Goal: Information Seeking & Learning: Learn about a topic

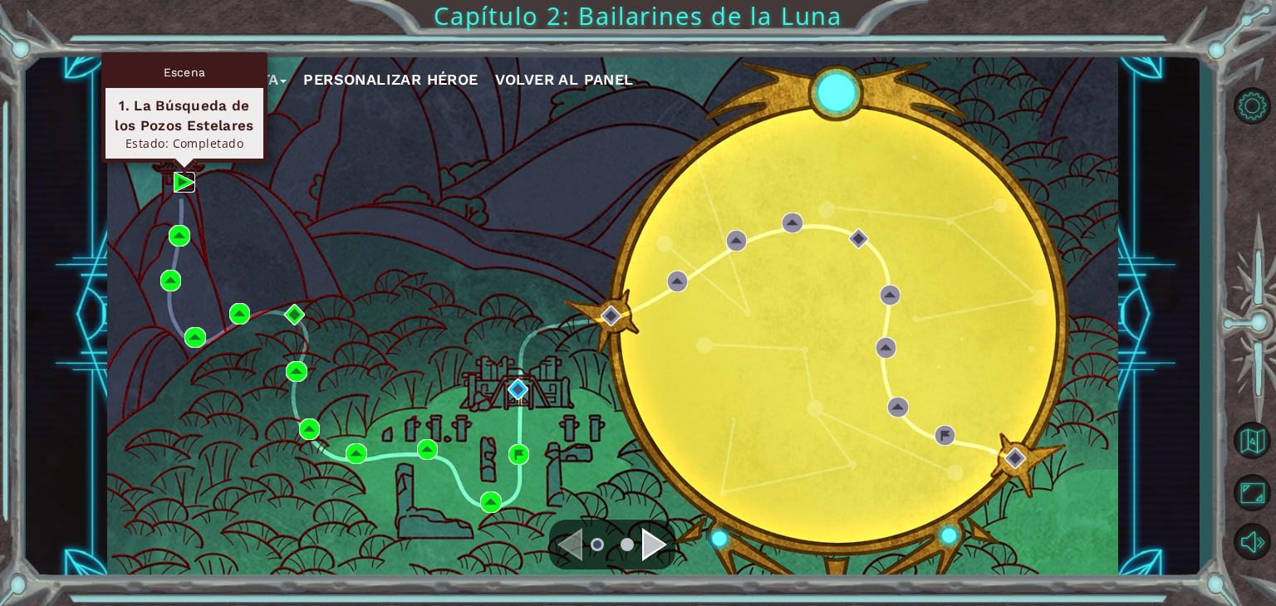
click at [174, 177] on img at bounding box center [185, 183] width 22 height 22
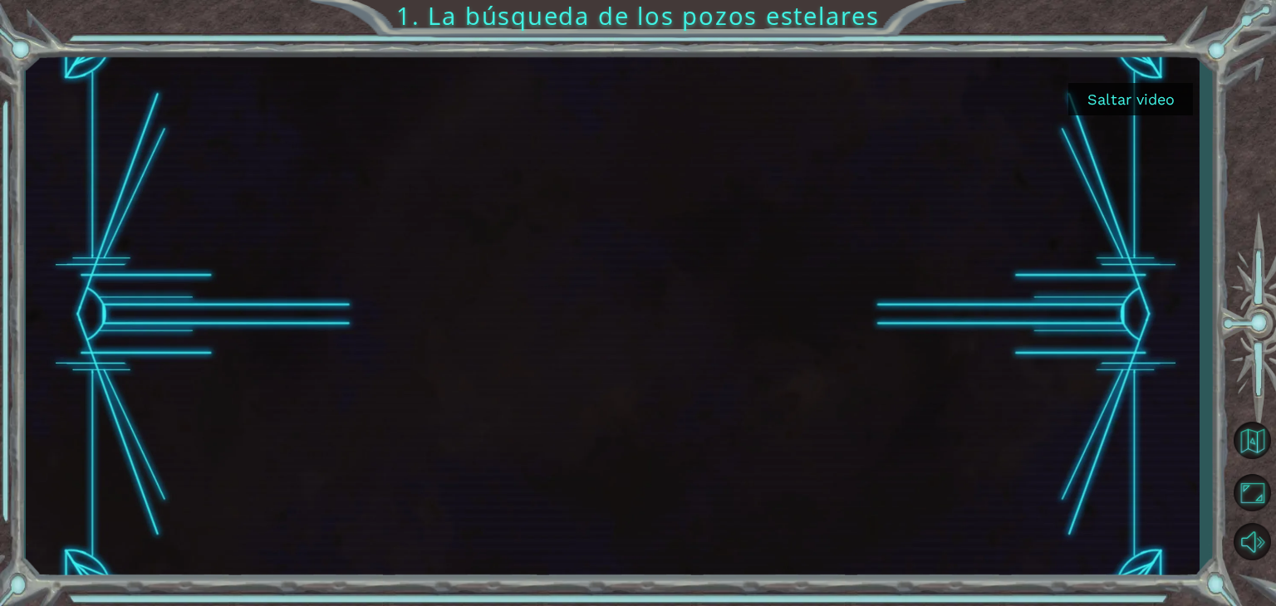
click at [1114, 91] on button "Saltar video" at bounding box center [1130, 99] width 125 height 32
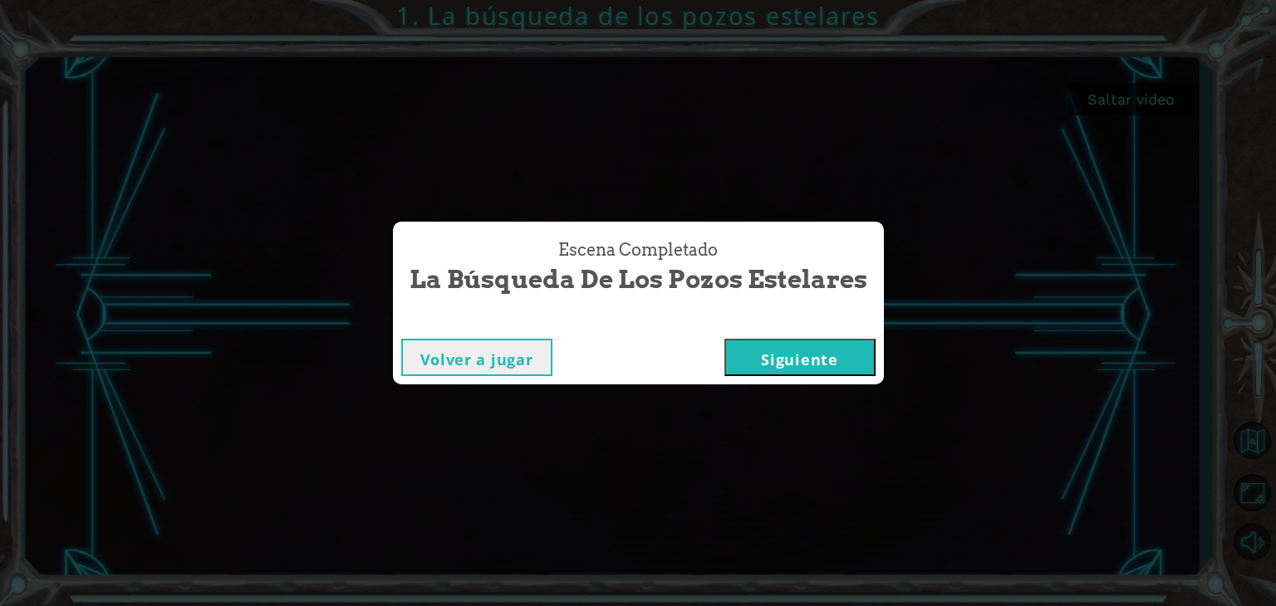
click at [754, 359] on button "Siguiente" at bounding box center [799, 357] width 151 height 37
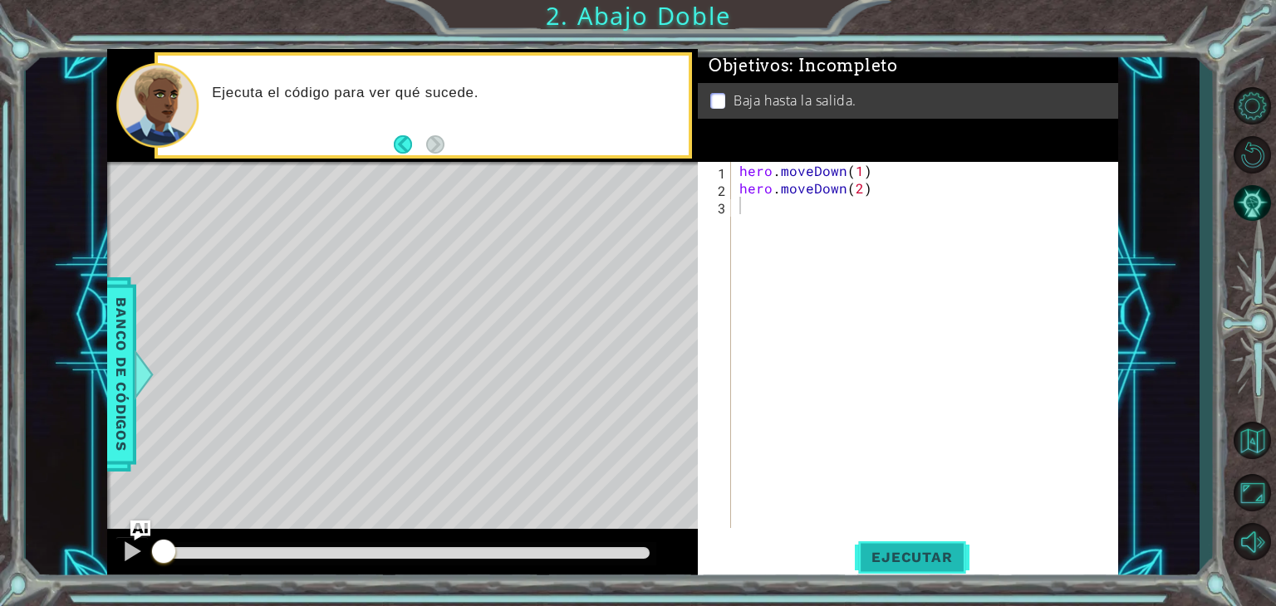
click at [937, 538] on button "Ejecutar" at bounding box center [912, 557] width 114 height 42
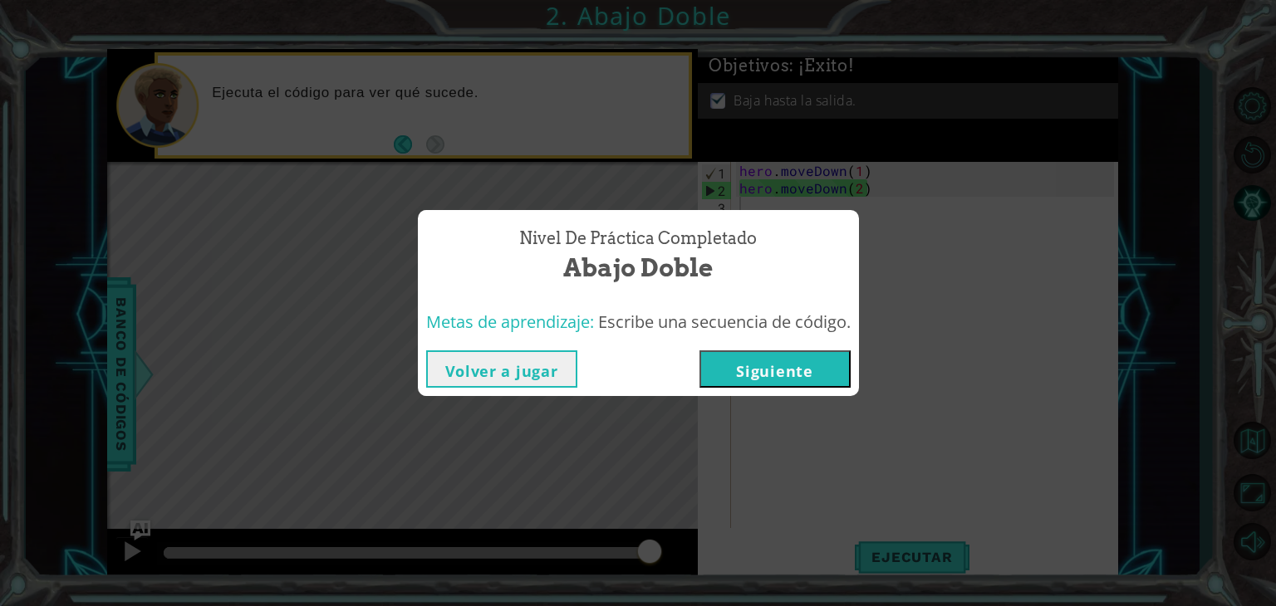
click at [808, 354] on button "Siguiente" at bounding box center [774, 368] width 151 height 37
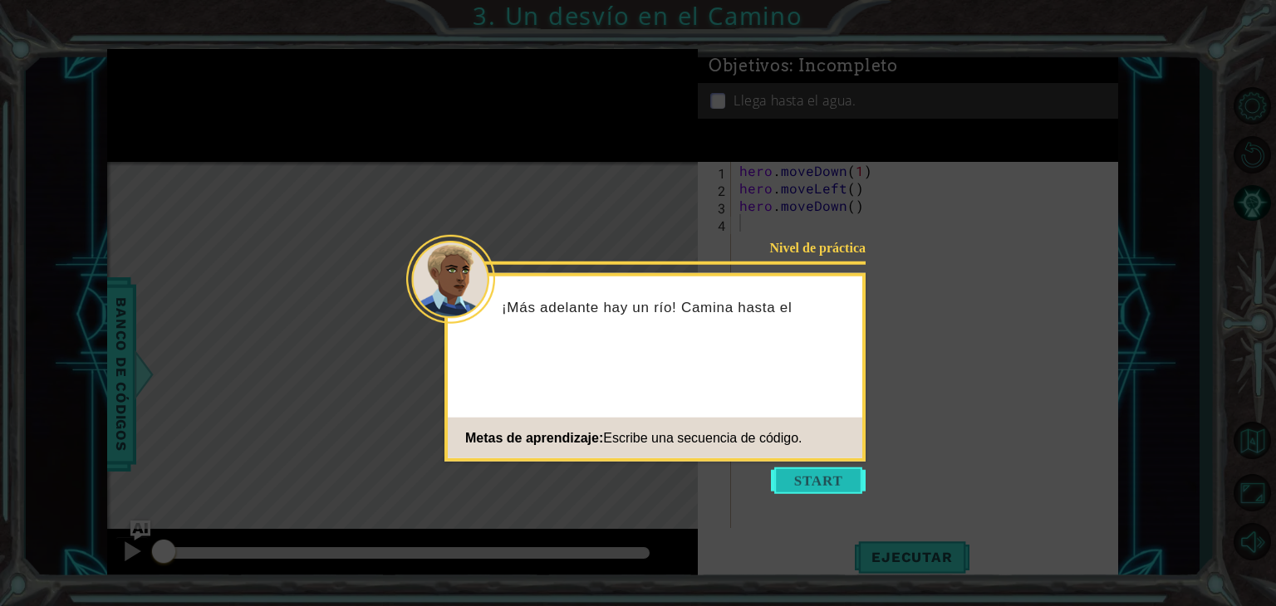
click at [812, 483] on button "Start" at bounding box center [818, 481] width 95 height 27
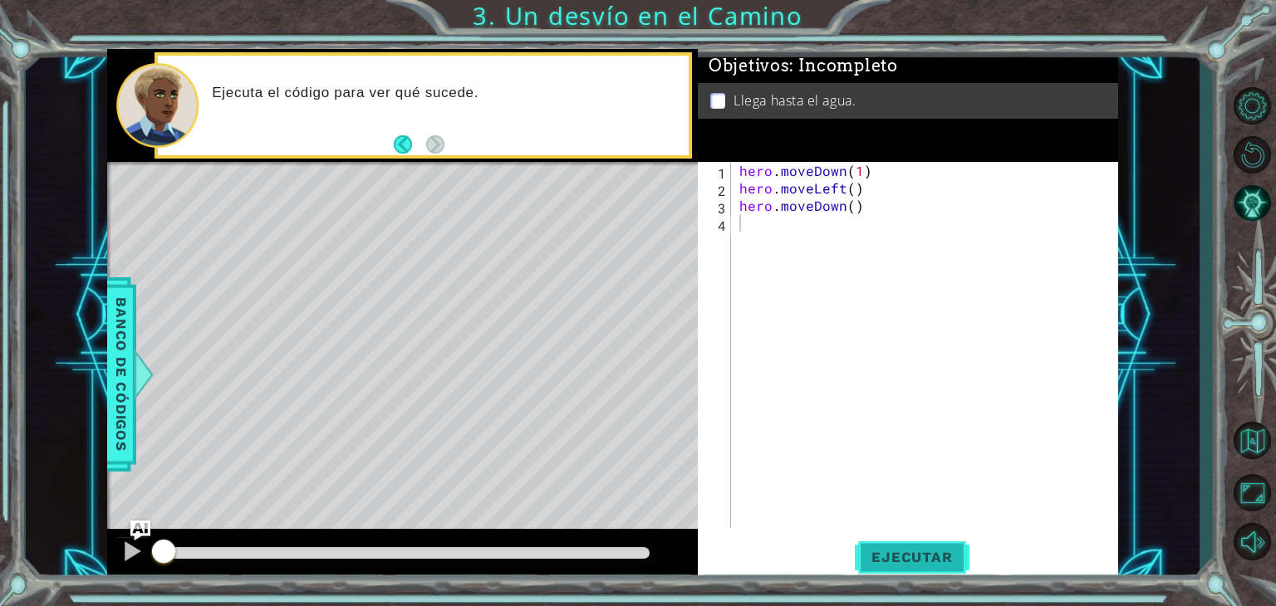
click at [904, 540] on button "Ejecutar" at bounding box center [912, 557] width 114 height 42
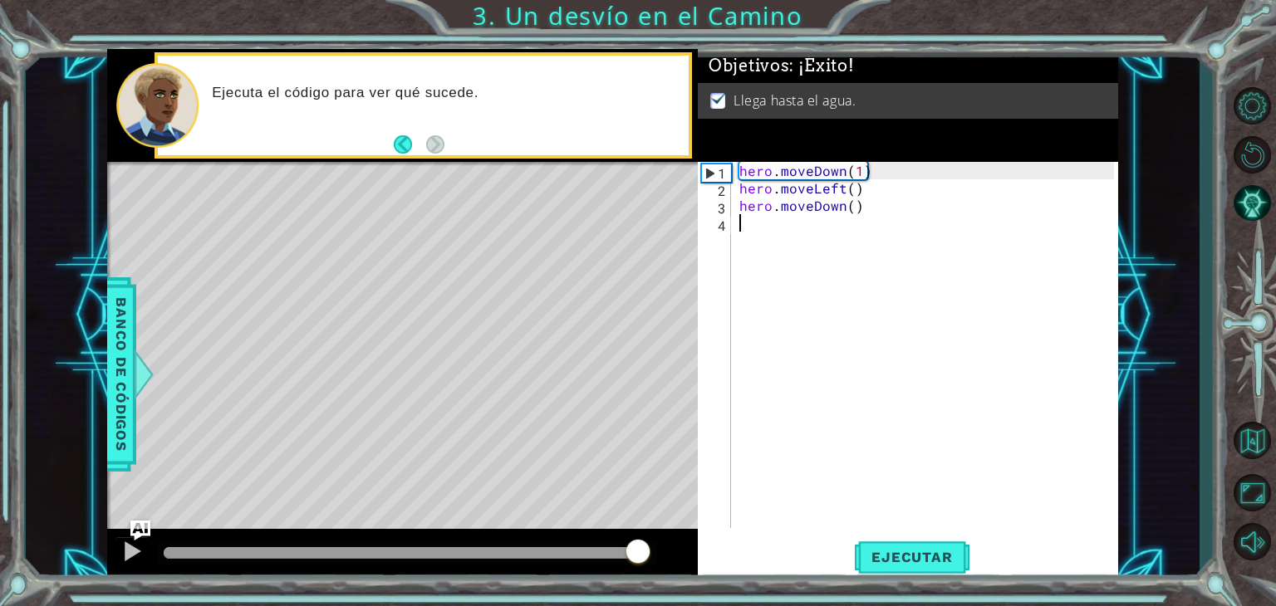
click at [634, 547] on div at bounding box center [407, 553] width 486 height 12
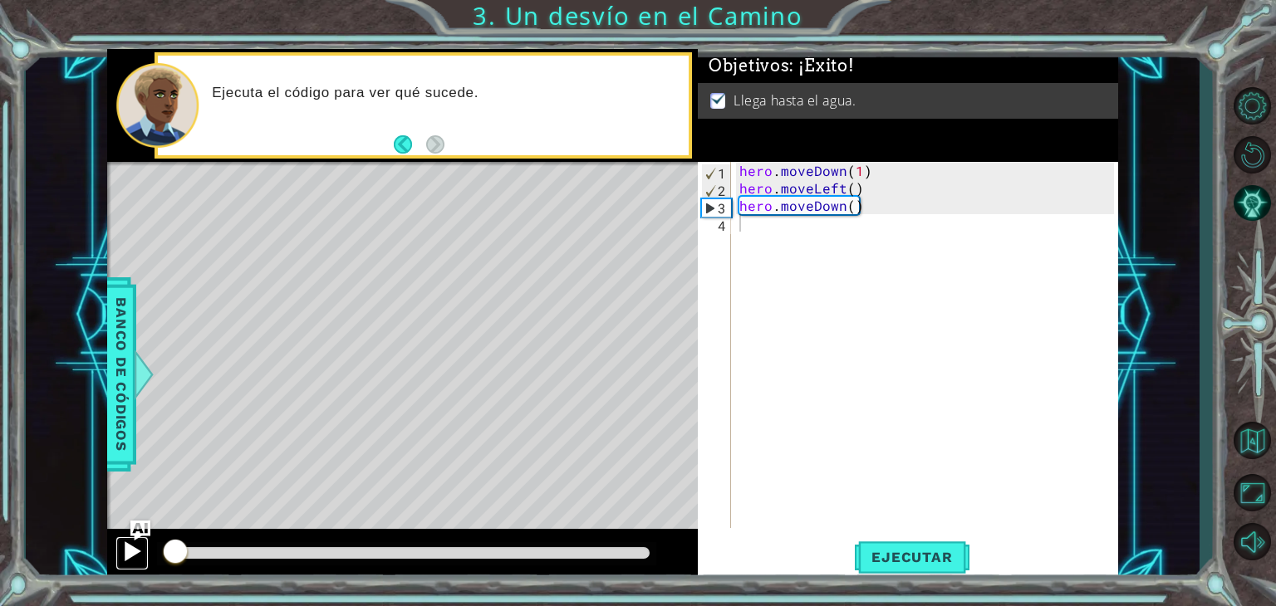
click at [130, 542] on div at bounding box center [132, 552] width 22 height 22
click at [130, 544] on div at bounding box center [132, 552] width 22 height 22
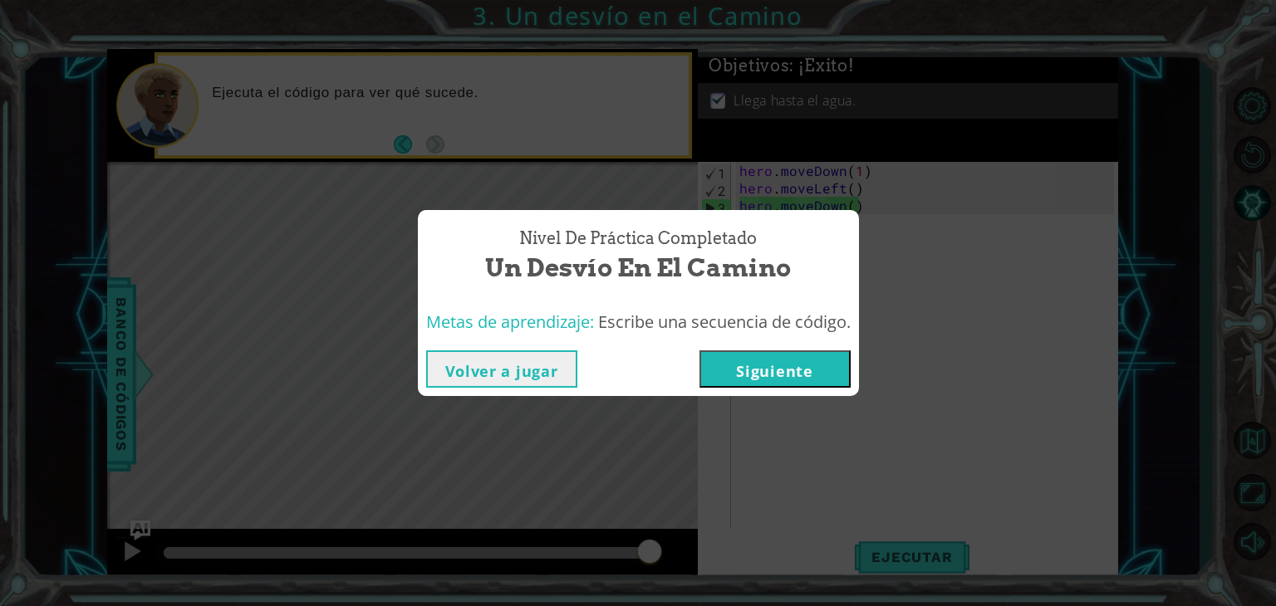
click at [762, 370] on button "Siguiente" at bounding box center [774, 368] width 151 height 37
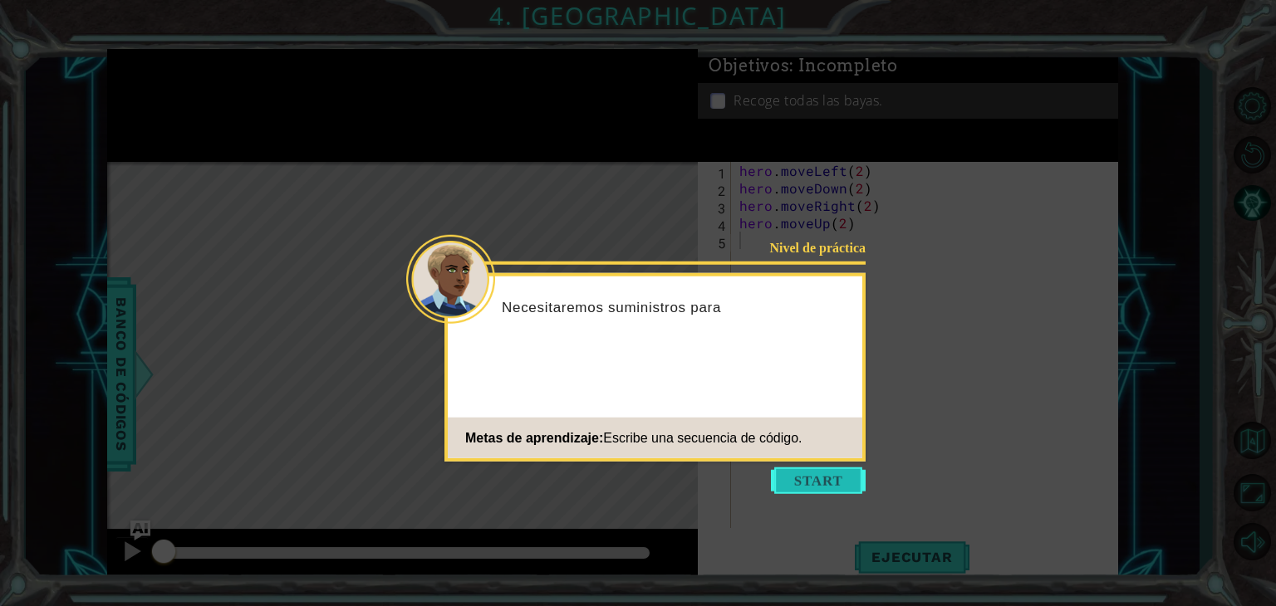
click at [822, 487] on button "Start" at bounding box center [818, 481] width 95 height 27
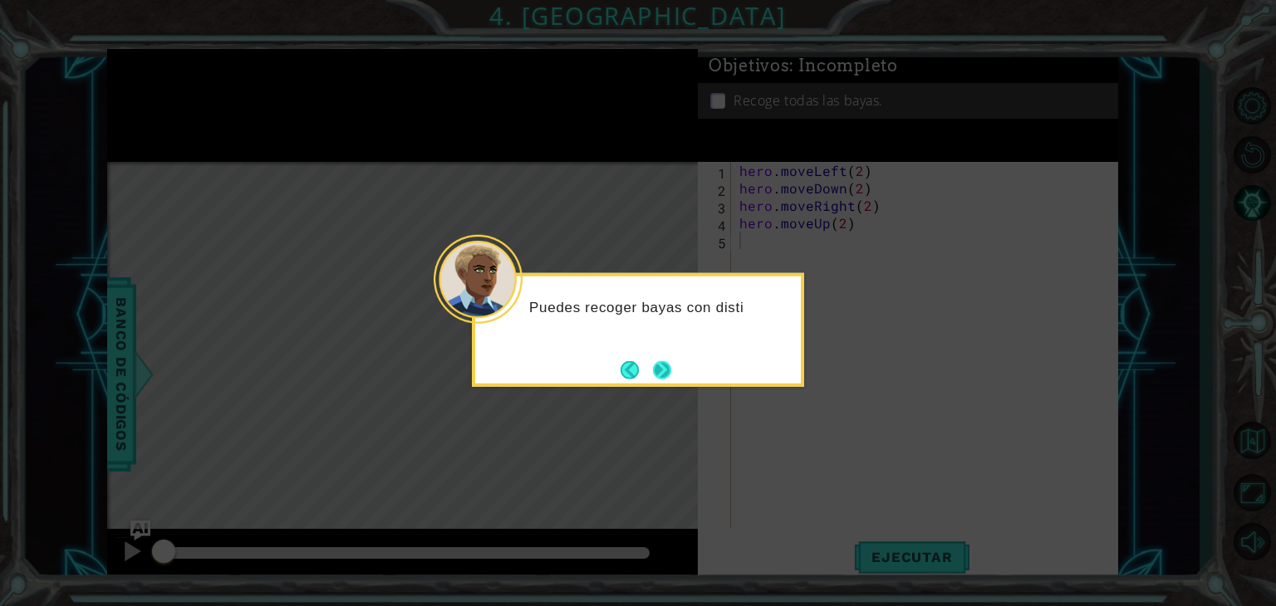
click at [657, 362] on button "Next" at bounding box center [662, 369] width 18 height 18
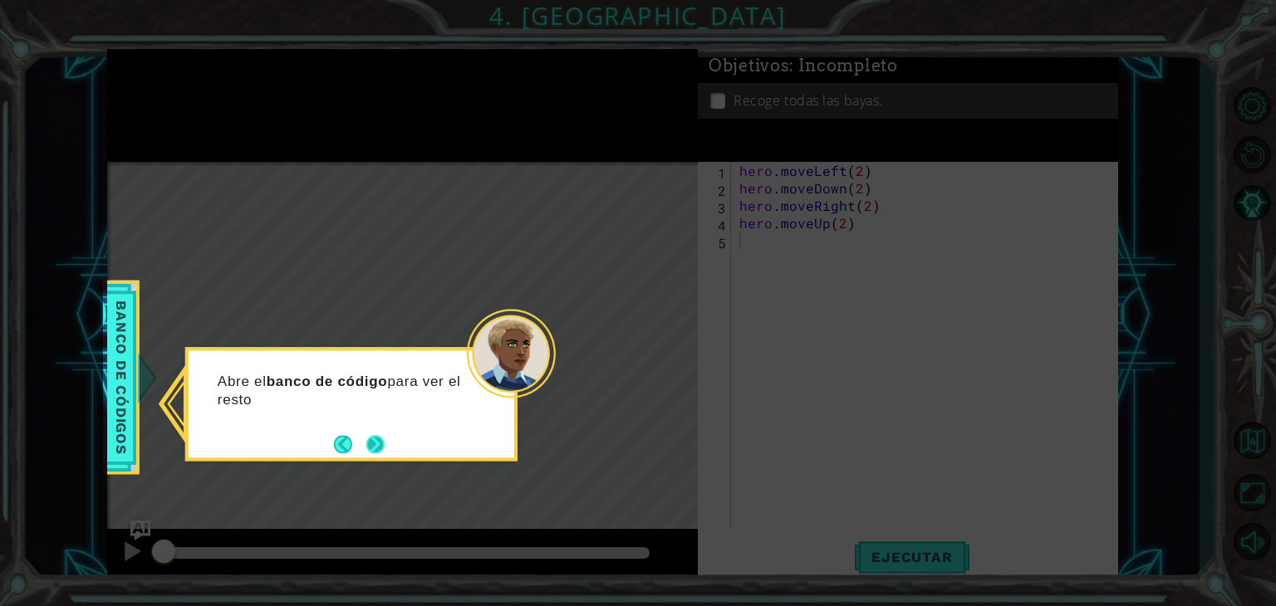
click at [371, 435] on button "Next" at bounding box center [375, 444] width 18 height 18
click at [372, 436] on button "Next" at bounding box center [374, 443] width 27 height 27
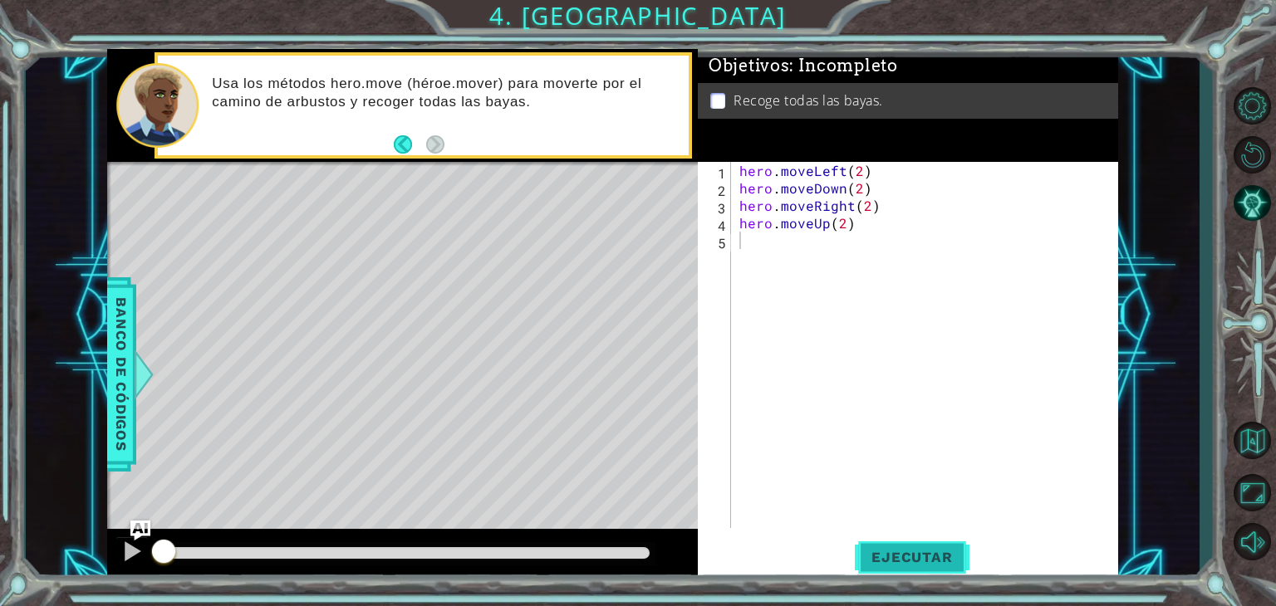
click at [910, 548] on button "Ejecutar" at bounding box center [912, 557] width 114 height 42
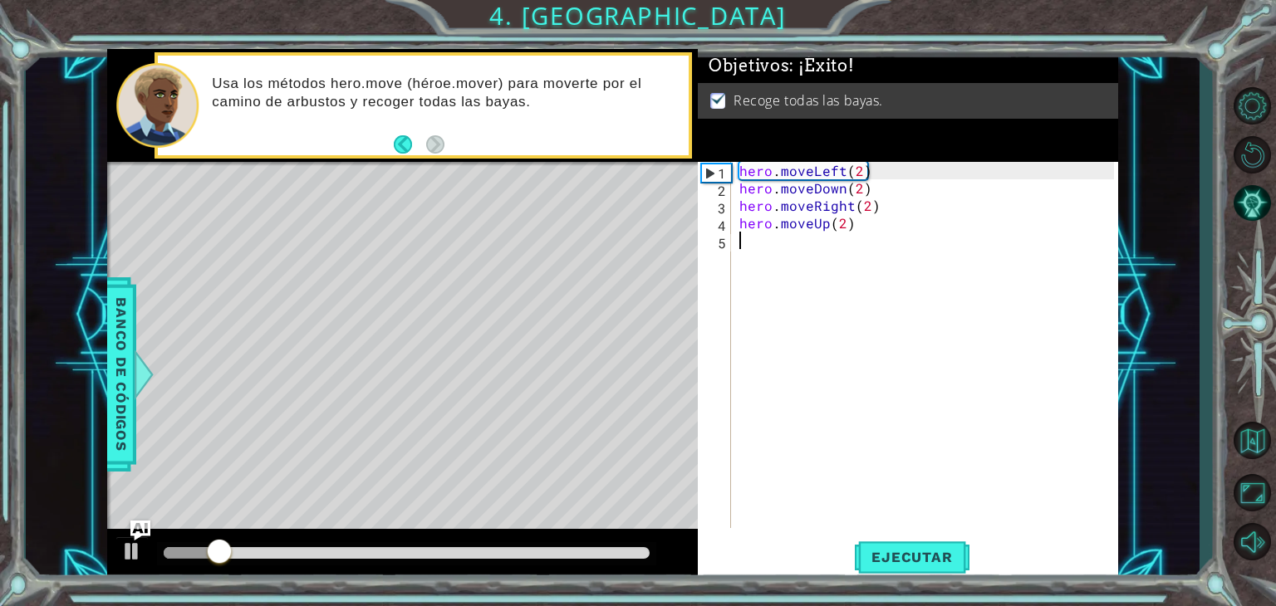
click at [640, 551] on div at bounding box center [407, 553] width 486 height 12
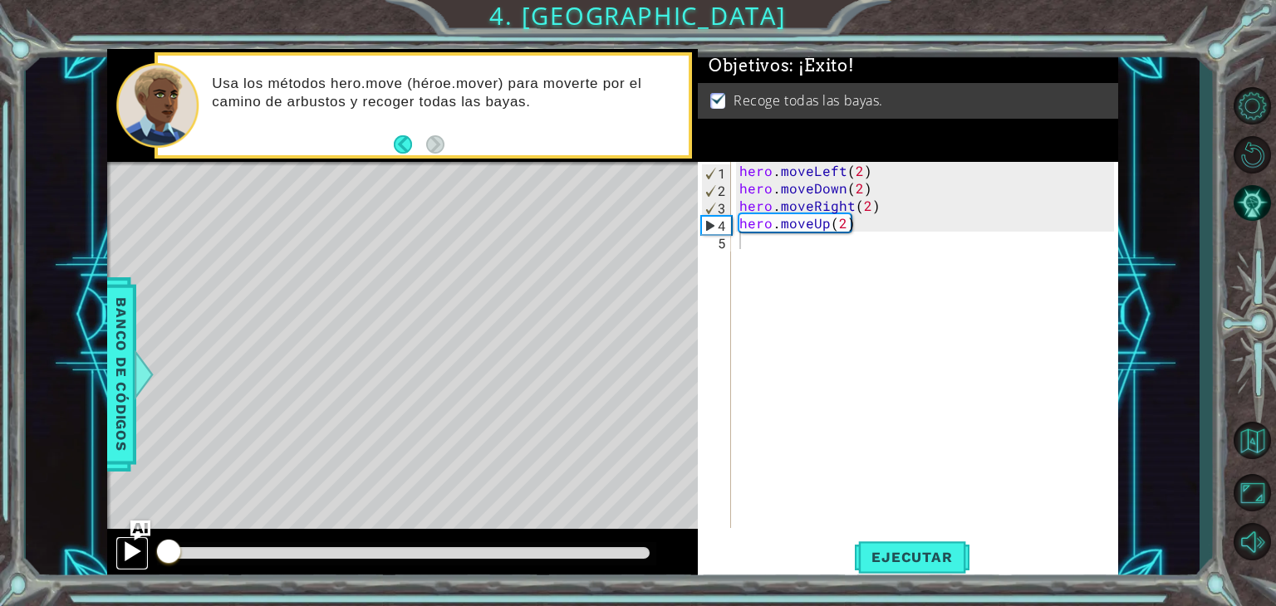
click at [128, 547] on div at bounding box center [132, 552] width 22 height 22
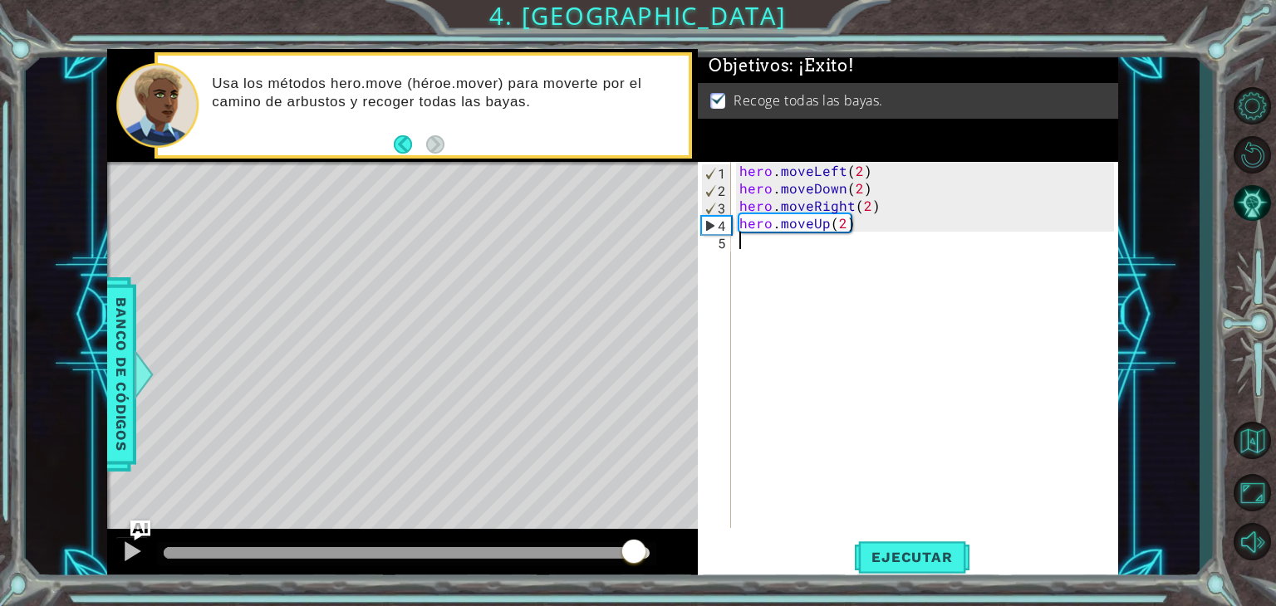
click at [633, 551] on div at bounding box center [407, 553] width 486 height 12
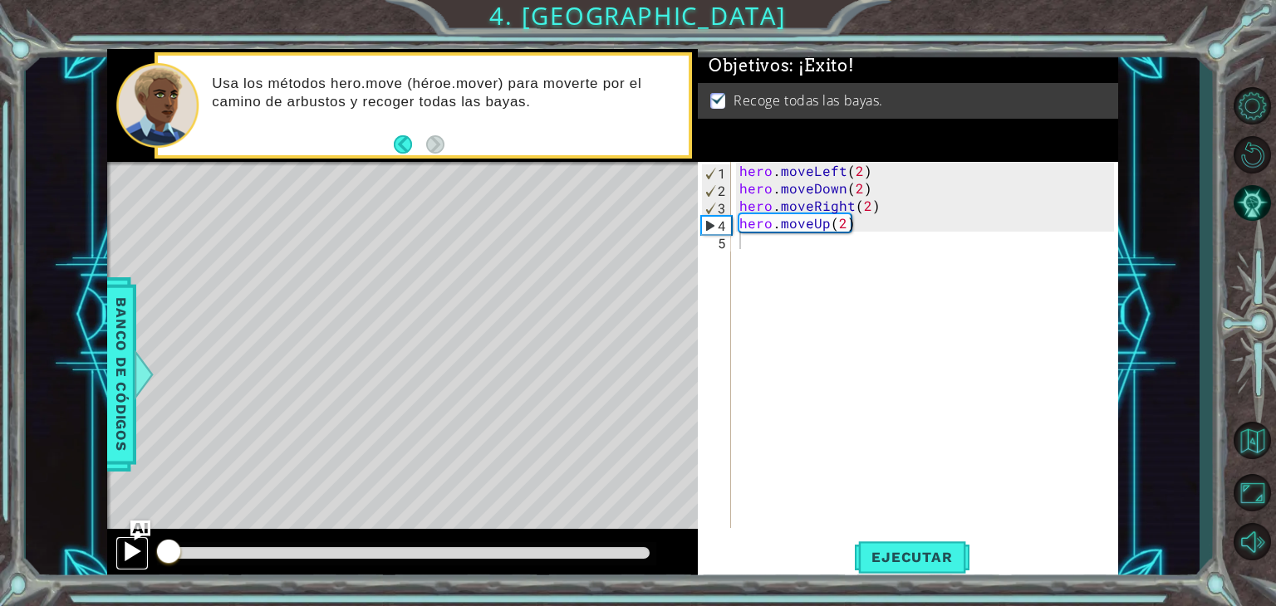
click at [132, 547] on div at bounding box center [132, 552] width 22 height 22
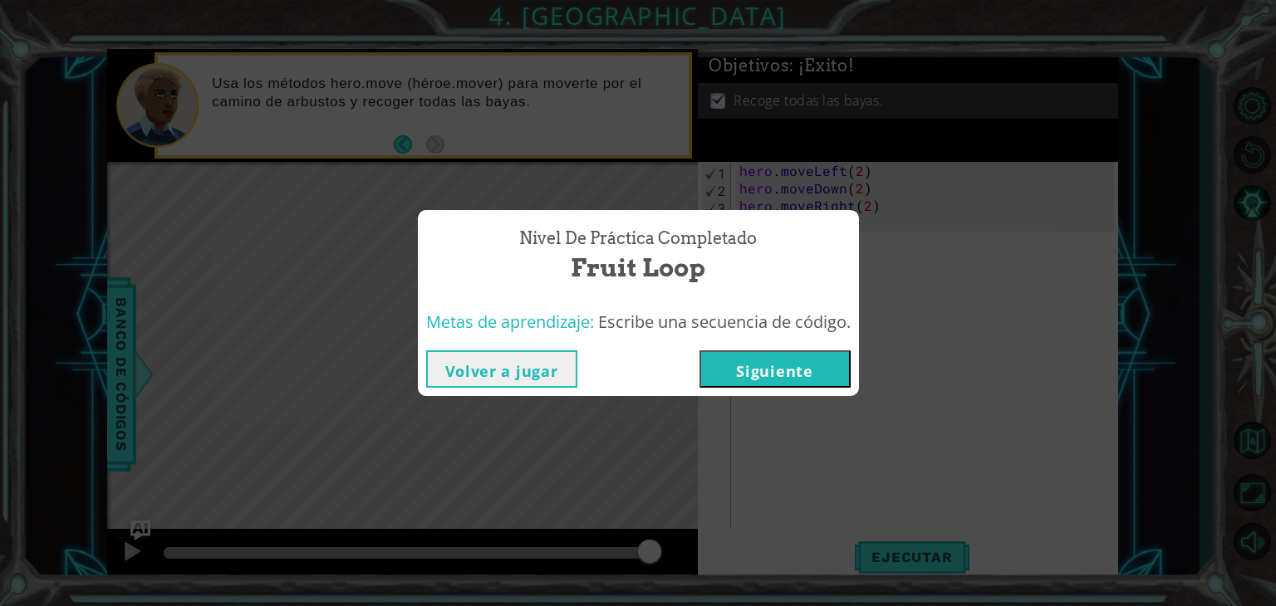
click at [796, 383] on button "Siguiente" at bounding box center [774, 368] width 151 height 37
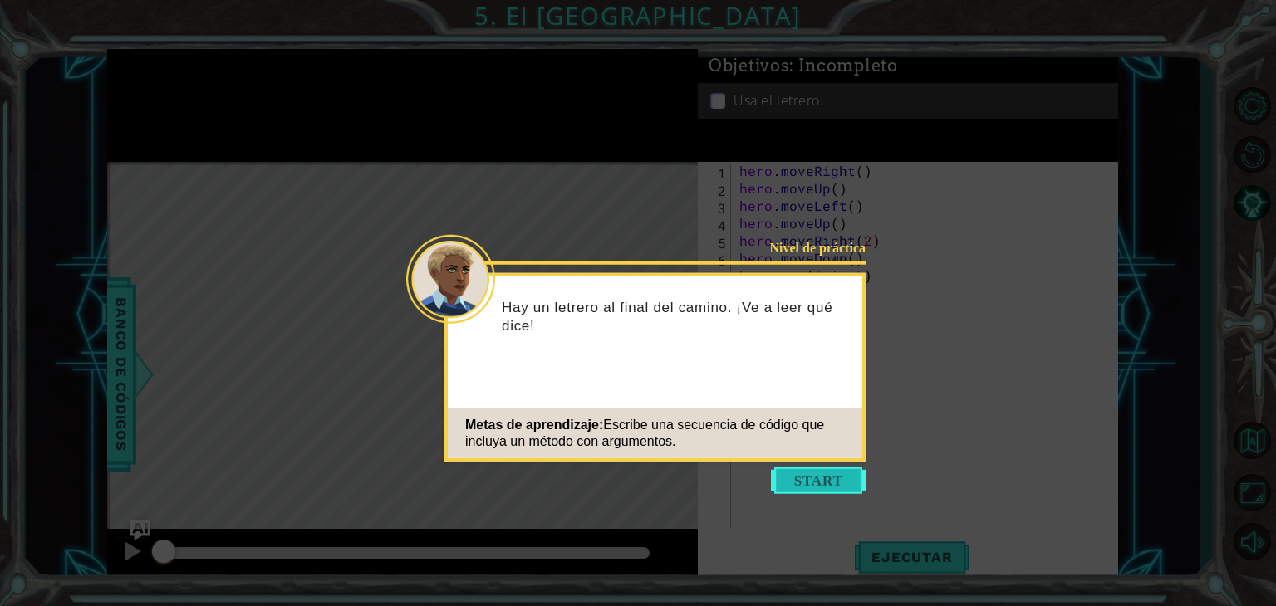
click at [817, 476] on button "Start" at bounding box center [818, 481] width 95 height 27
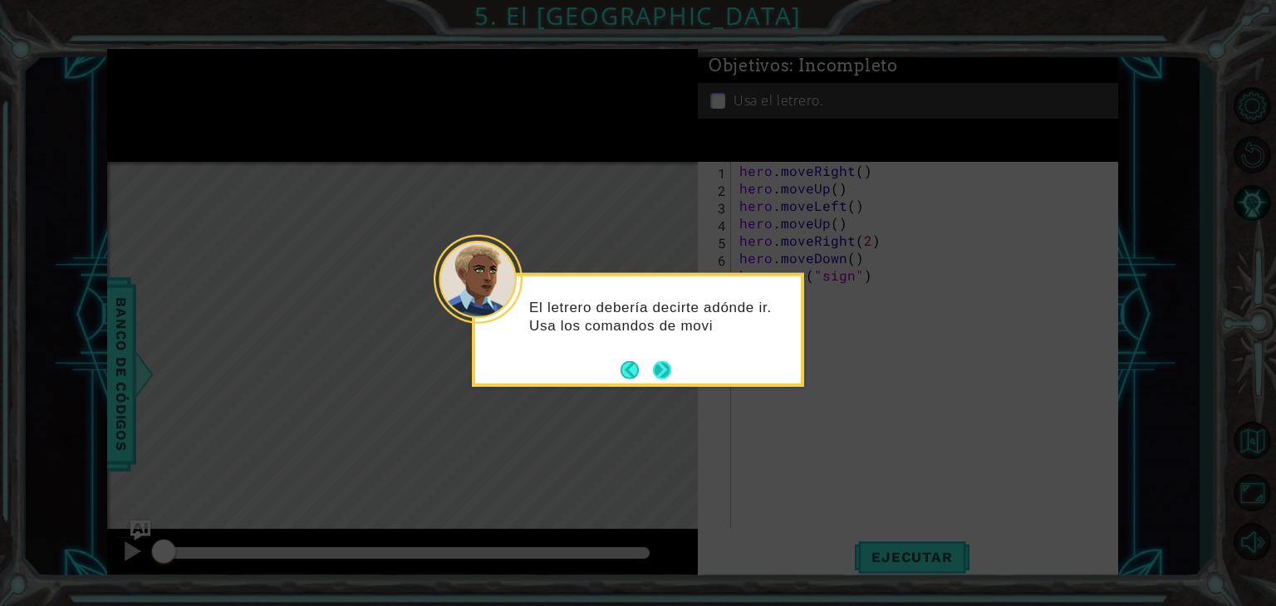
click at [658, 363] on button "Next" at bounding box center [662, 369] width 18 height 18
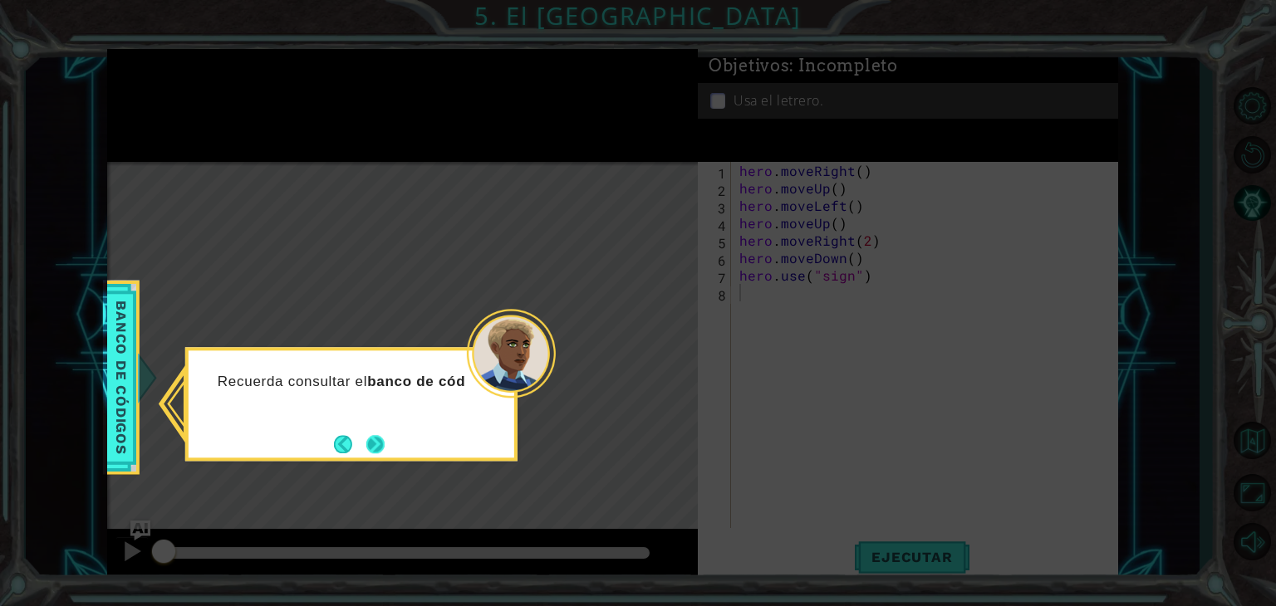
click at [376, 439] on button "Next" at bounding box center [375, 444] width 18 height 18
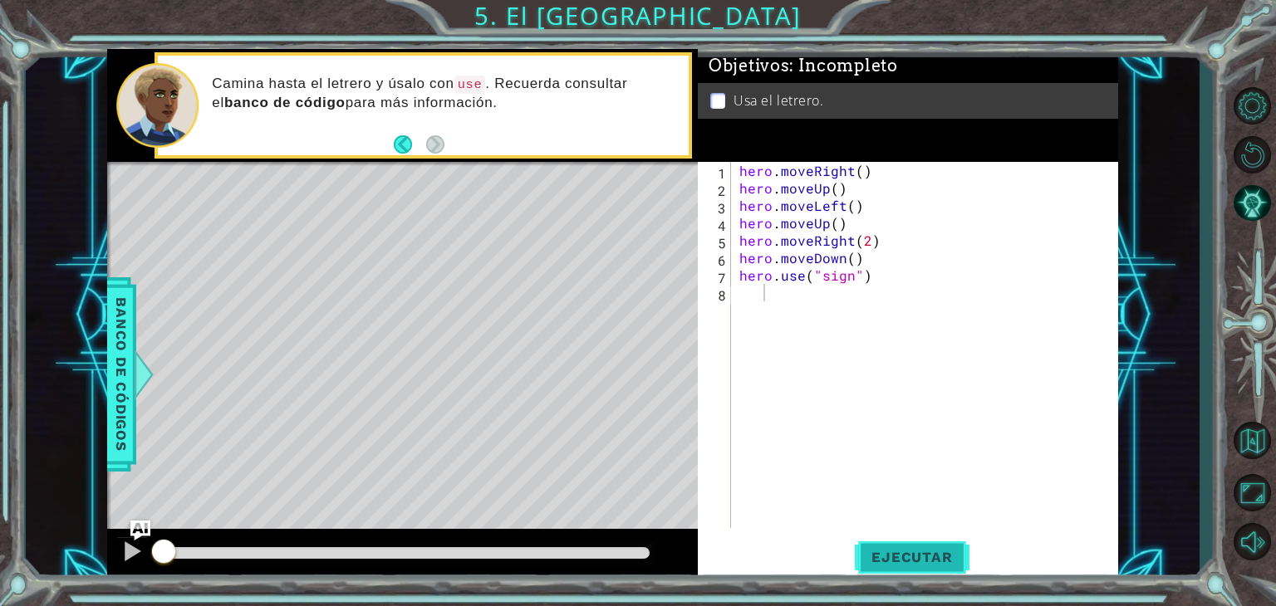
click at [886, 556] on span "Ejecutar" at bounding box center [912, 557] width 114 height 17
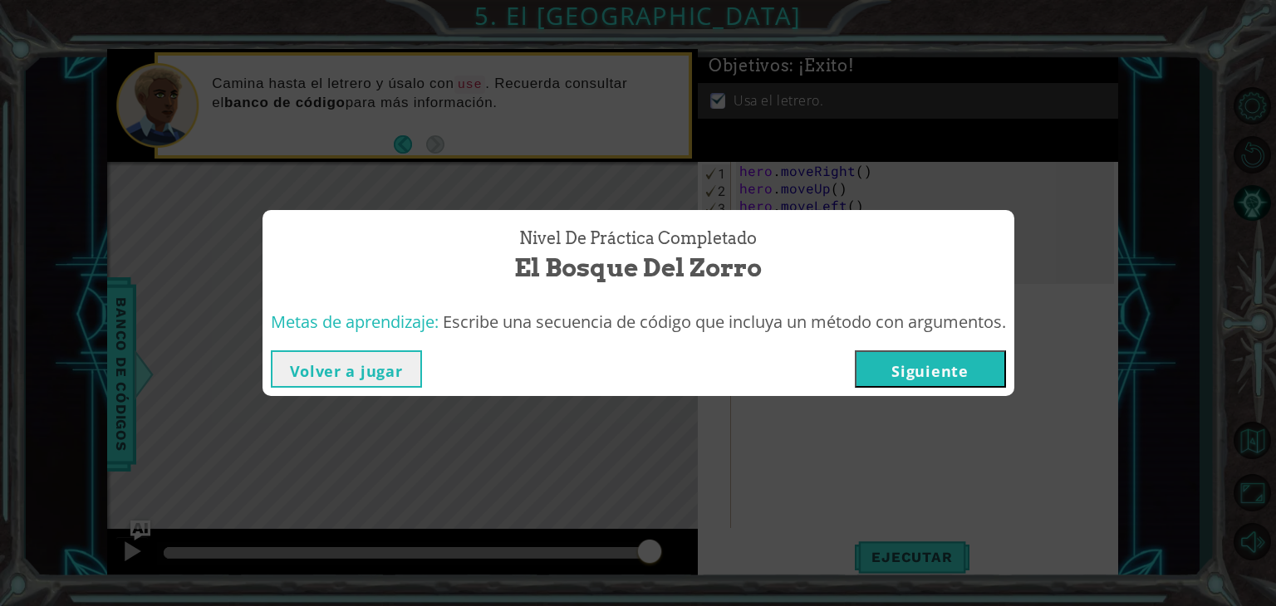
click at [934, 364] on button "Siguiente" at bounding box center [930, 368] width 151 height 37
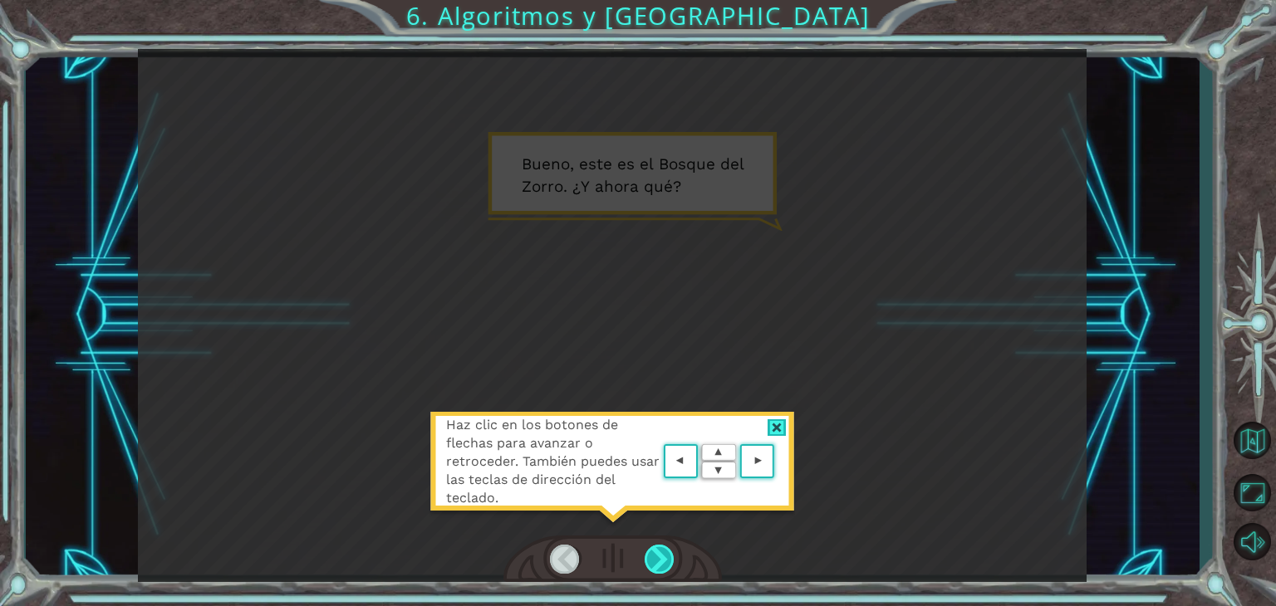
click at [665, 566] on div at bounding box center [659, 559] width 30 height 29
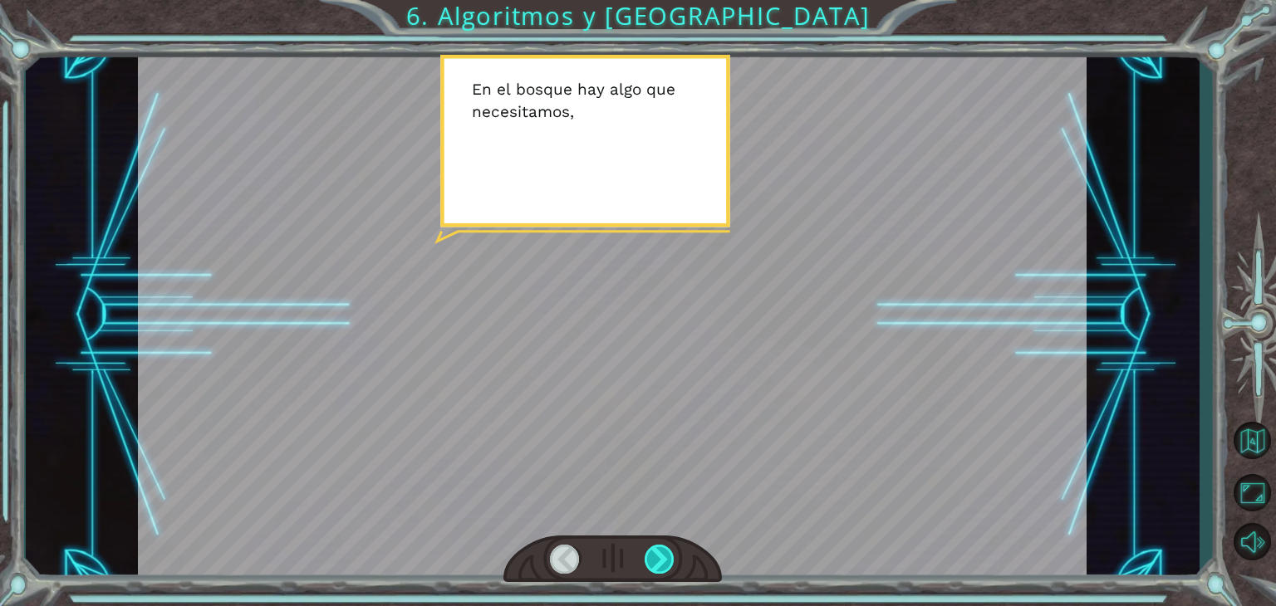
click at [665, 566] on div at bounding box center [659, 559] width 30 height 29
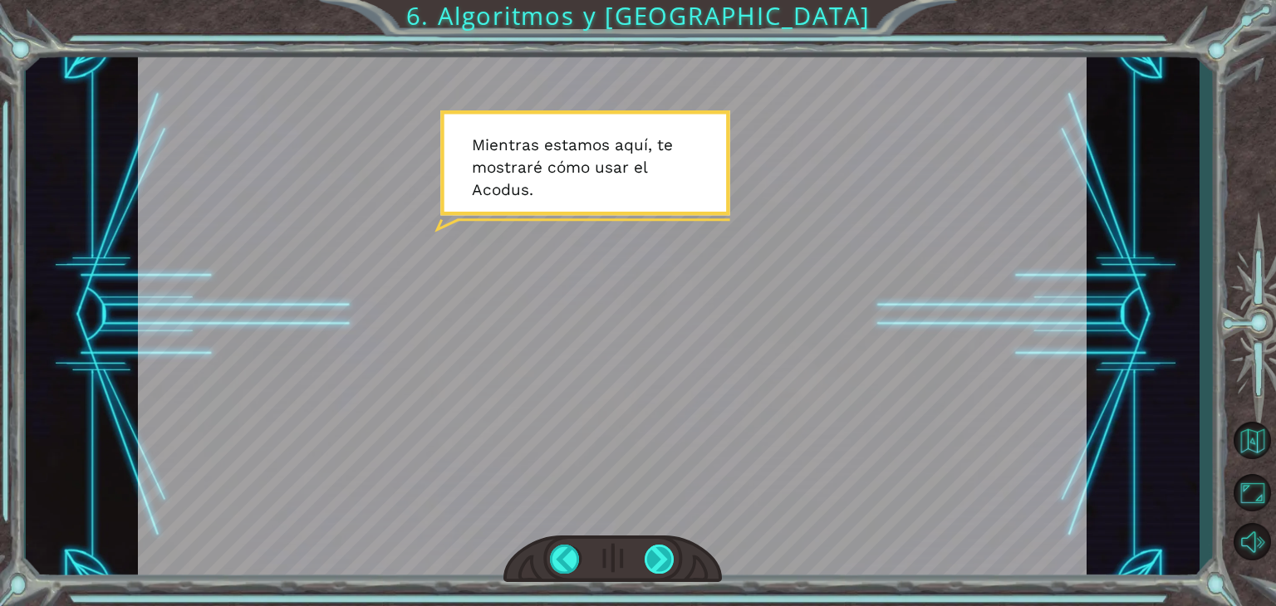
click at [654, 552] on div at bounding box center [659, 559] width 30 height 29
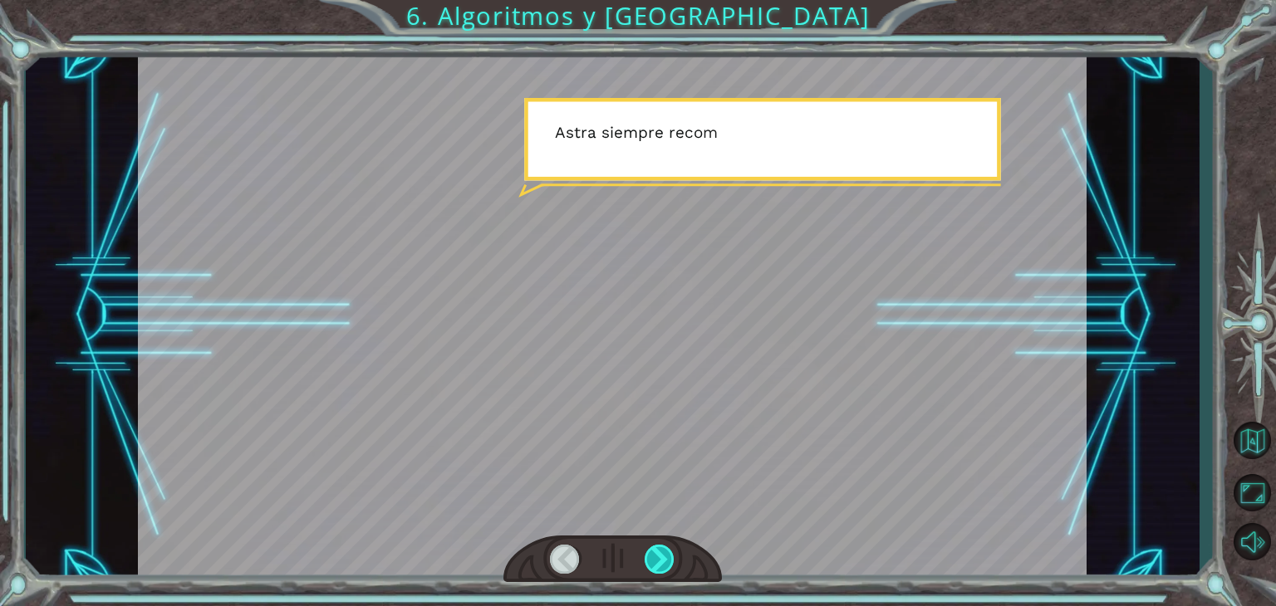
click at [654, 552] on div at bounding box center [659, 559] width 30 height 29
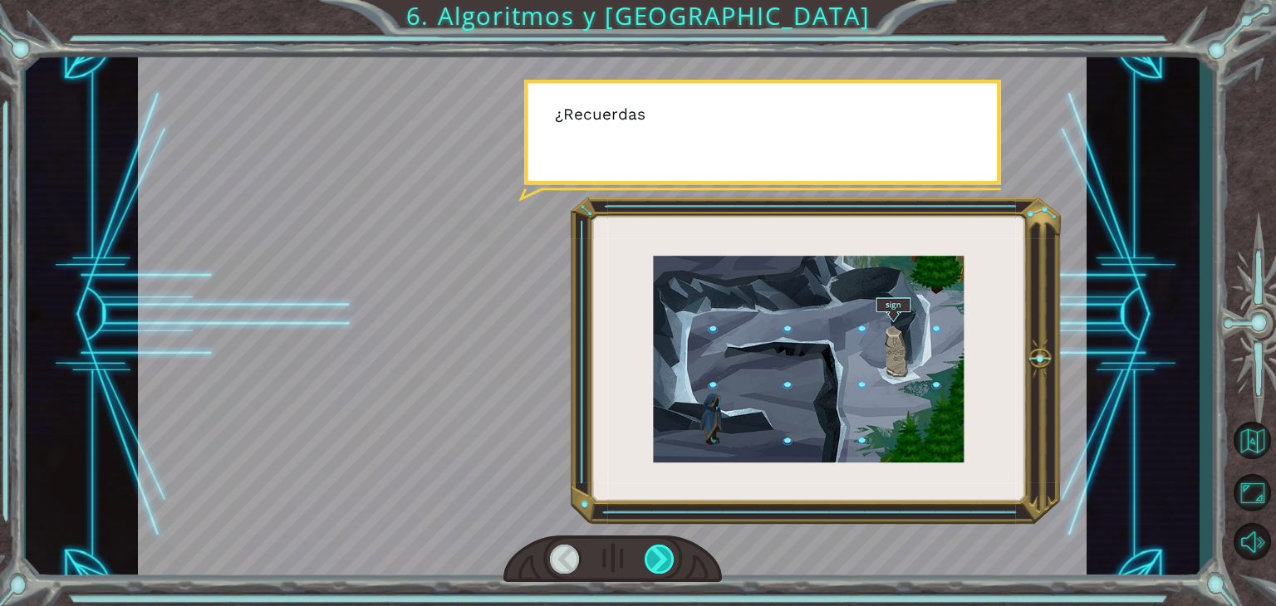
click at [654, 552] on div at bounding box center [659, 559] width 30 height 29
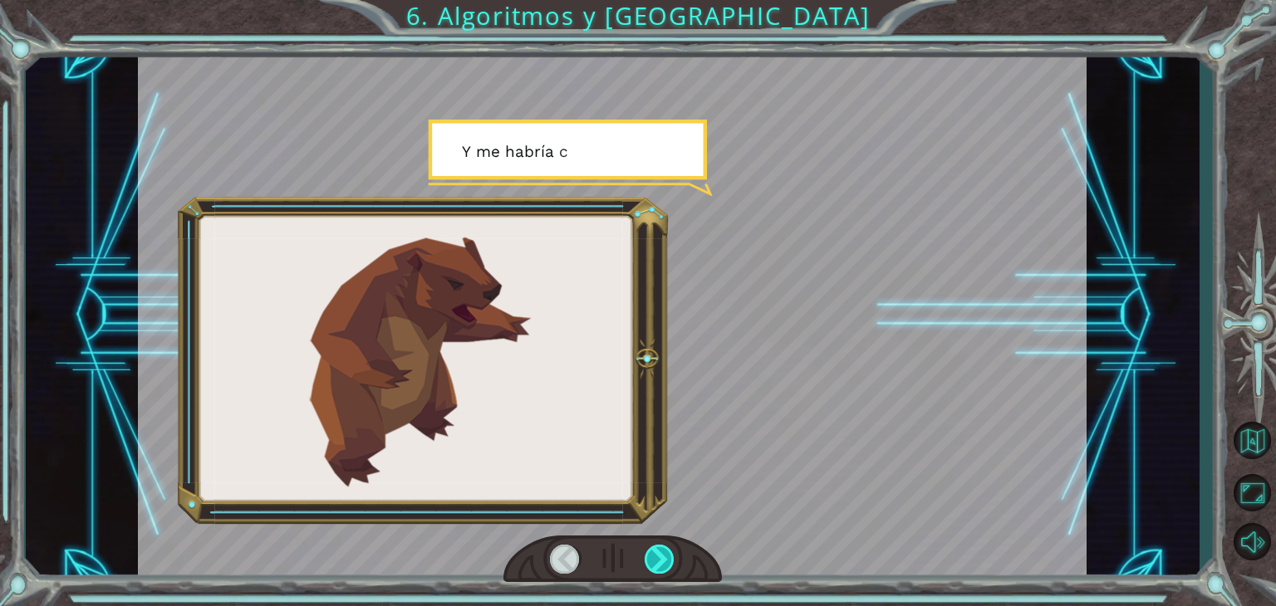
click at [654, 552] on div at bounding box center [659, 559] width 30 height 29
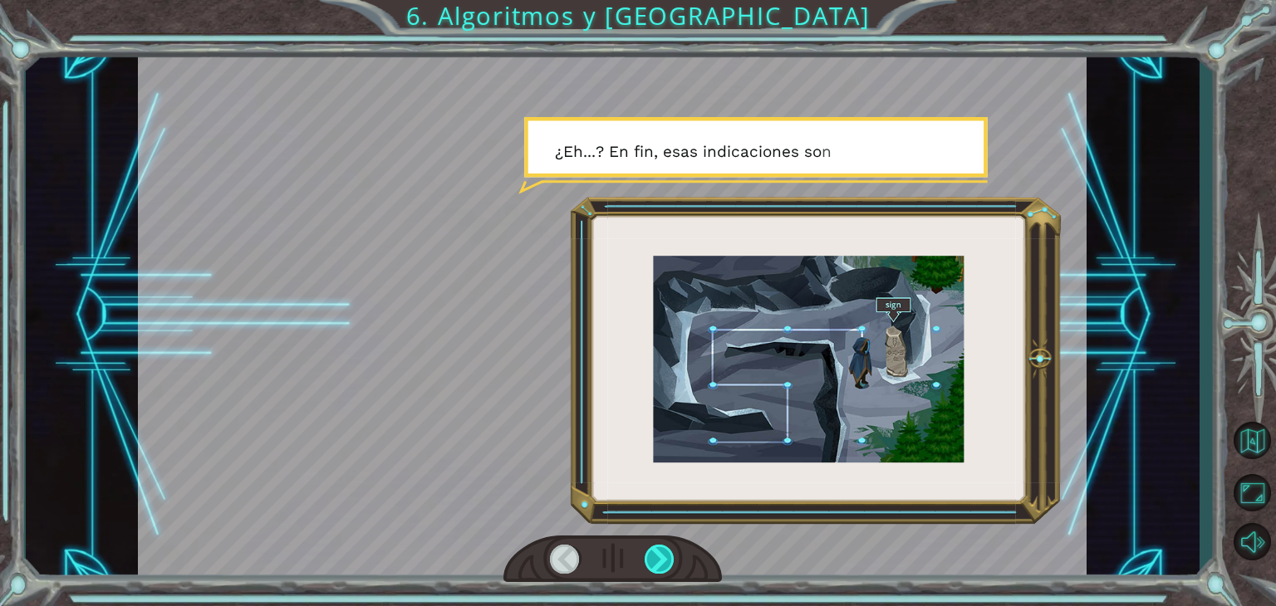
click at [654, 552] on div at bounding box center [659, 559] width 30 height 29
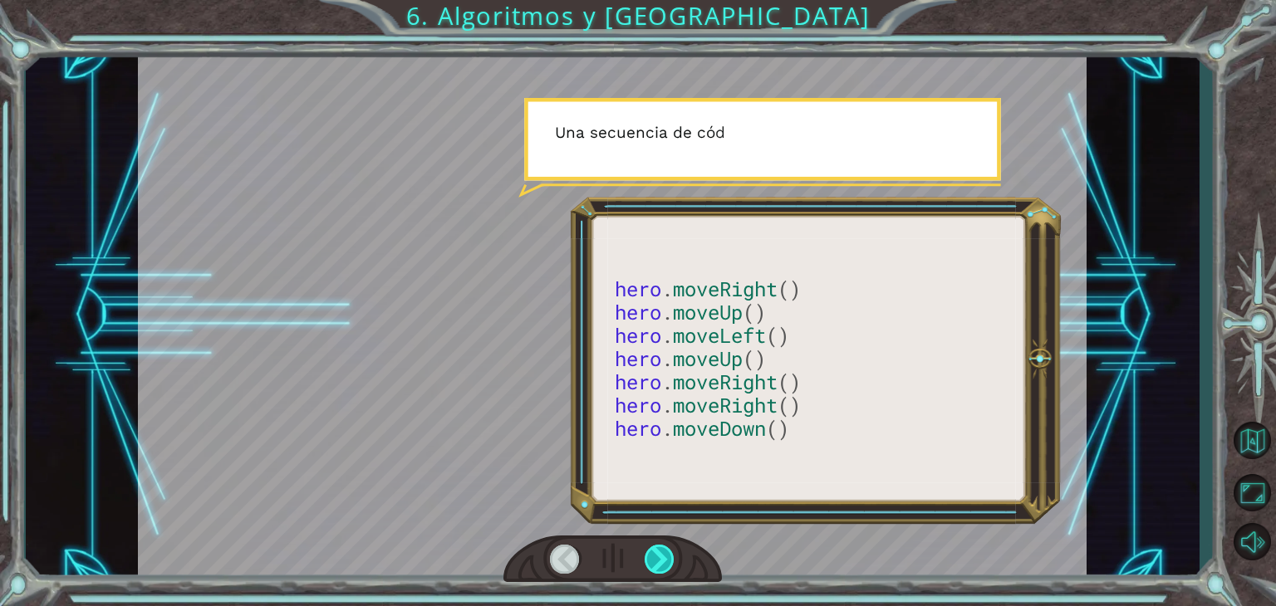
click at [654, 552] on div at bounding box center [659, 559] width 30 height 29
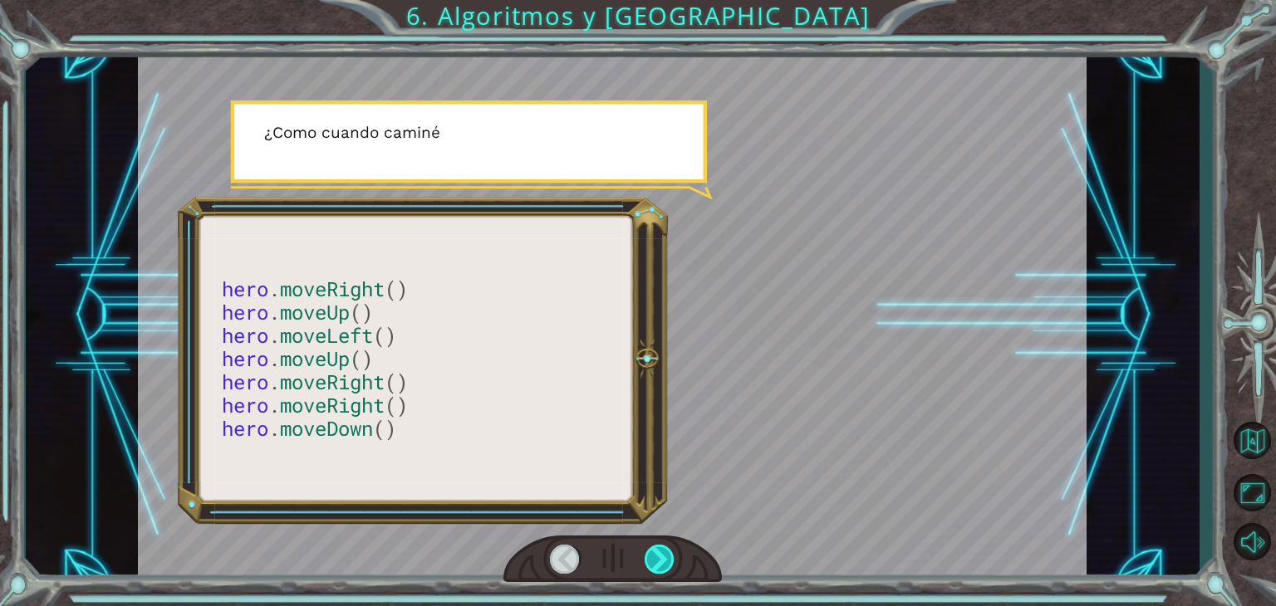
click at [654, 552] on div at bounding box center [659, 559] width 30 height 29
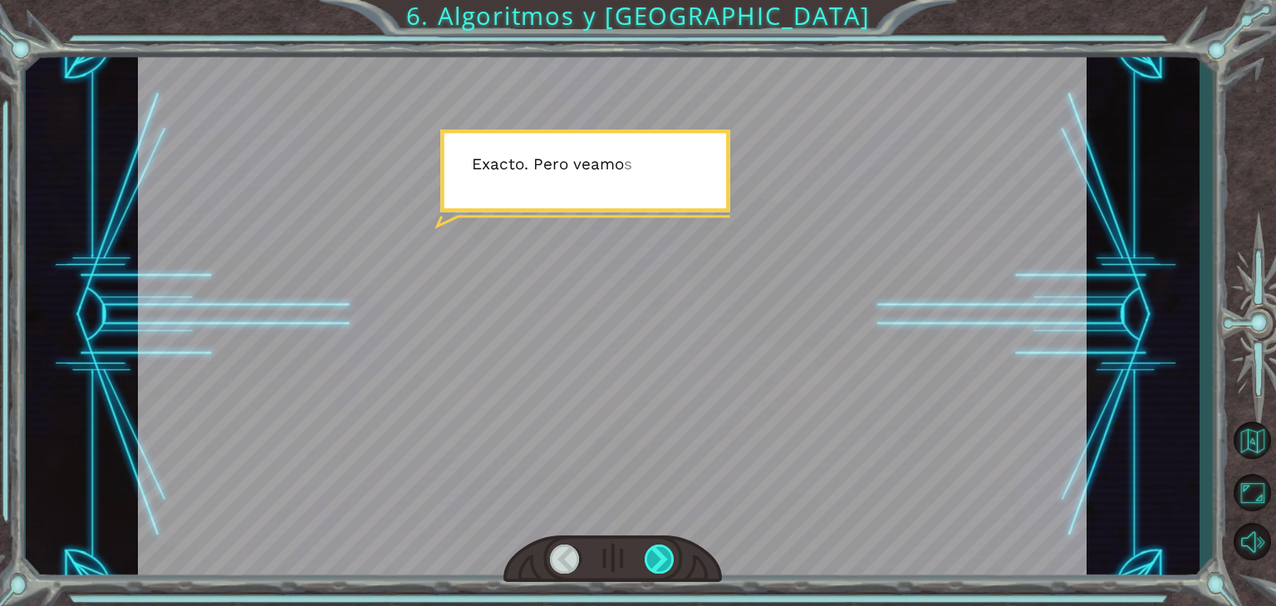
click at [654, 552] on div at bounding box center [659, 559] width 30 height 29
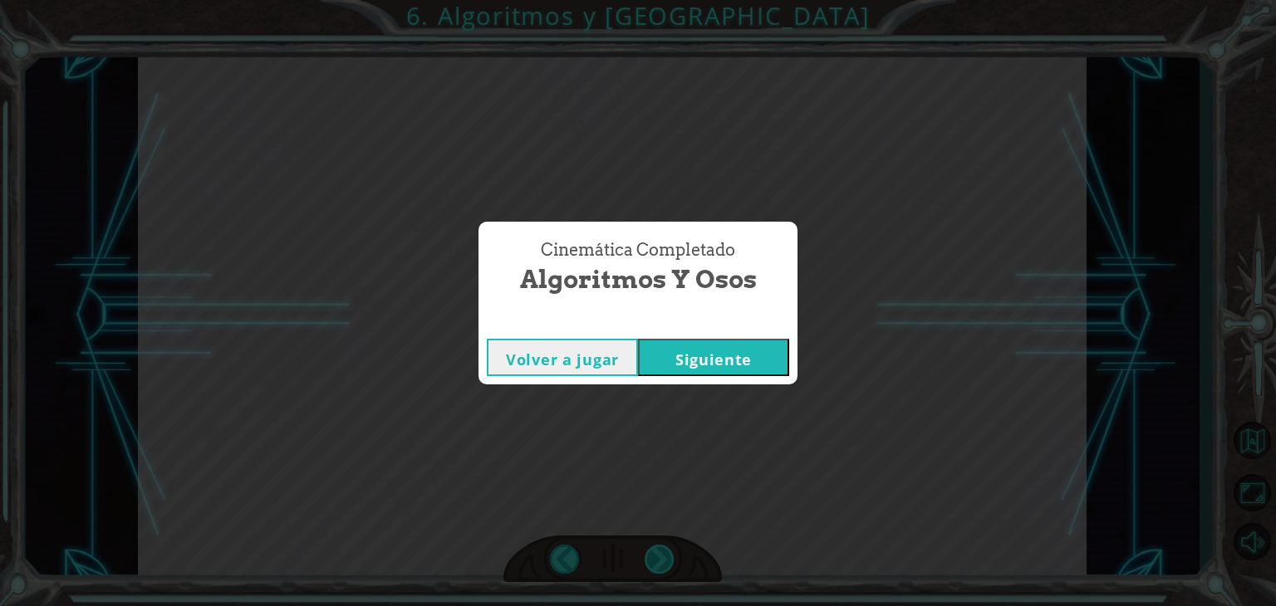
click at [654, 552] on div "Cinemática Completado Algoritmos y Osos Volver a jugar [GEOGRAPHIC_DATA]" at bounding box center [638, 303] width 1276 height 606
click at [694, 352] on button "Siguiente" at bounding box center [713, 357] width 151 height 37
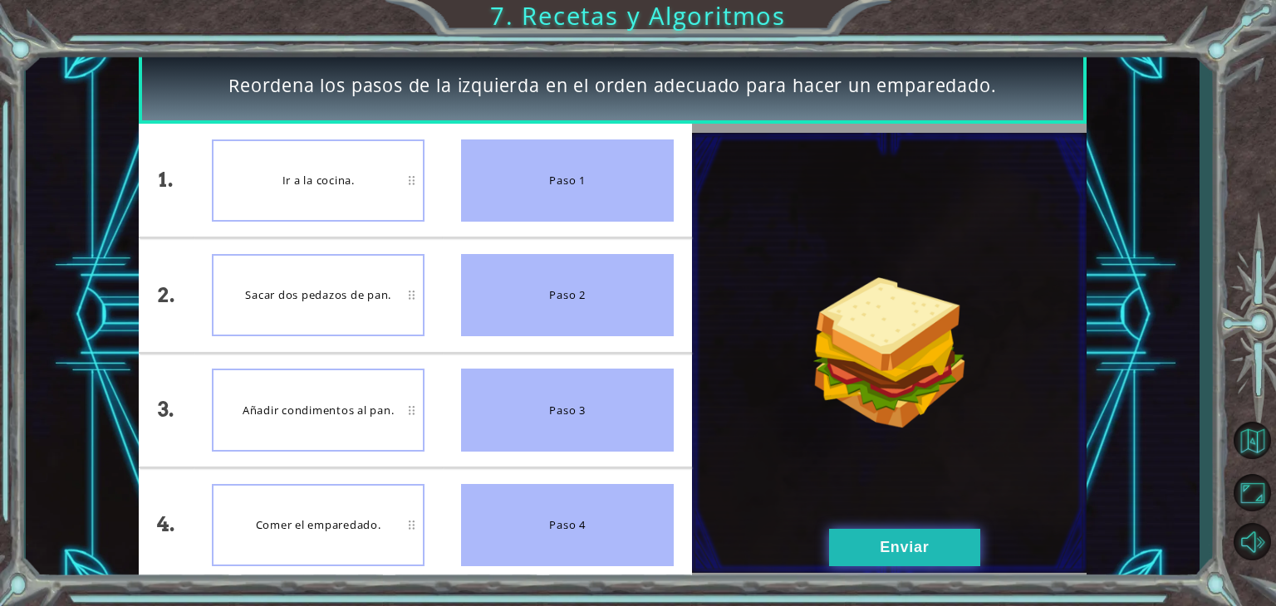
click at [912, 556] on button "Enviar" at bounding box center [904, 547] width 151 height 37
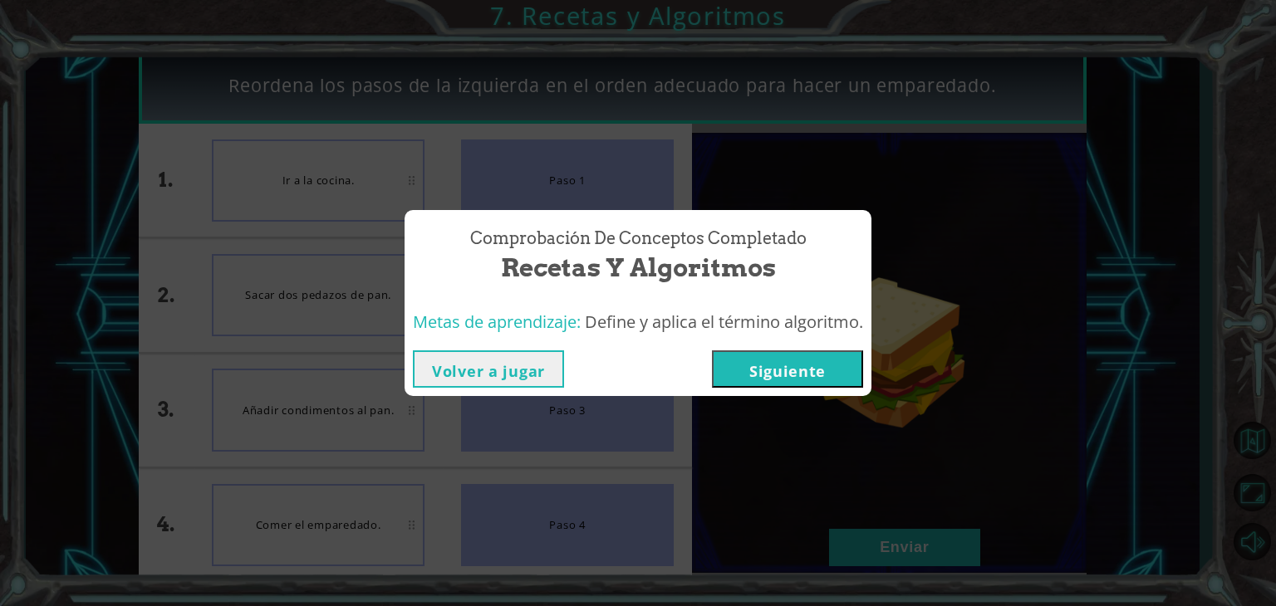
click at [825, 380] on button "Siguiente" at bounding box center [787, 368] width 151 height 37
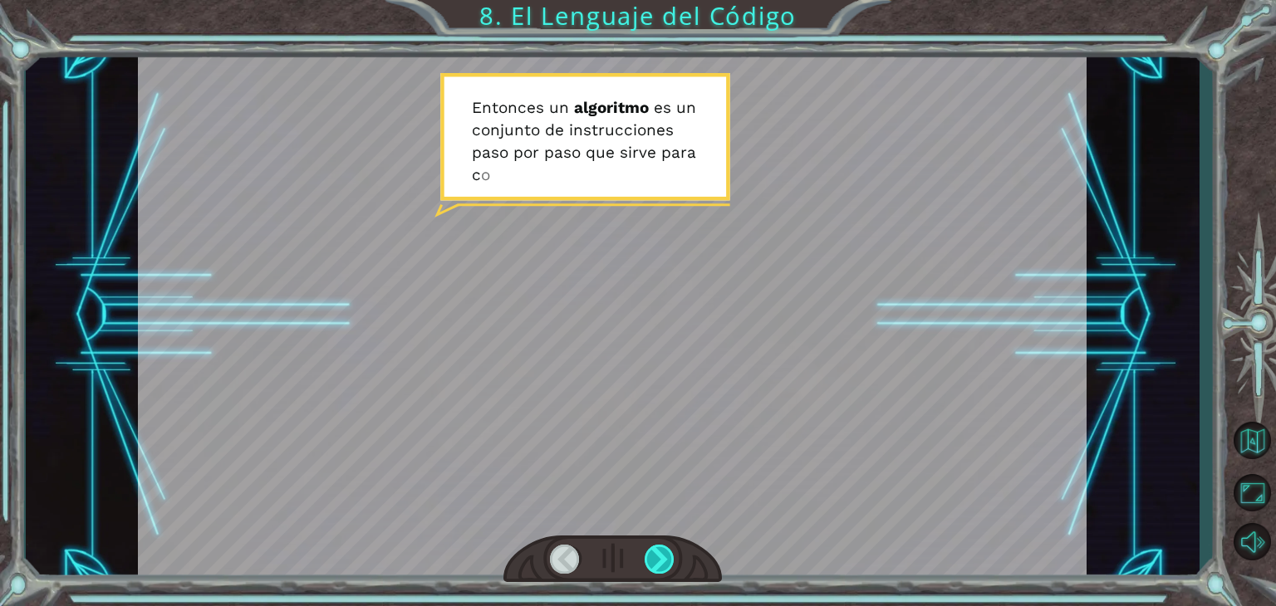
click at [659, 557] on div at bounding box center [659, 559] width 30 height 29
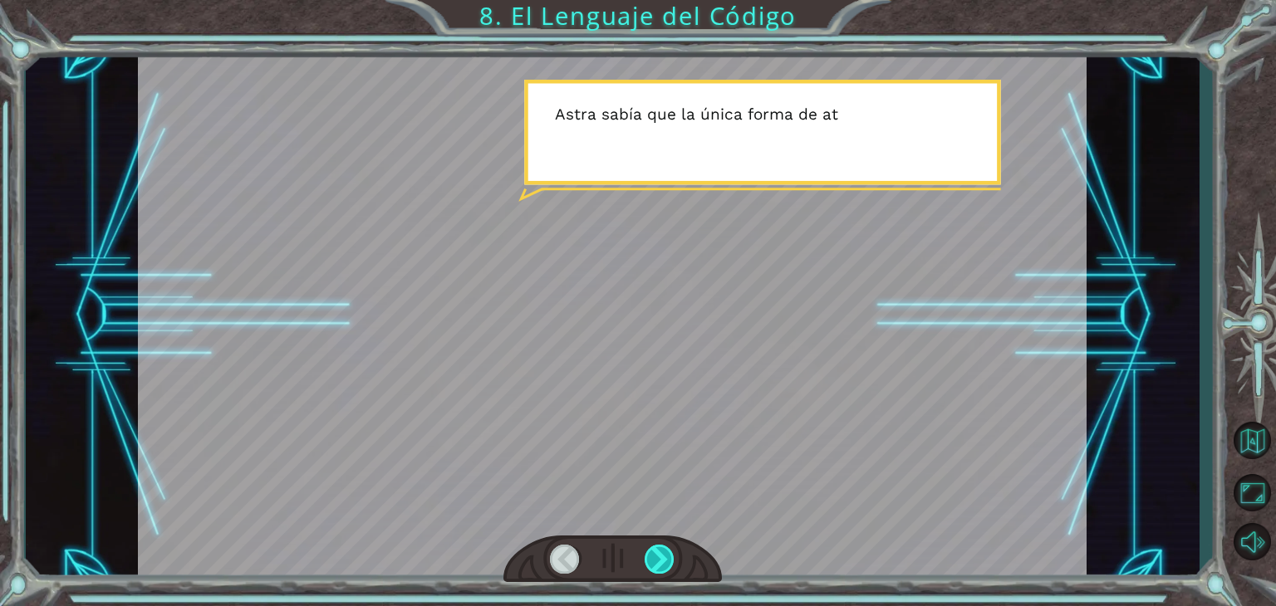
click at [659, 557] on div at bounding box center [659, 559] width 30 height 29
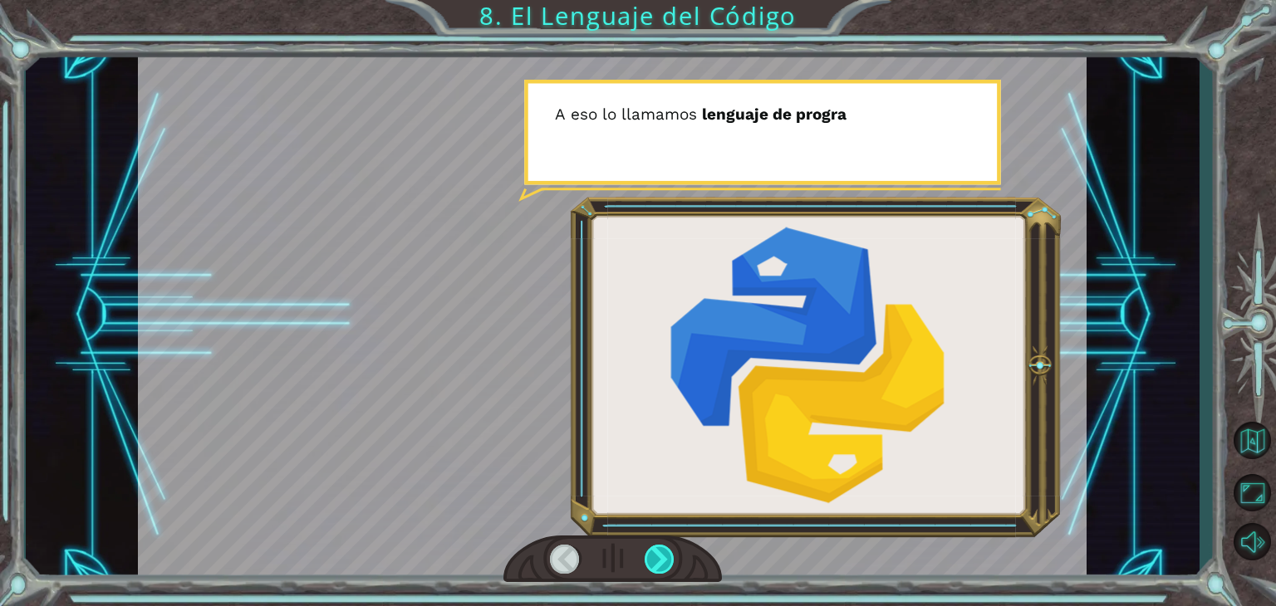
click at [659, 557] on div at bounding box center [659, 559] width 30 height 29
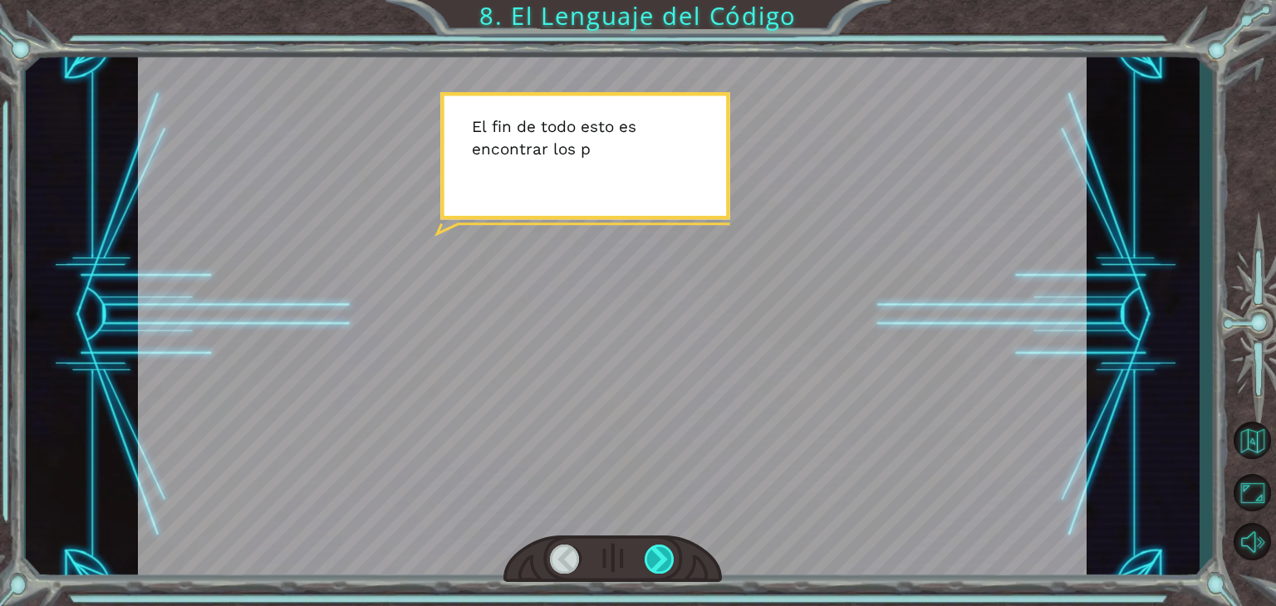
click at [659, 557] on div at bounding box center [659, 559] width 30 height 29
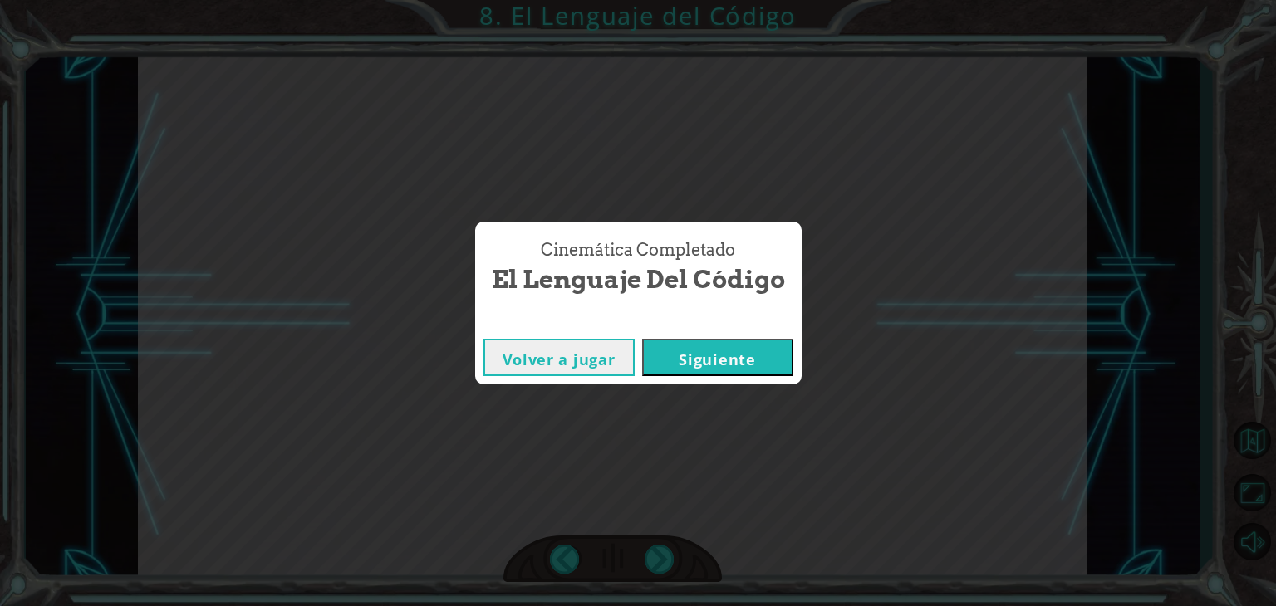
click at [691, 364] on button "Siguiente" at bounding box center [717, 357] width 151 height 37
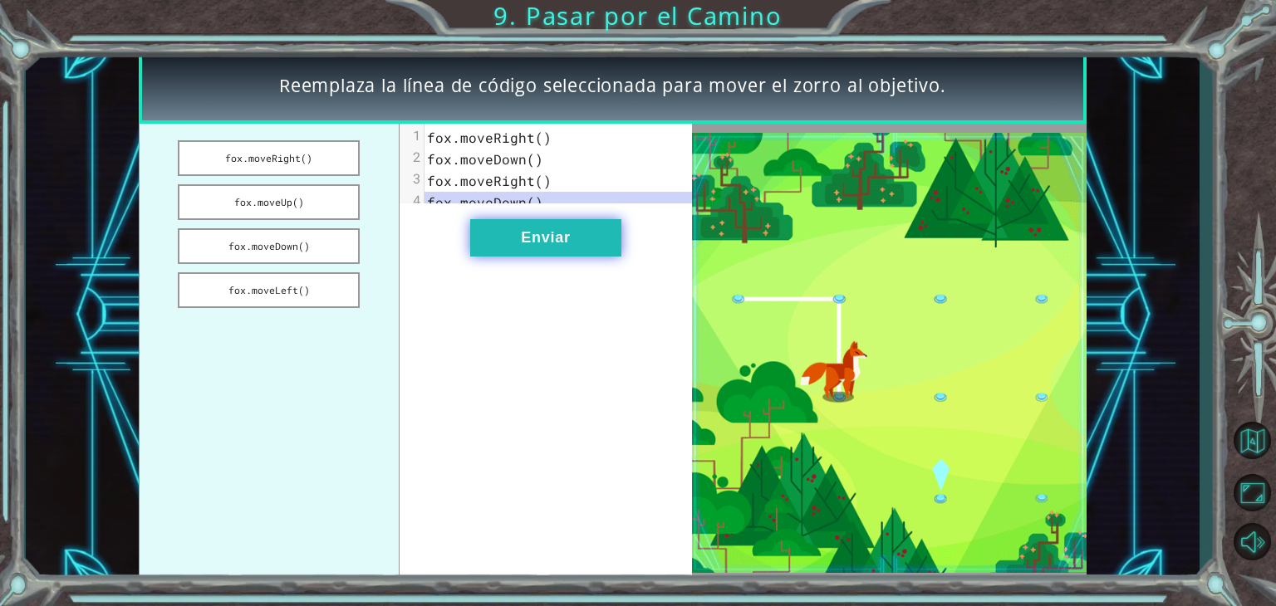
click at [525, 253] on button "Enviar" at bounding box center [545, 237] width 151 height 37
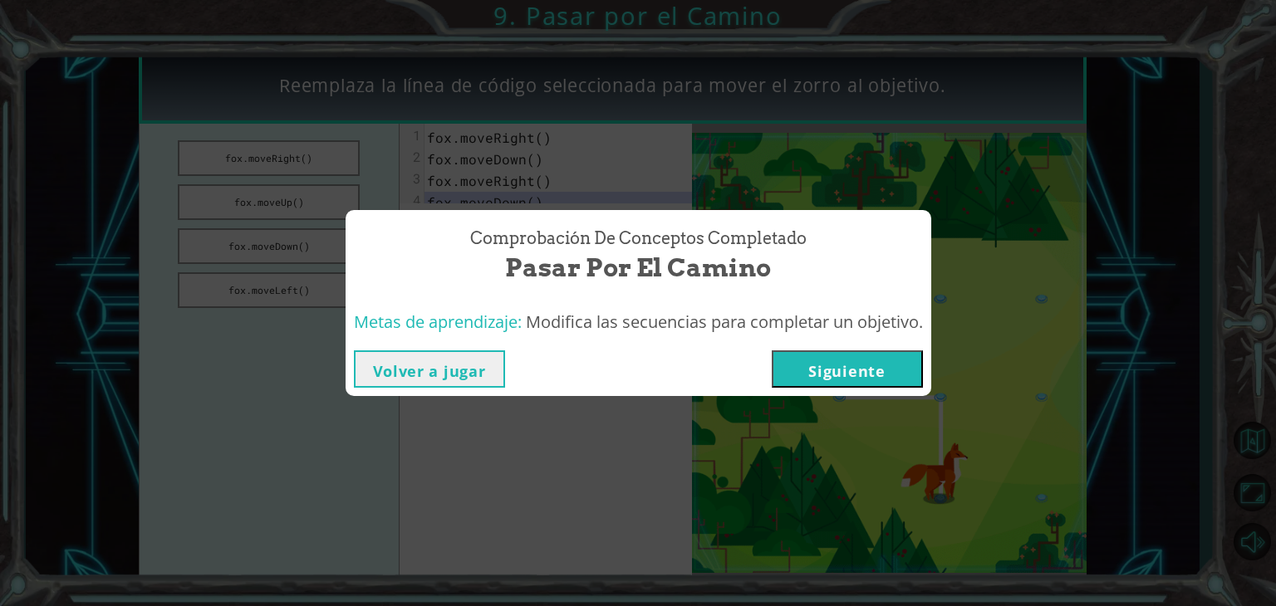
click at [860, 380] on button "Siguiente" at bounding box center [847, 368] width 151 height 37
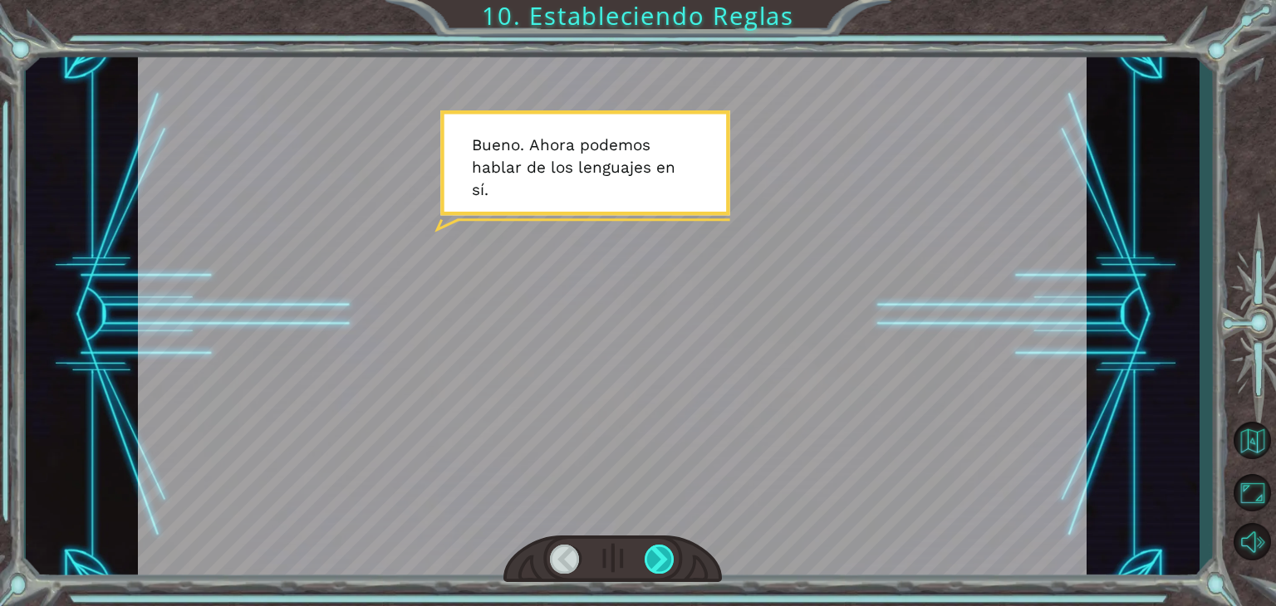
click at [657, 557] on div at bounding box center [659, 559] width 30 height 29
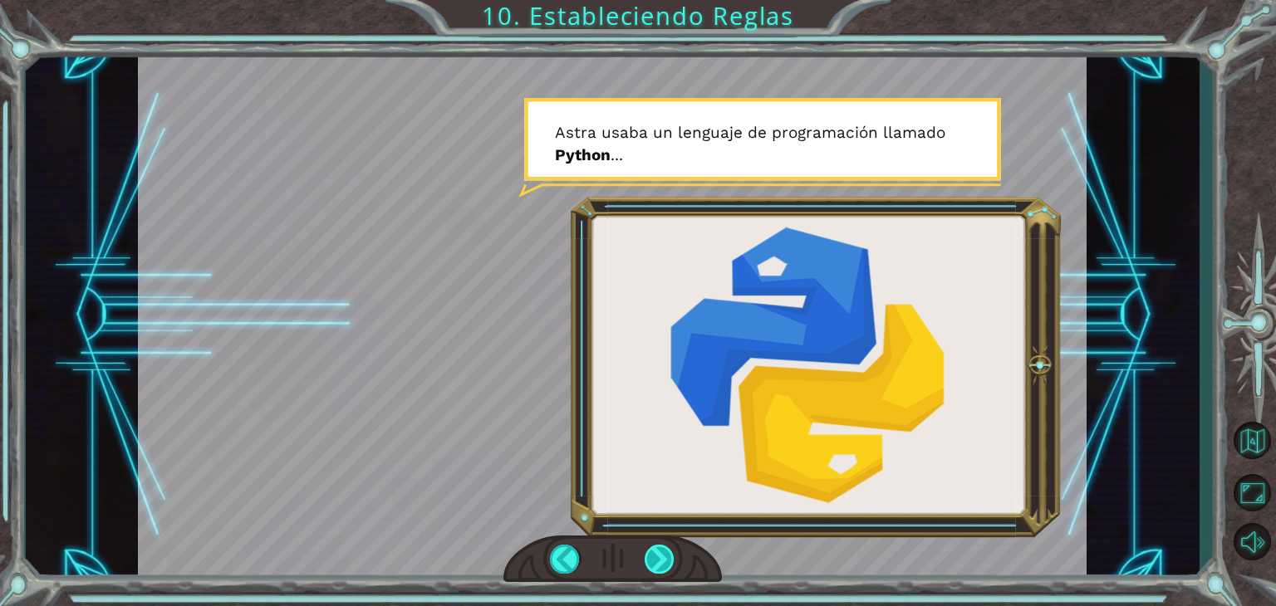
click at [654, 558] on div at bounding box center [659, 559] width 30 height 29
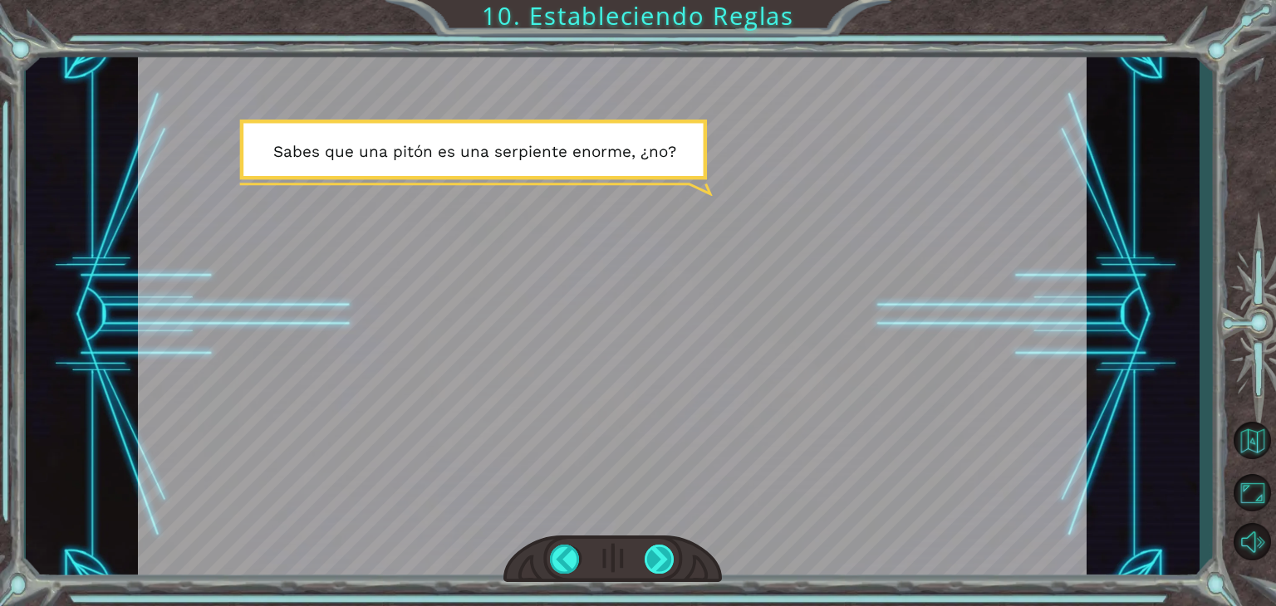
click at [654, 558] on div at bounding box center [659, 559] width 30 height 29
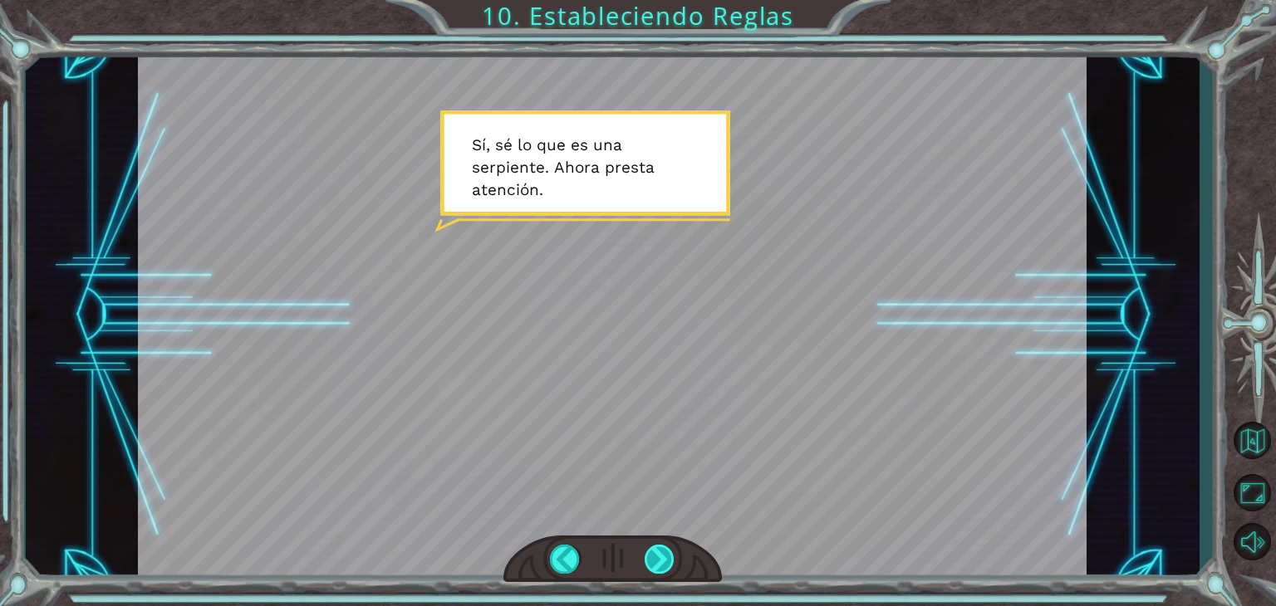
click at [654, 558] on div at bounding box center [659, 559] width 30 height 29
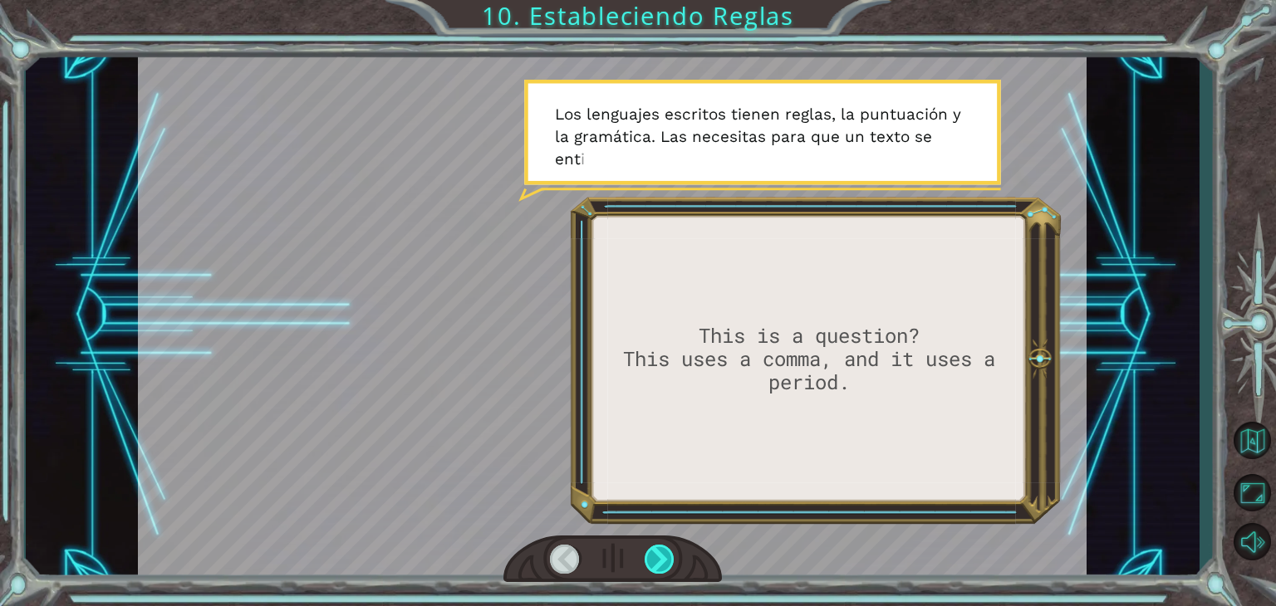
click at [656, 557] on div at bounding box center [659, 559] width 30 height 29
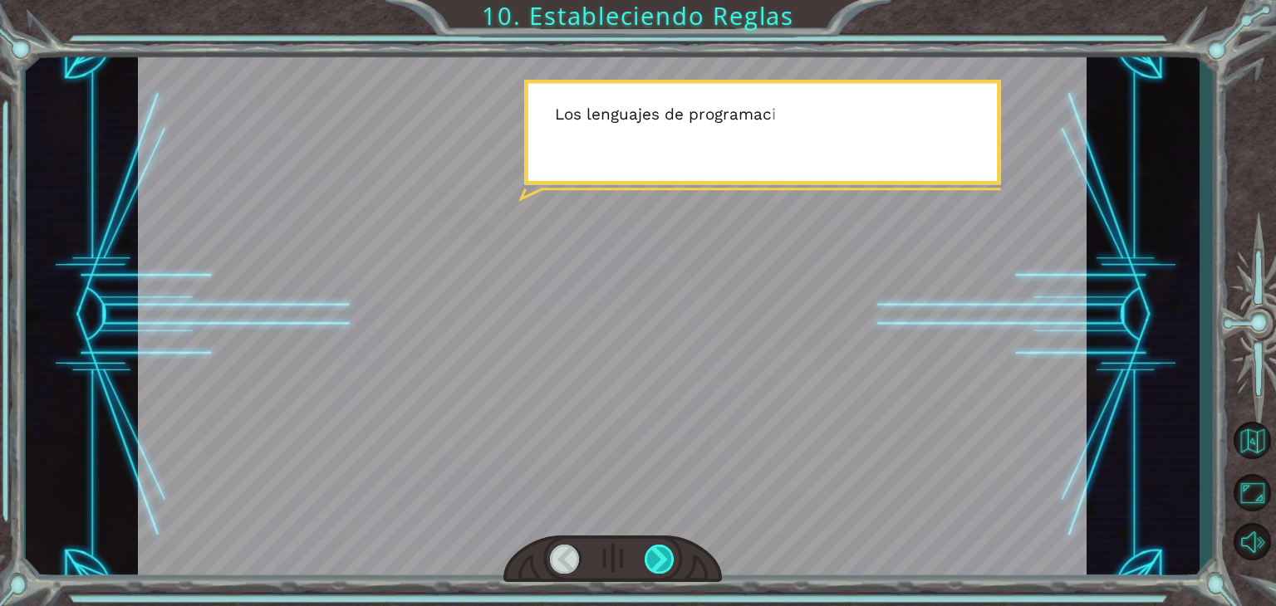
click at [656, 557] on div at bounding box center [659, 559] width 30 height 29
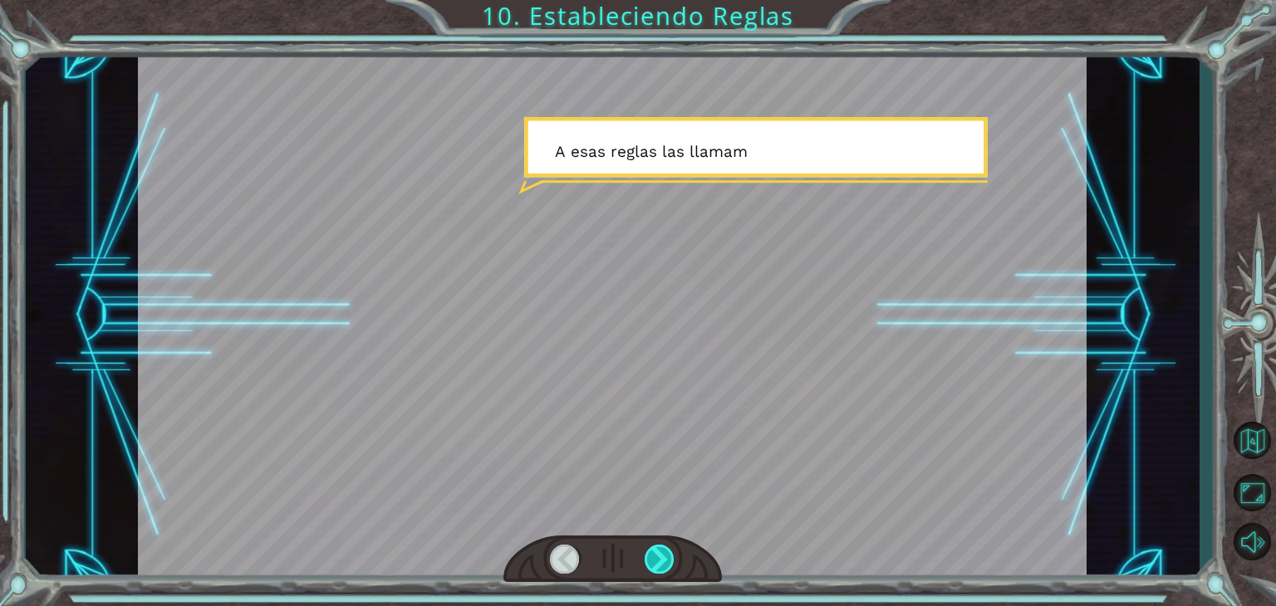
click at [656, 557] on div at bounding box center [659, 559] width 30 height 29
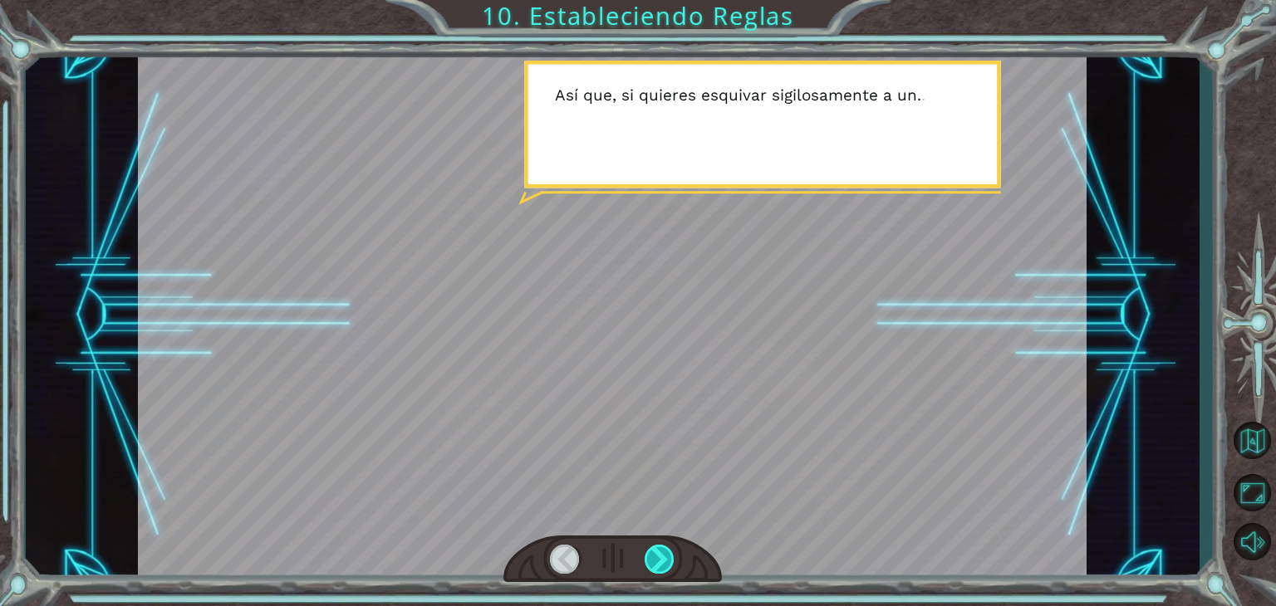
click at [656, 557] on div at bounding box center [659, 559] width 30 height 29
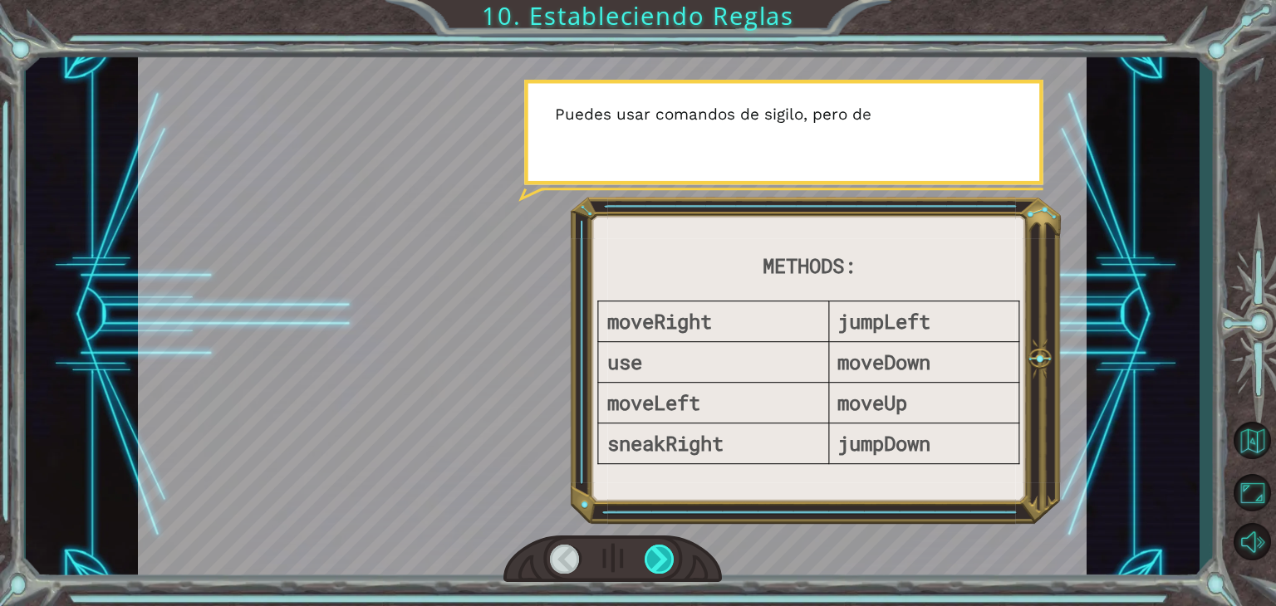
click at [656, 559] on div at bounding box center [659, 559] width 30 height 29
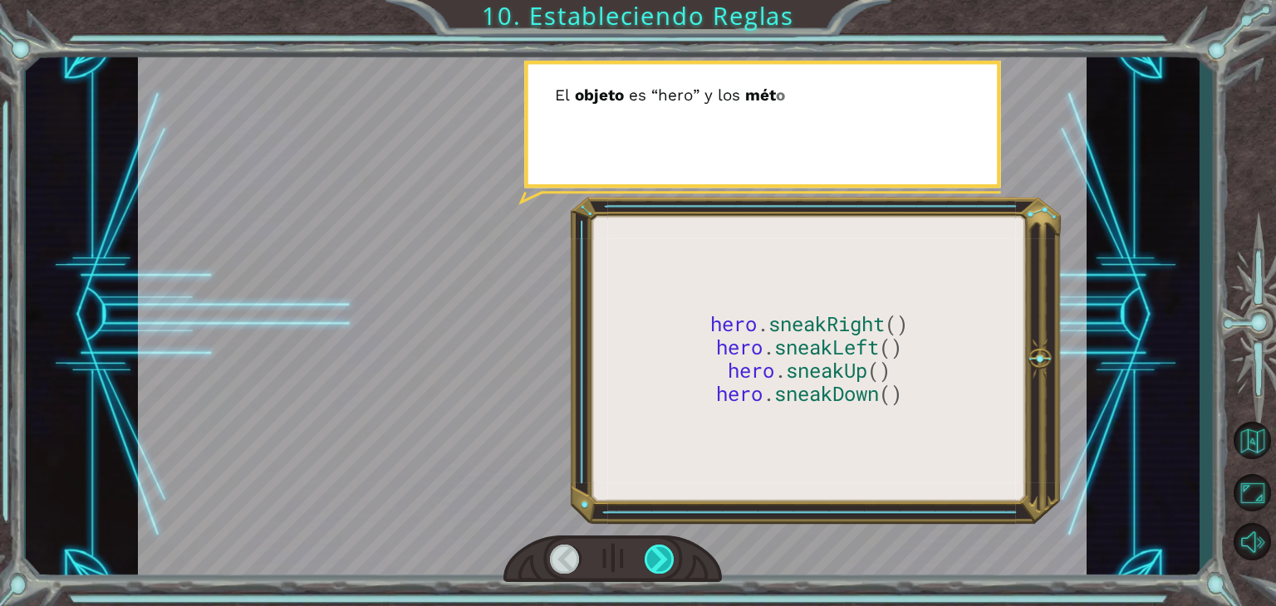
click at [656, 559] on div at bounding box center [659, 559] width 30 height 29
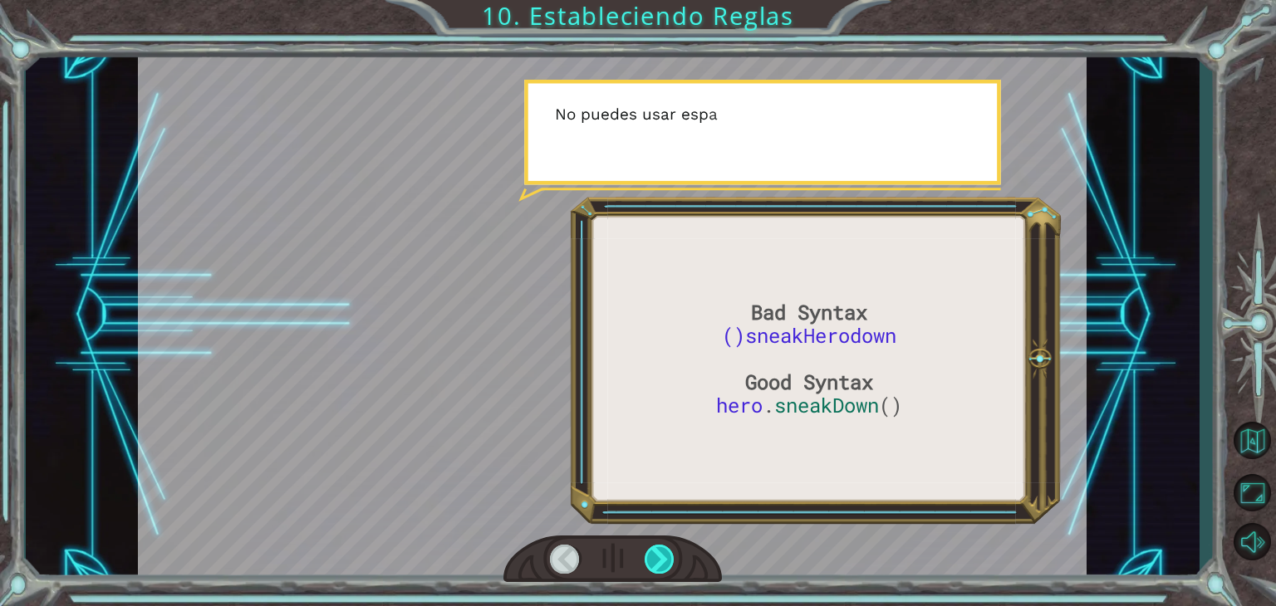
click at [656, 559] on div at bounding box center [659, 559] width 30 height 29
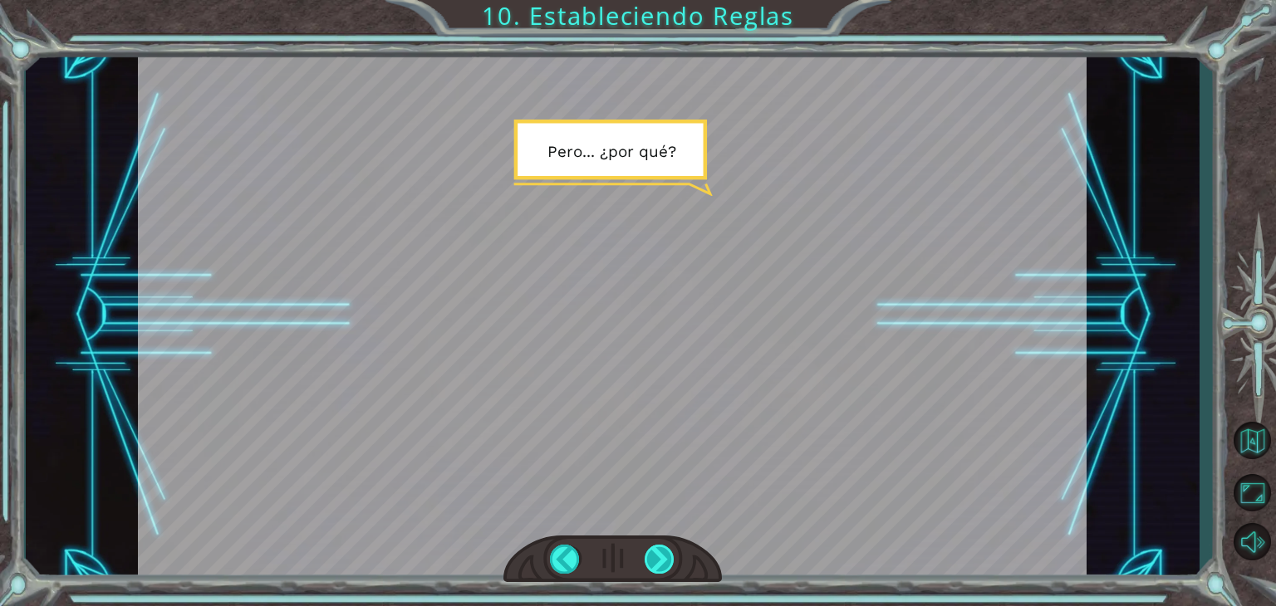
click at [656, 559] on div at bounding box center [659, 559] width 30 height 29
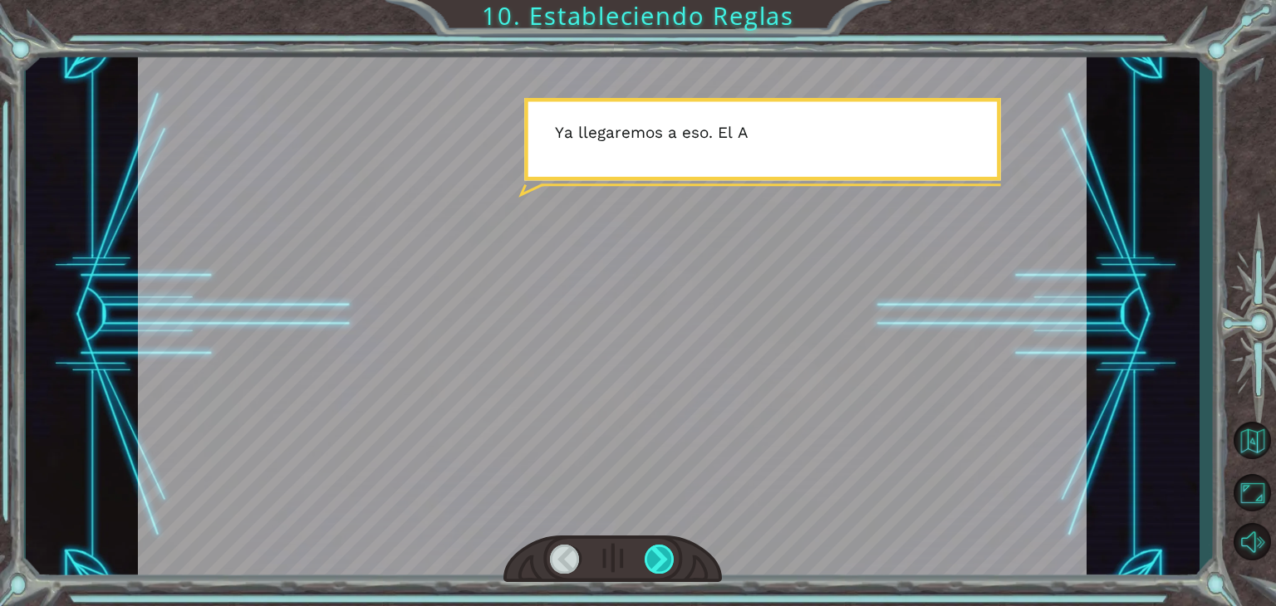
click at [656, 559] on div at bounding box center [659, 559] width 30 height 29
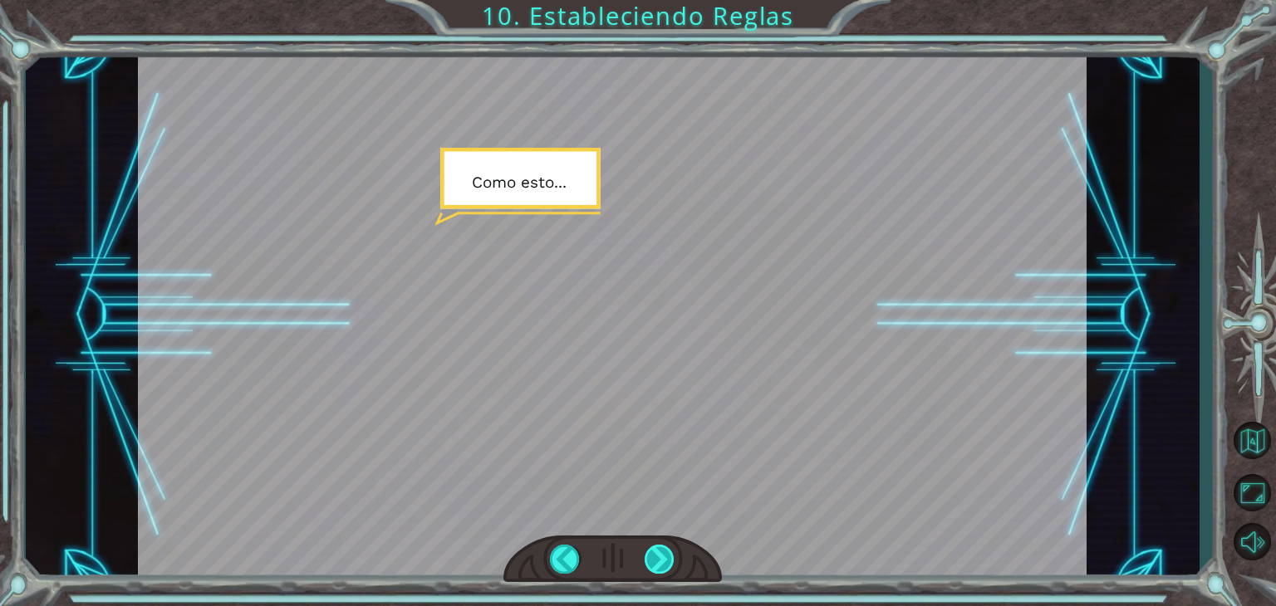
click at [656, 559] on div at bounding box center [659, 559] width 30 height 29
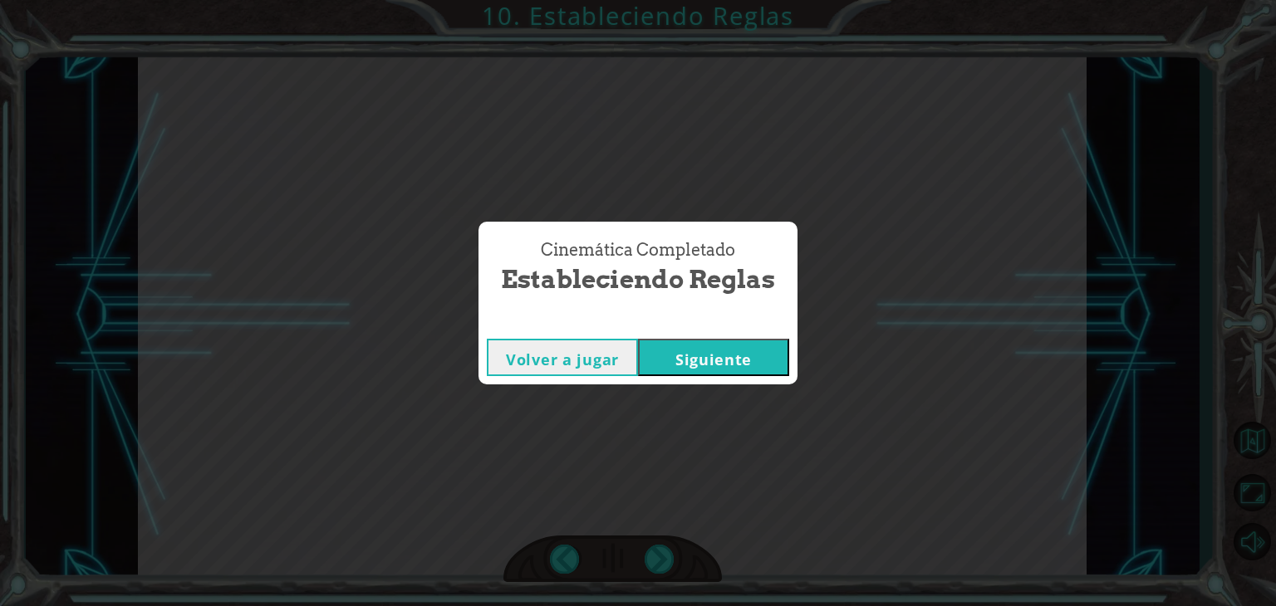
click at [708, 360] on button "Siguiente" at bounding box center [713, 357] width 151 height 37
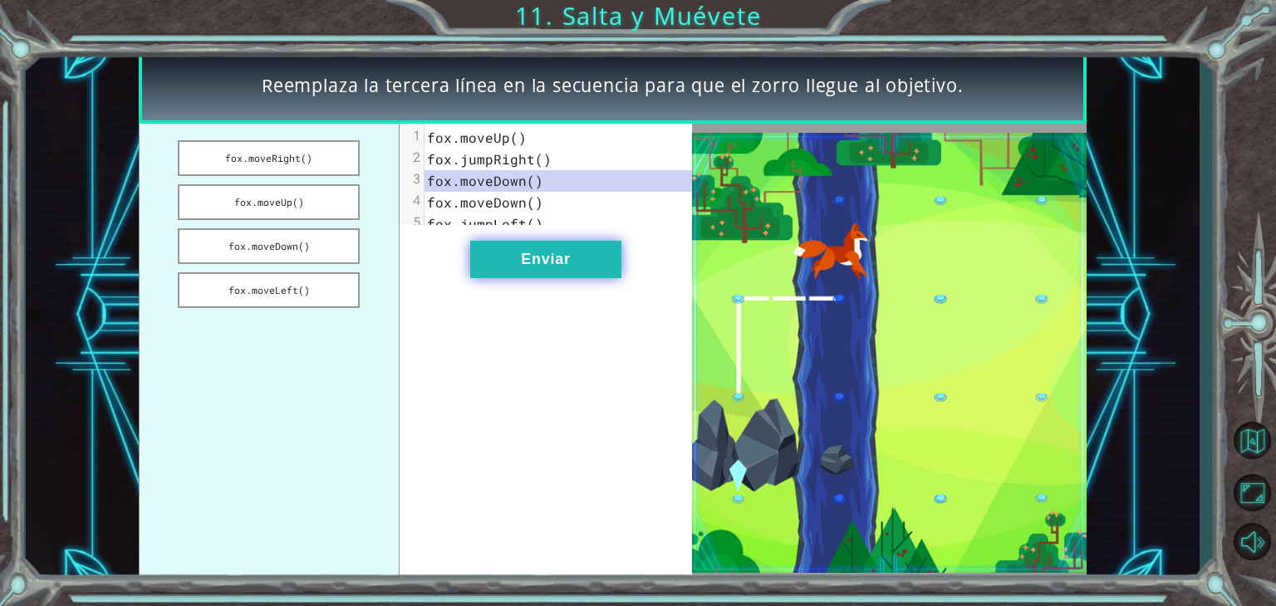
click at [518, 278] on button "Enviar" at bounding box center [545, 259] width 151 height 37
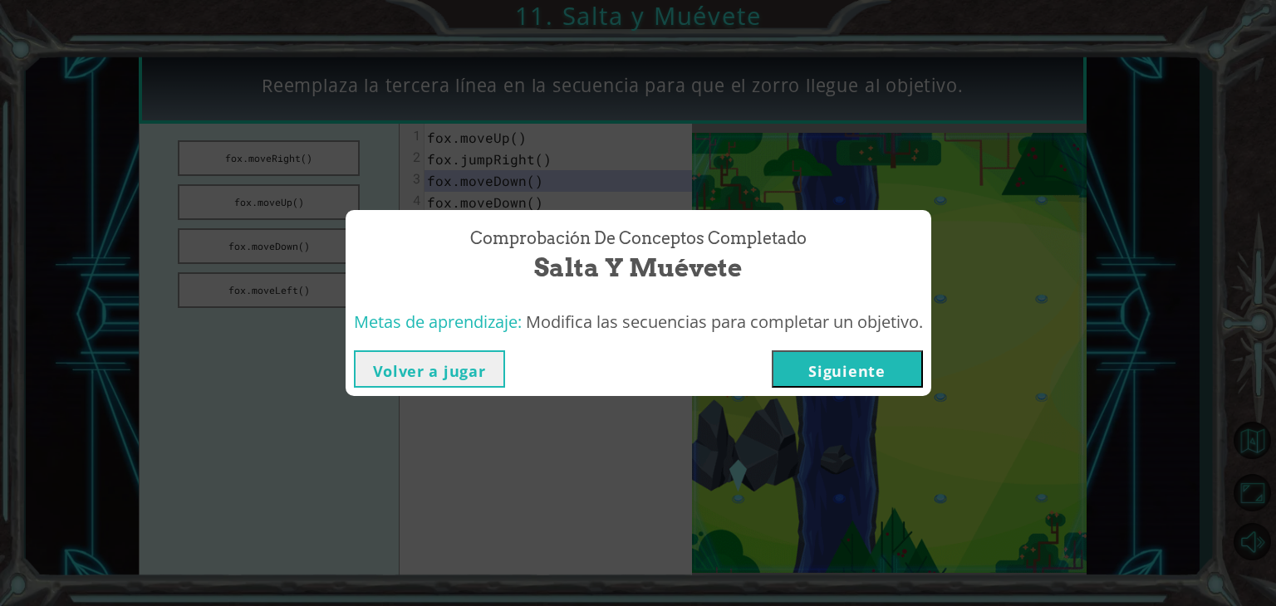
click at [870, 370] on button "Siguiente" at bounding box center [847, 368] width 151 height 37
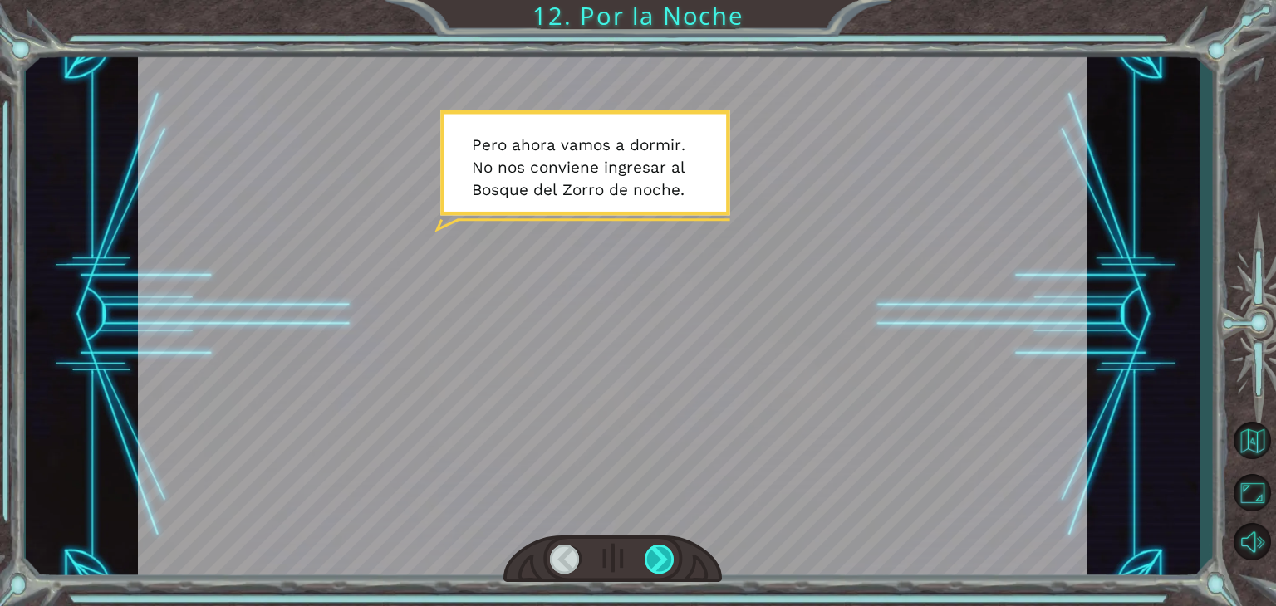
click at [663, 555] on div at bounding box center [659, 559] width 30 height 29
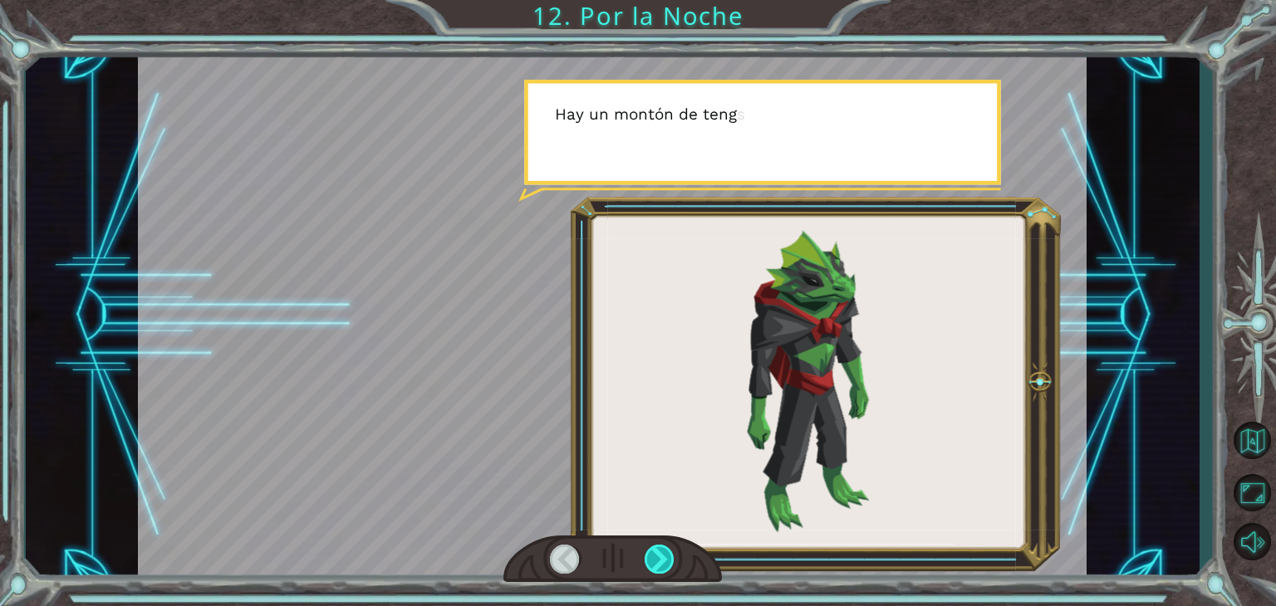
click at [663, 555] on div at bounding box center [659, 559] width 30 height 29
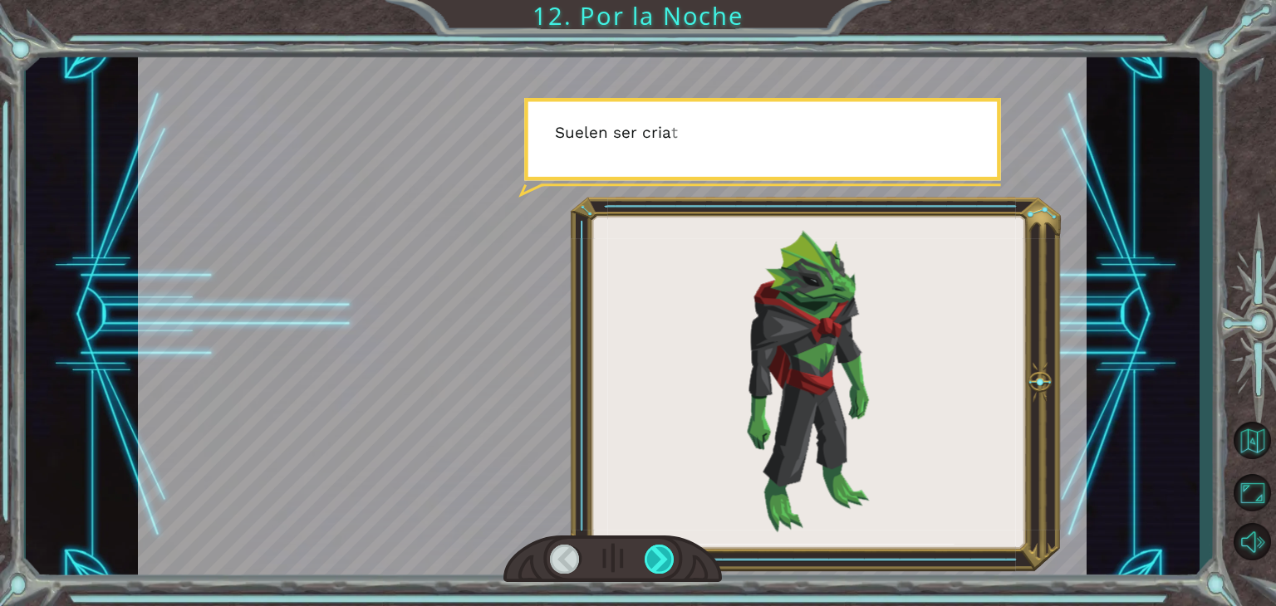
click at [663, 555] on div at bounding box center [659, 559] width 30 height 29
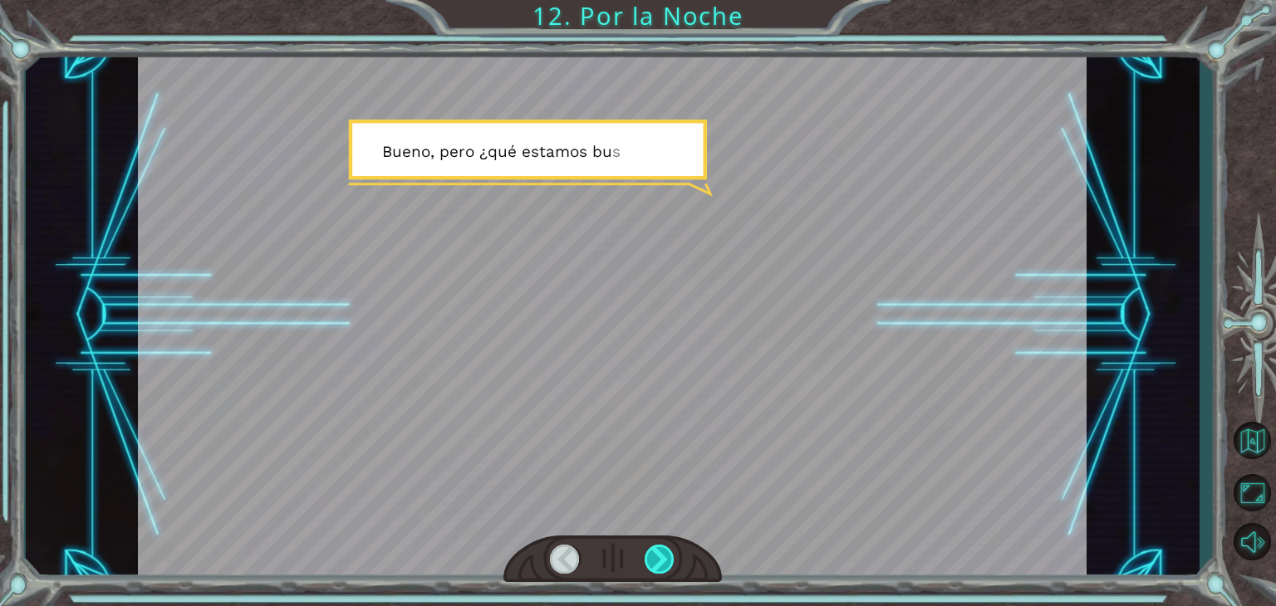
click at [663, 555] on div at bounding box center [659, 559] width 30 height 29
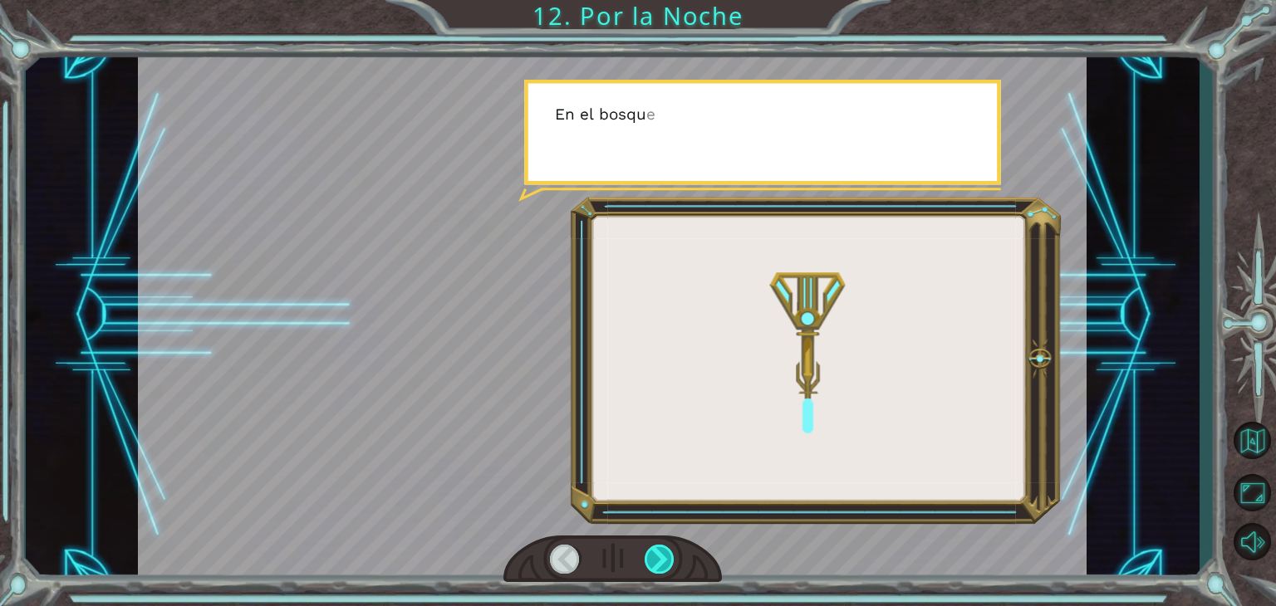
click at [663, 555] on div at bounding box center [659, 559] width 30 height 29
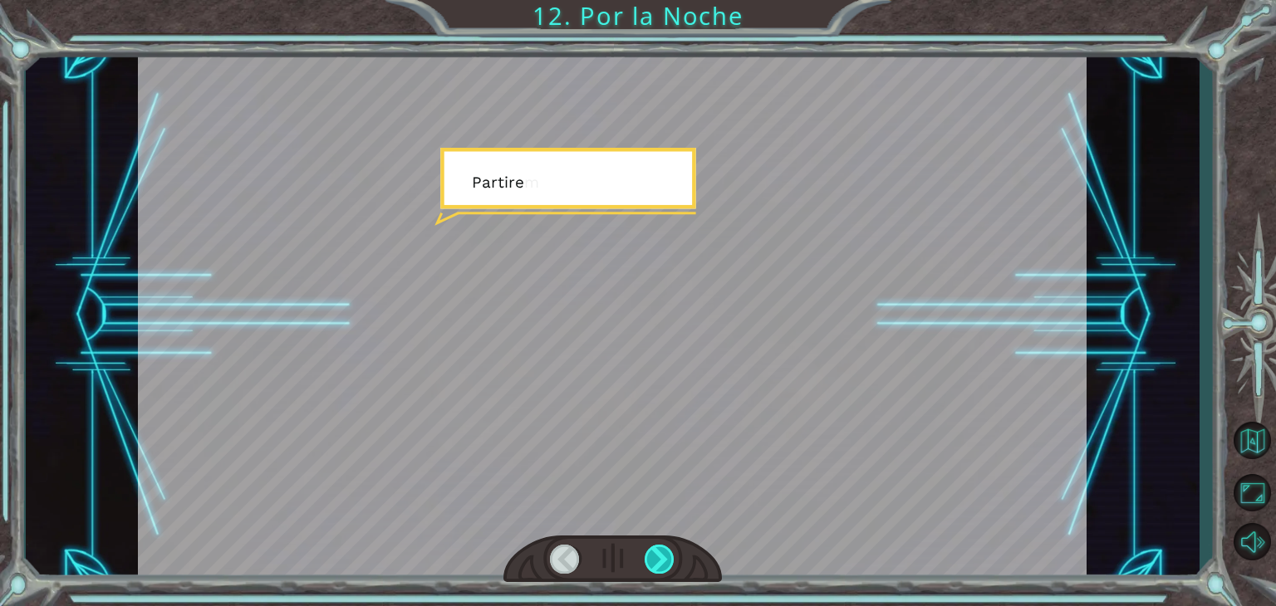
click at [663, 555] on div at bounding box center [659, 559] width 30 height 29
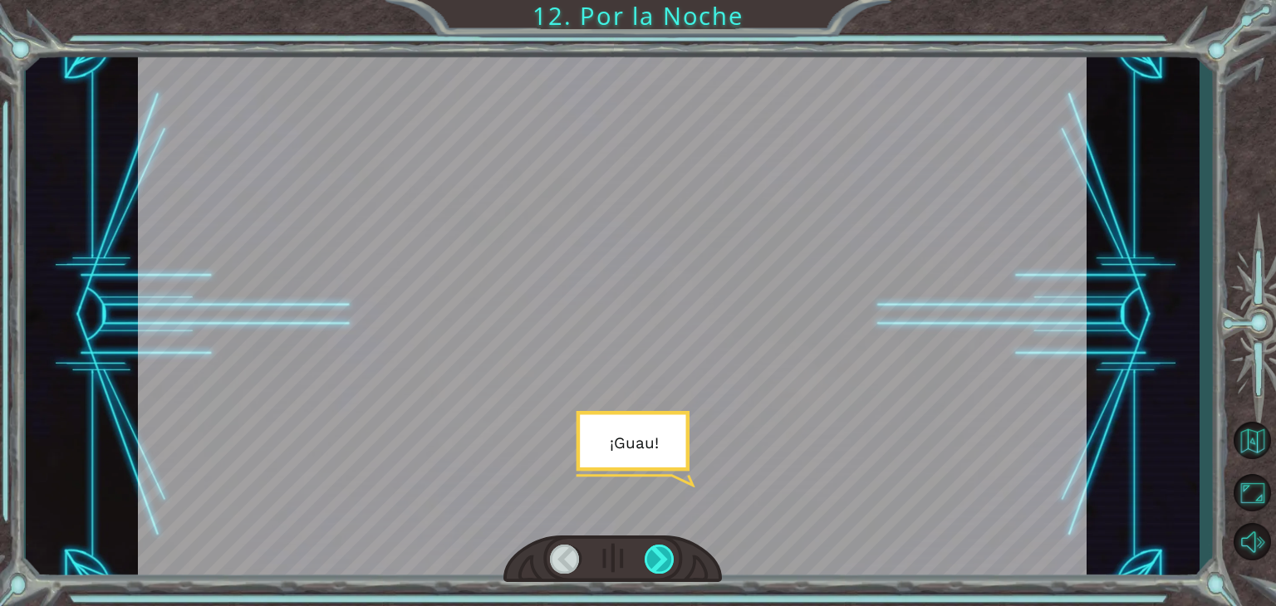
click at [663, 555] on div at bounding box center [659, 559] width 30 height 29
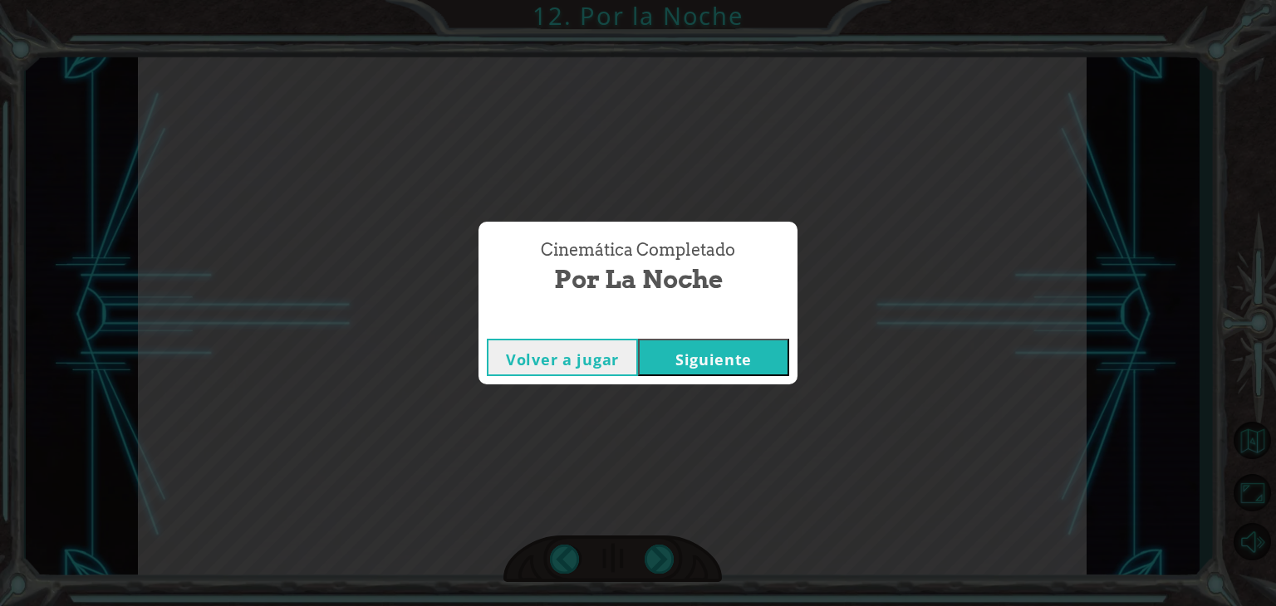
click at [713, 346] on button "Siguiente" at bounding box center [713, 357] width 151 height 37
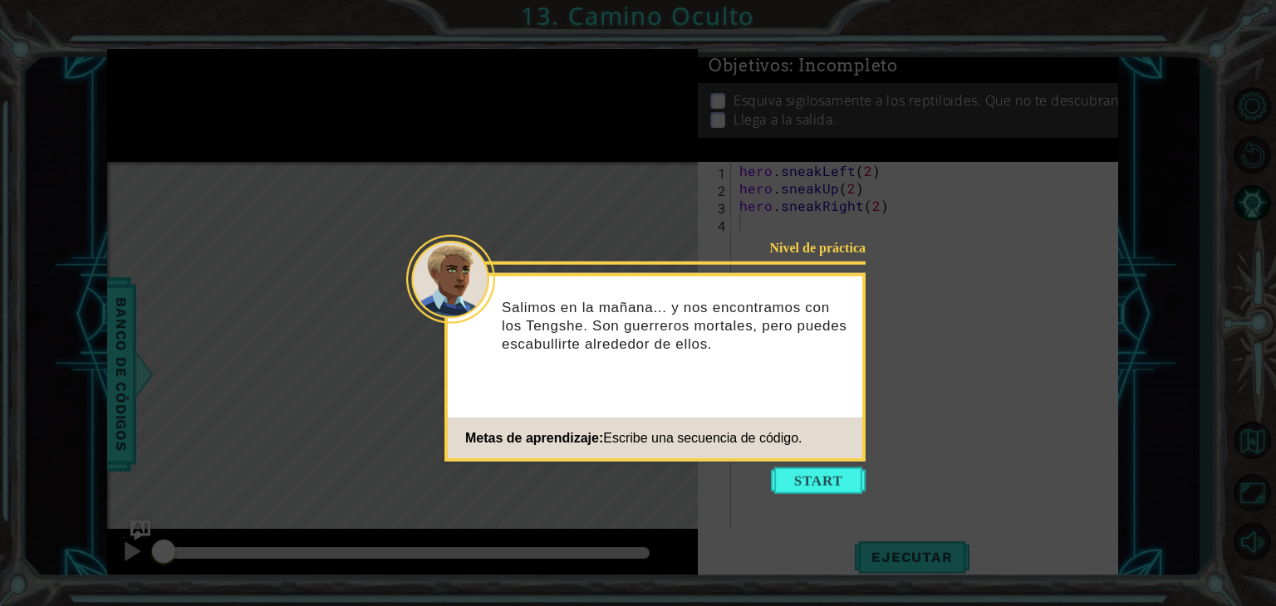
click at [713, 346] on p "Salimos en la mañana... y nos encontramos con los Tengshe. Son guerreros mortal…" at bounding box center [676, 325] width 349 height 55
click at [796, 487] on button "Start" at bounding box center [818, 481] width 95 height 27
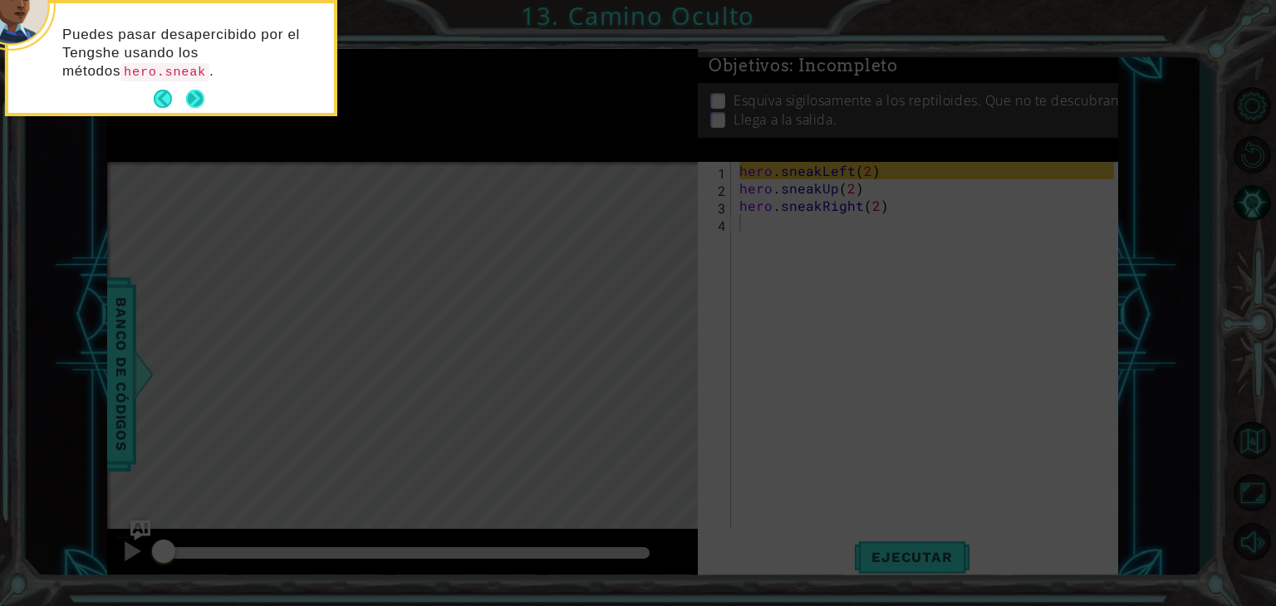
click at [199, 98] on button "Next" at bounding box center [195, 99] width 18 height 18
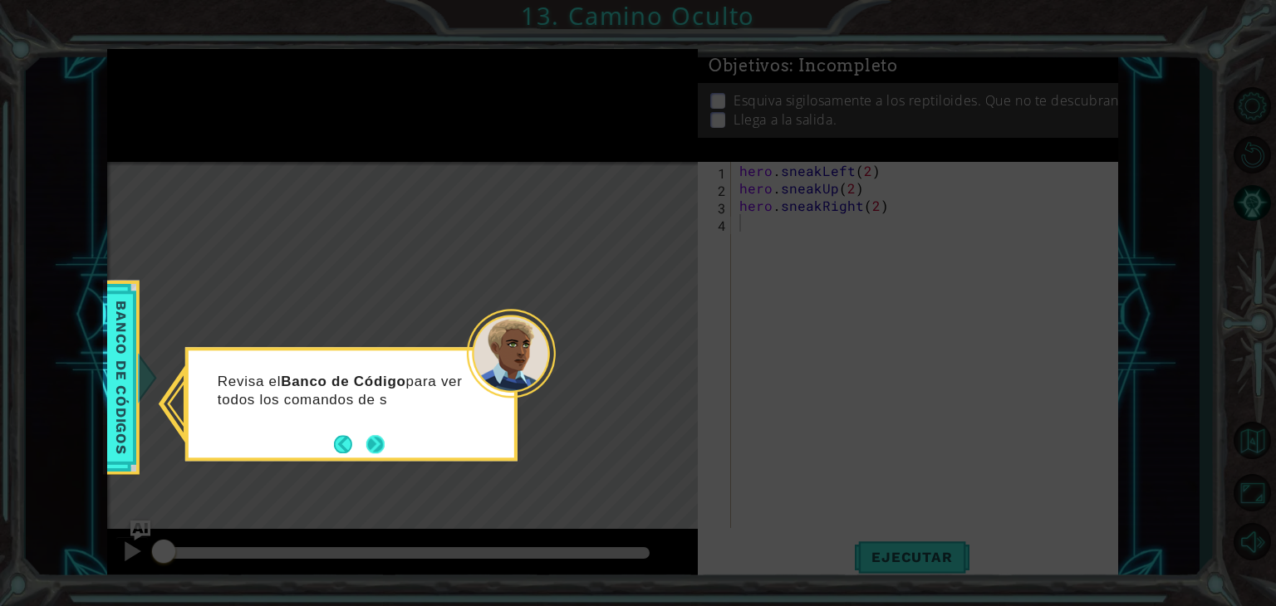
click at [385, 453] on button "Next" at bounding box center [375, 444] width 18 height 18
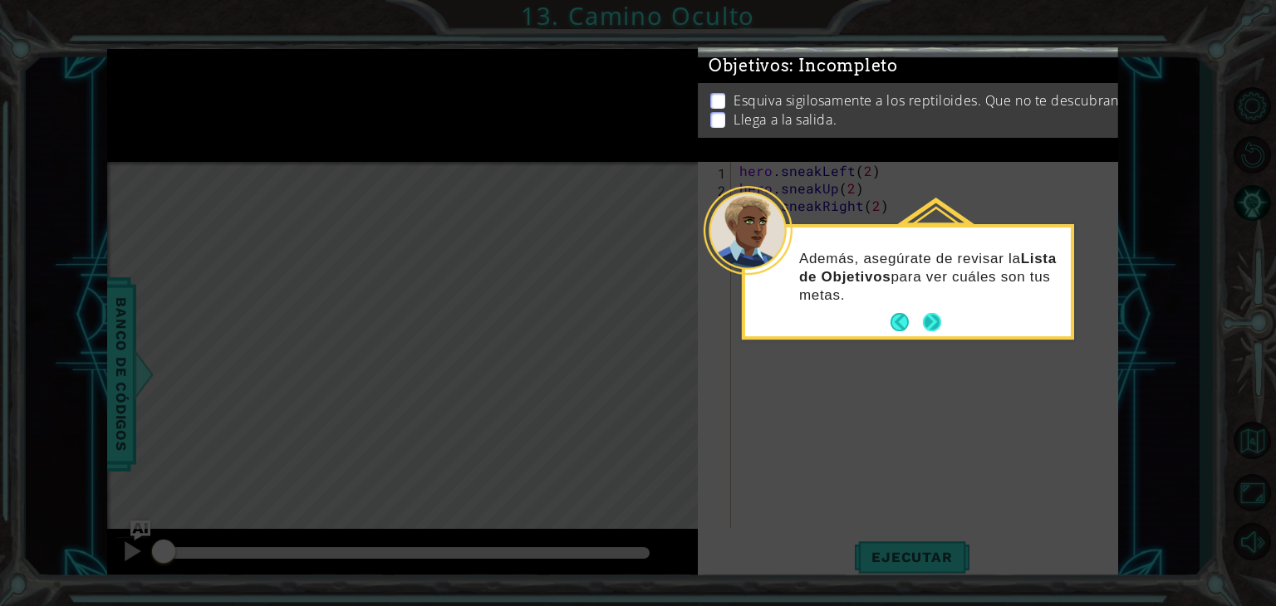
click at [930, 321] on button "Next" at bounding box center [931, 322] width 19 height 19
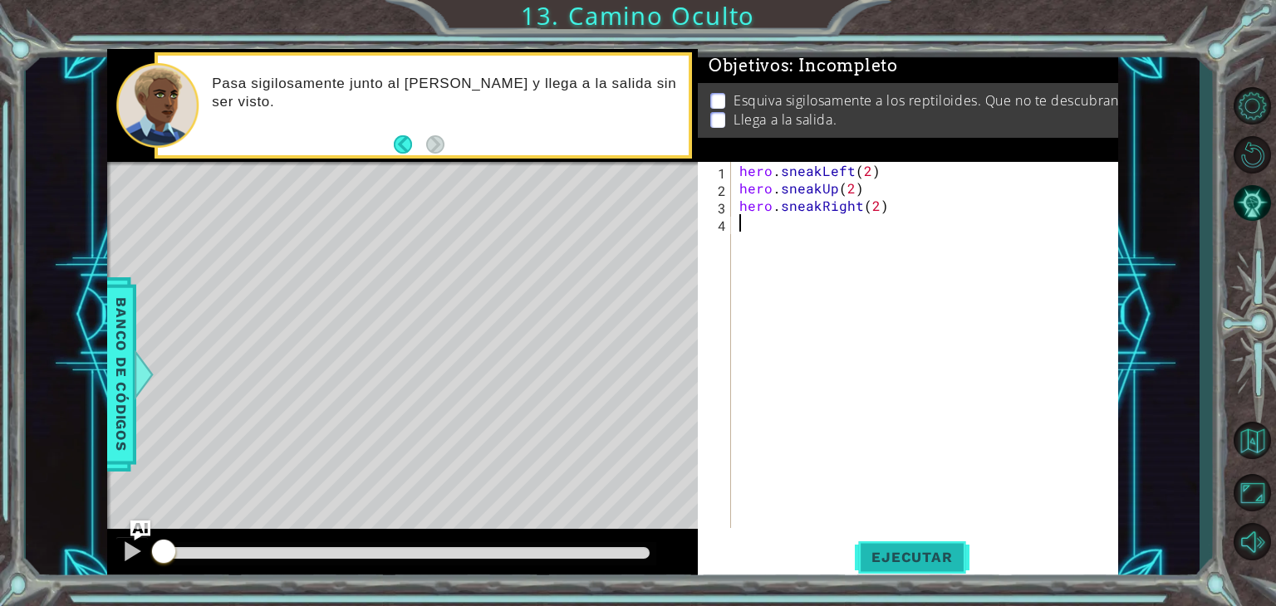
click at [920, 553] on span "Ejecutar" at bounding box center [912, 557] width 114 height 17
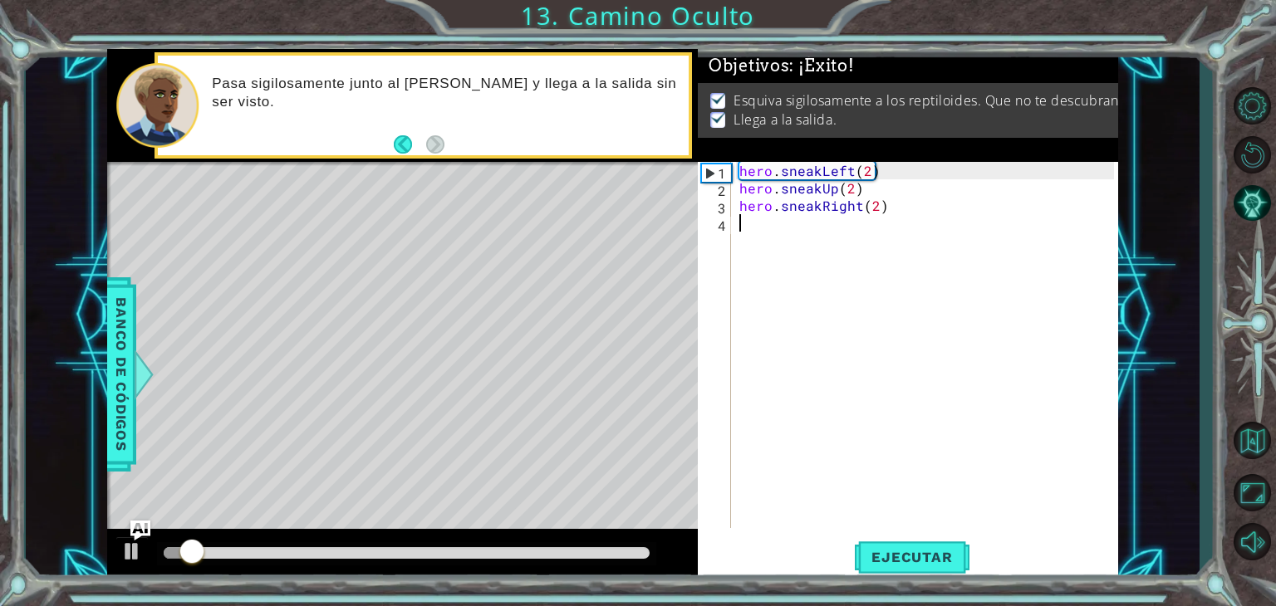
click at [634, 551] on div at bounding box center [407, 553] width 486 height 12
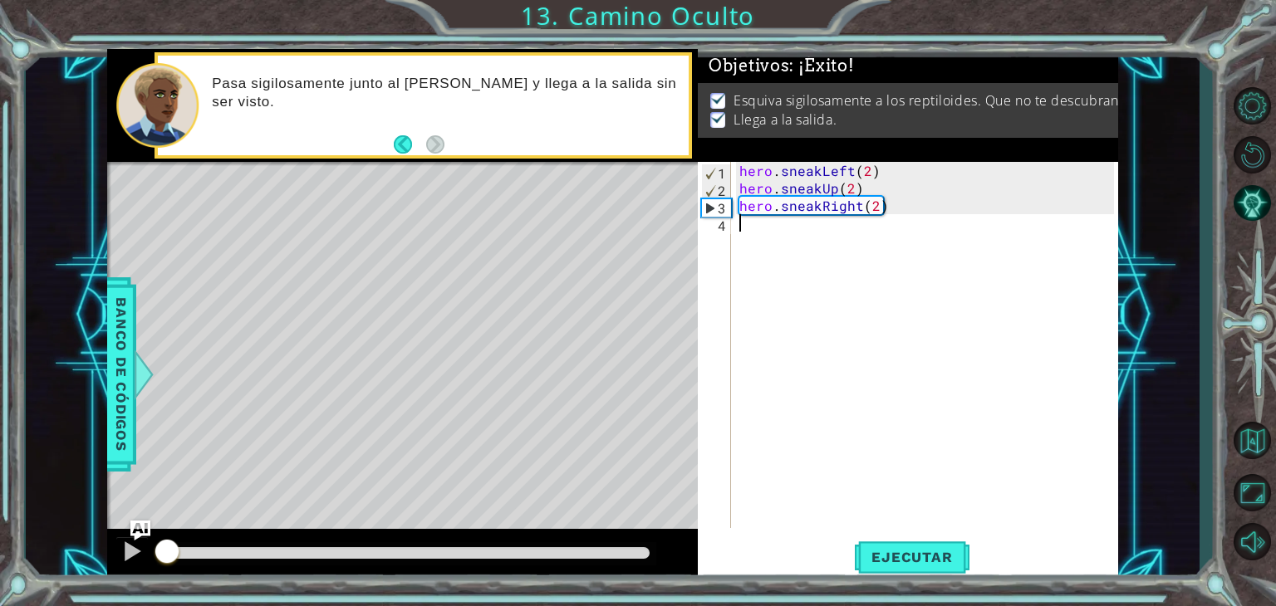
click at [597, 549] on div at bounding box center [407, 553] width 486 height 12
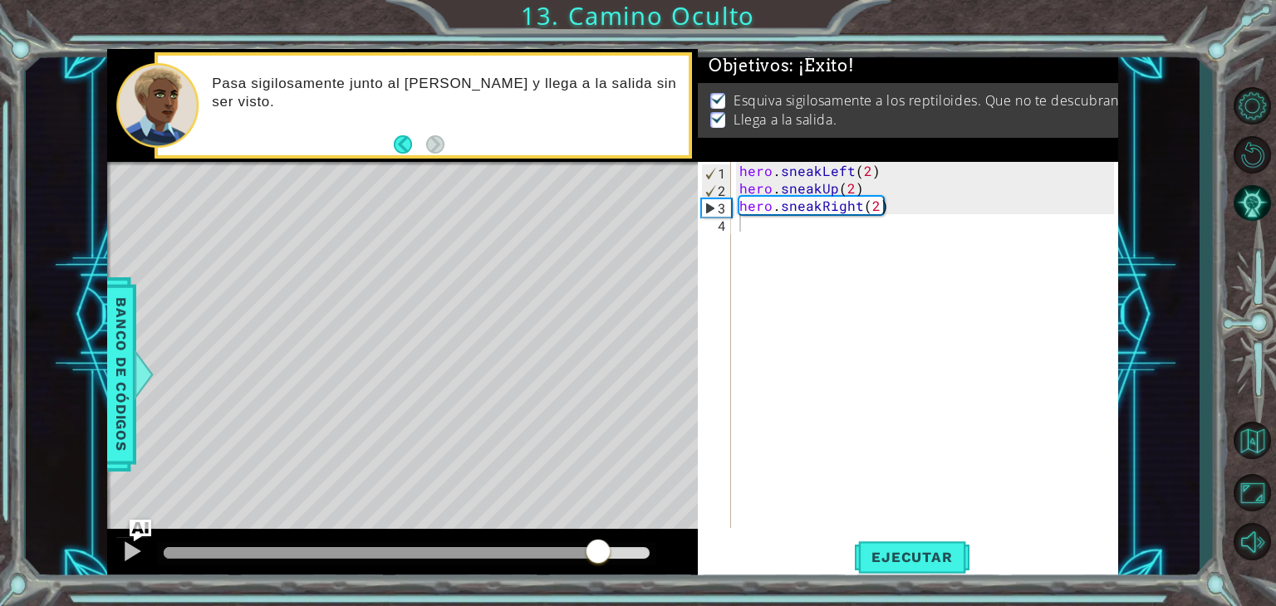
click at [132, 538] on img "Ask AI" at bounding box center [141, 530] width 22 height 22
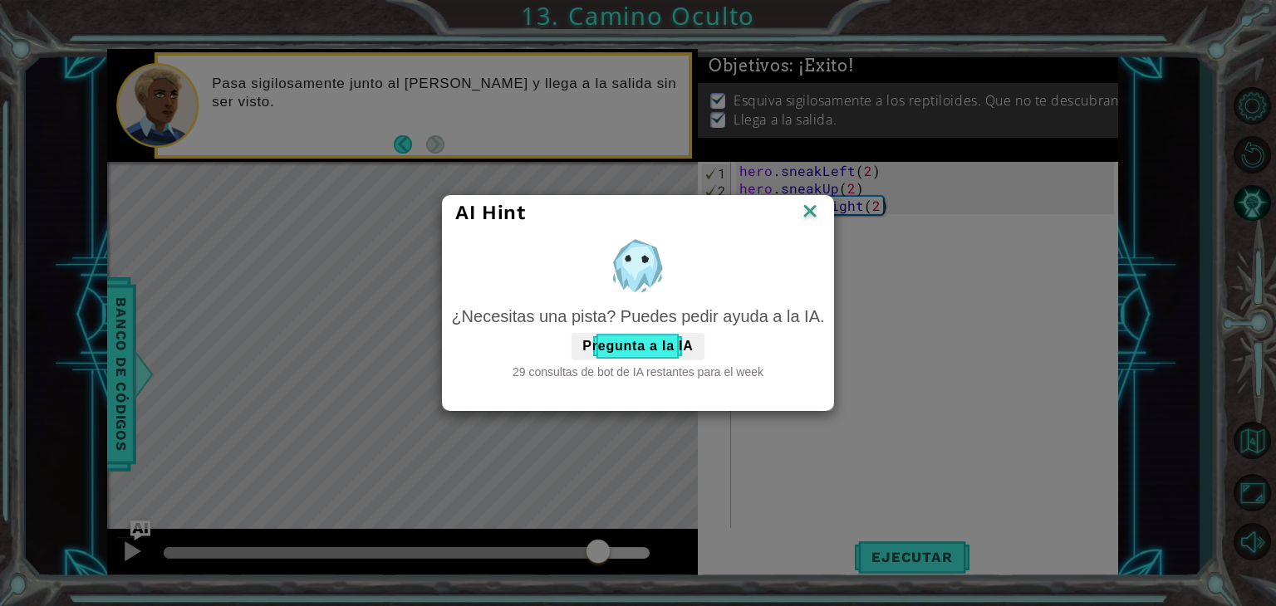
click at [814, 212] on img at bounding box center [810, 212] width 22 height 25
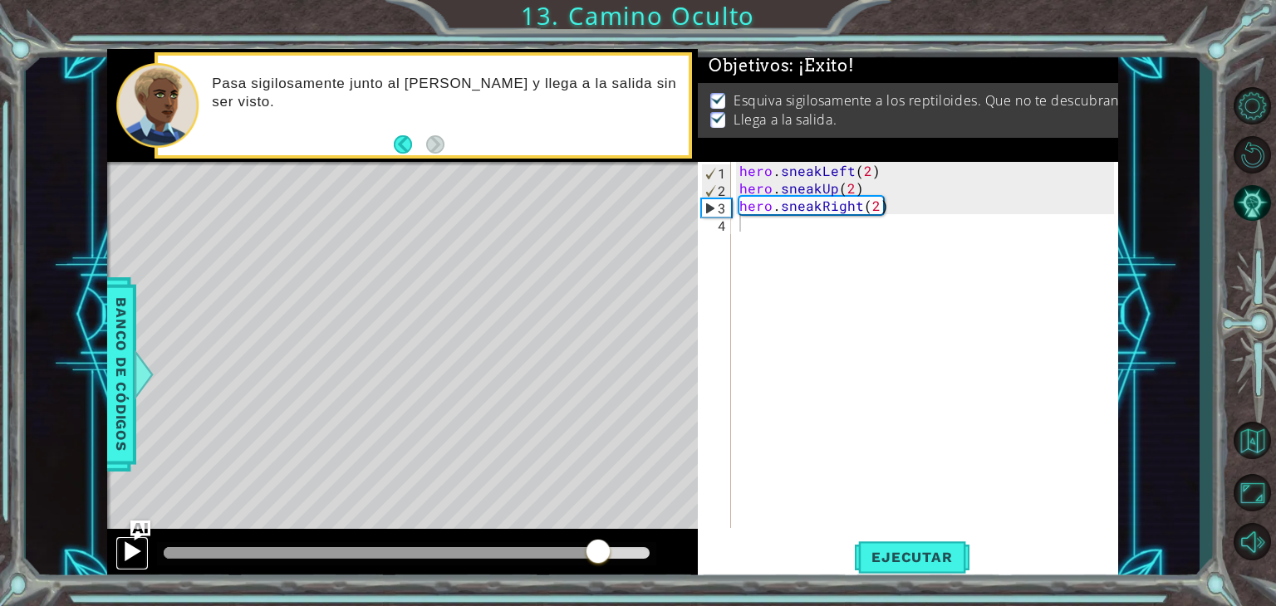
click at [127, 551] on div at bounding box center [132, 552] width 22 height 22
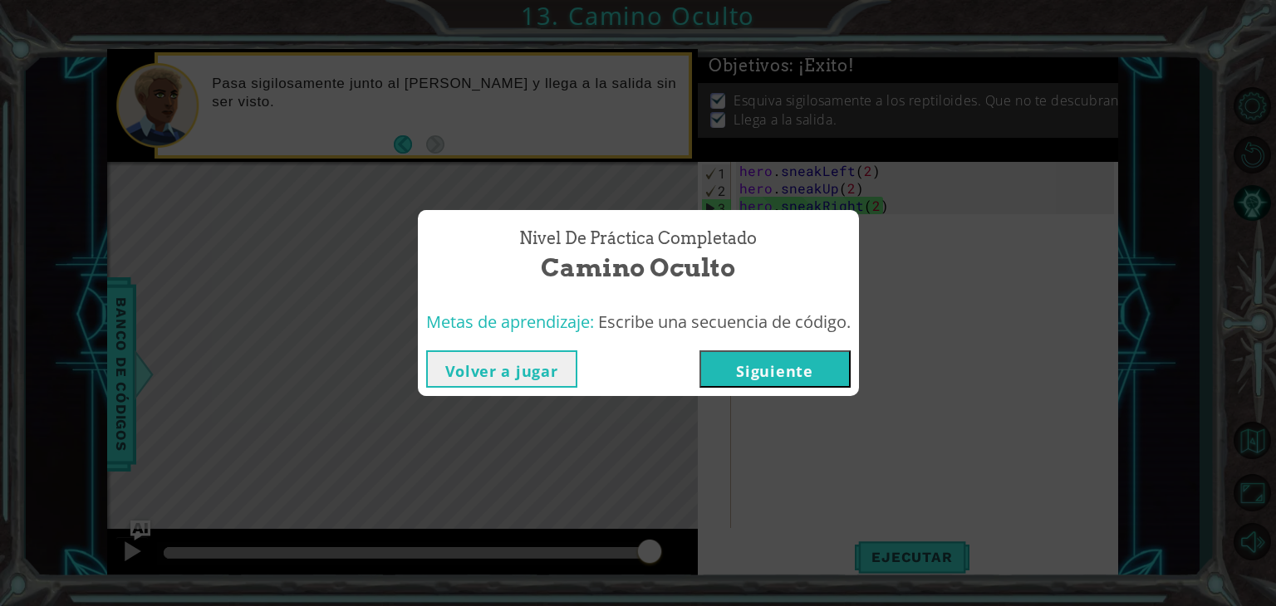
click at [757, 371] on button "Siguiente" at bounding box center [774, 368] width 151 height 37
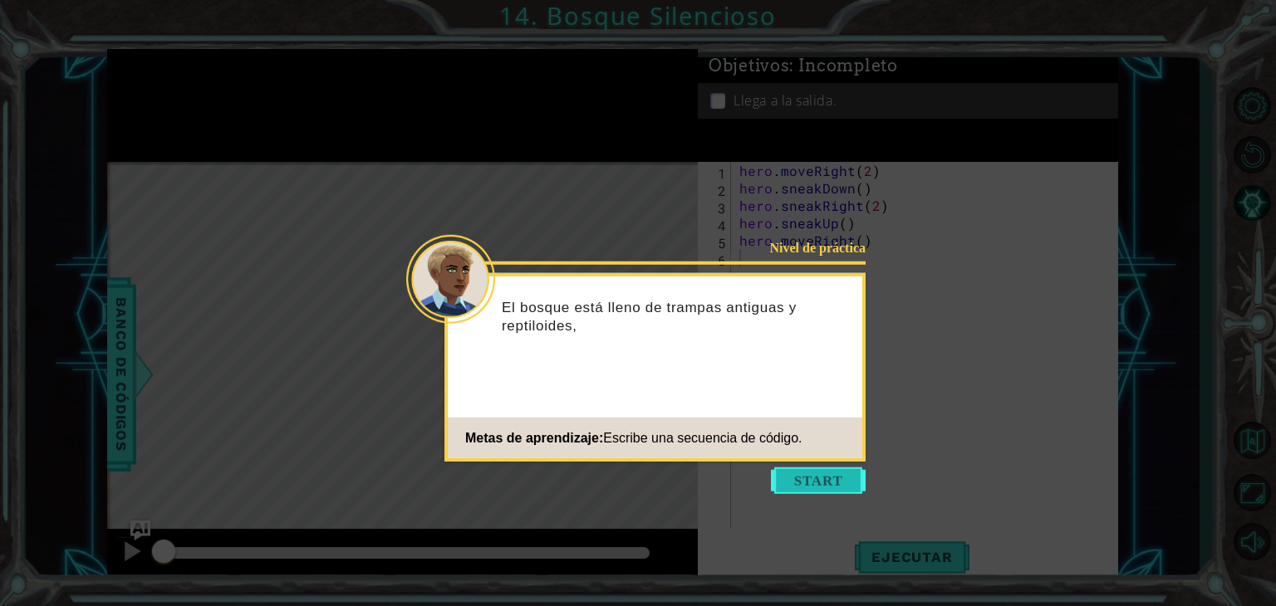
click at [815, 483] on button "Start" at bounding box center [818, 481] width 95 height 27
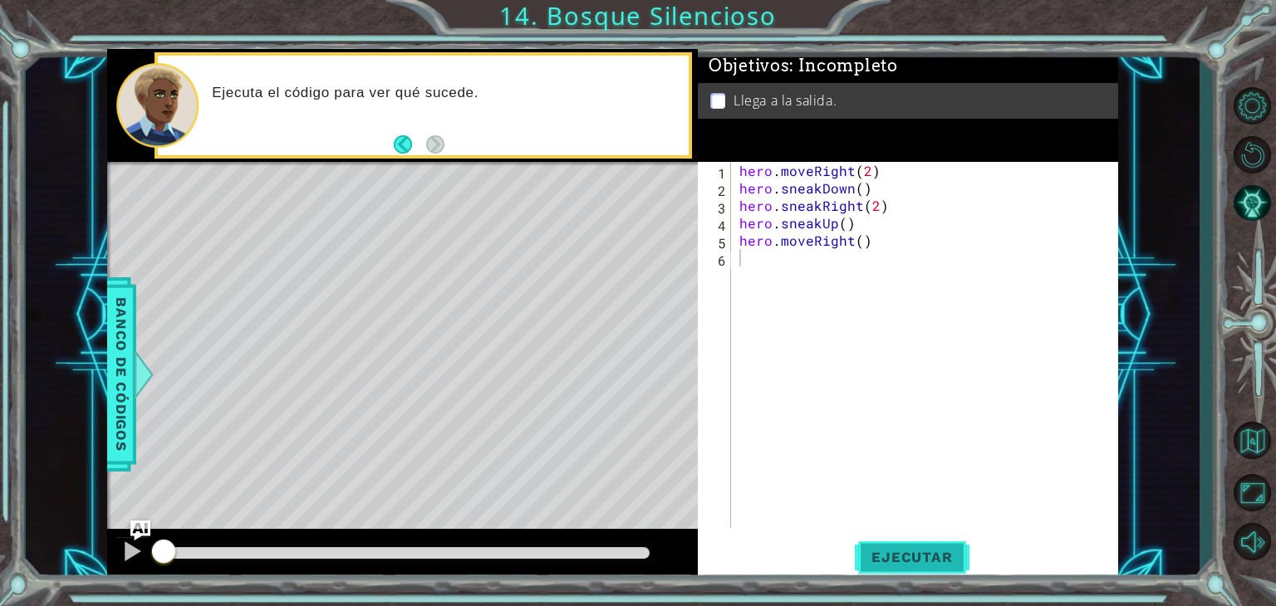
click at [914, 545] on button "Ejecutar" at bounding box center [912, 557] width 114 height 42
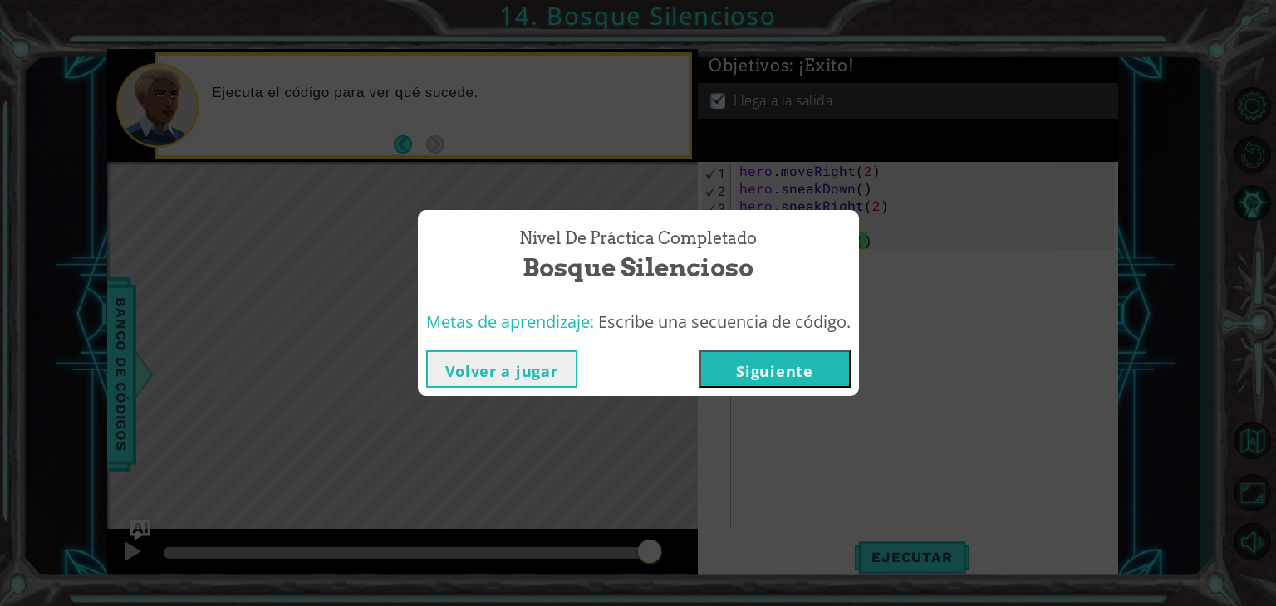
click at [767, 380] on button "Siguiente" at bounding box center [774, 368] width 151 height 37
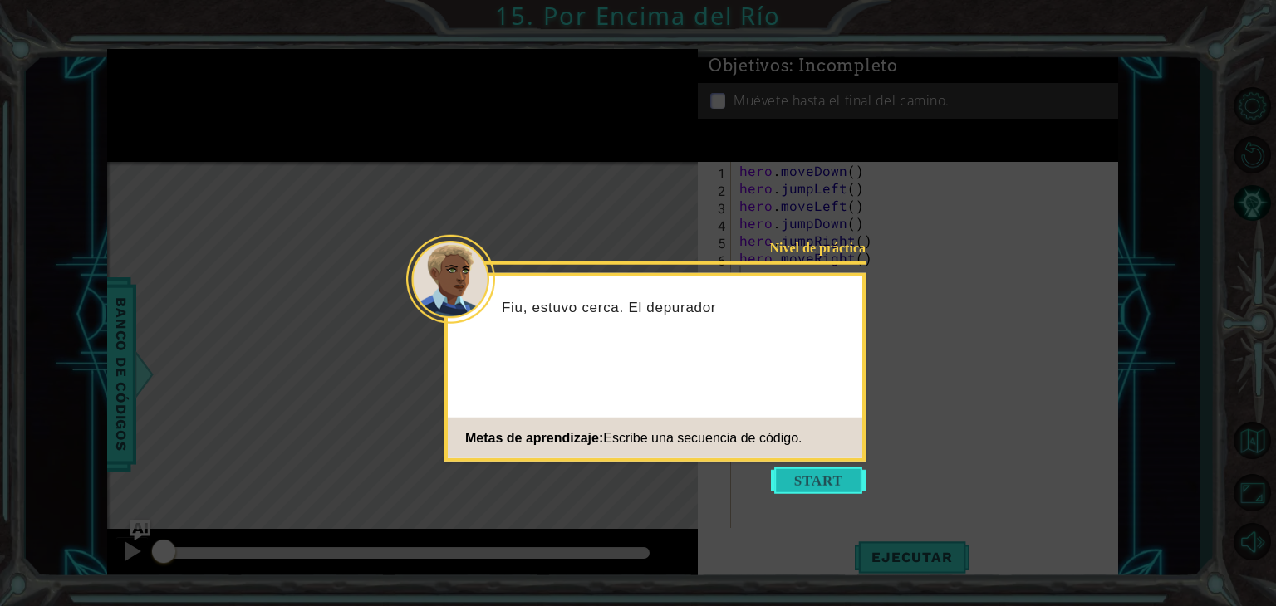
click at [848, 483] on button "Start" at bounding box center [818, 481] width 95 height 27
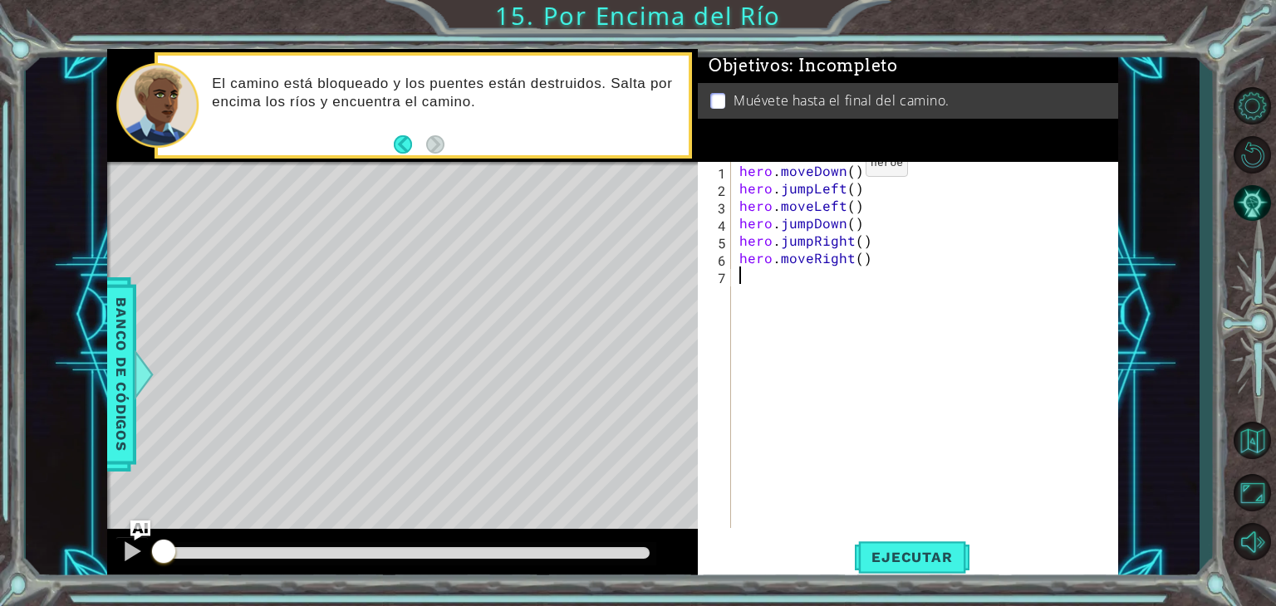
click at [630, 547] on div at bounding box center [407, 553] width 486 height 12
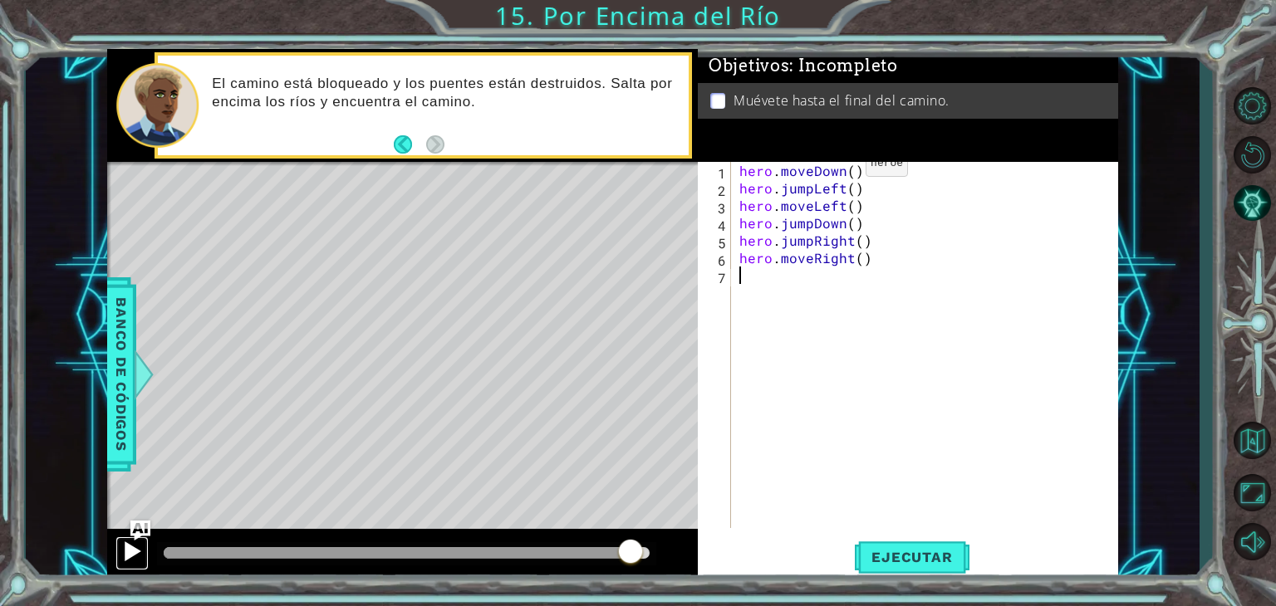
click at [130, 547] on div at bounding box center [132, 552] width 22 height 22
click at [952, 561] on span "Ejecutar" at bounding box center [912, 557] width 114 height 17
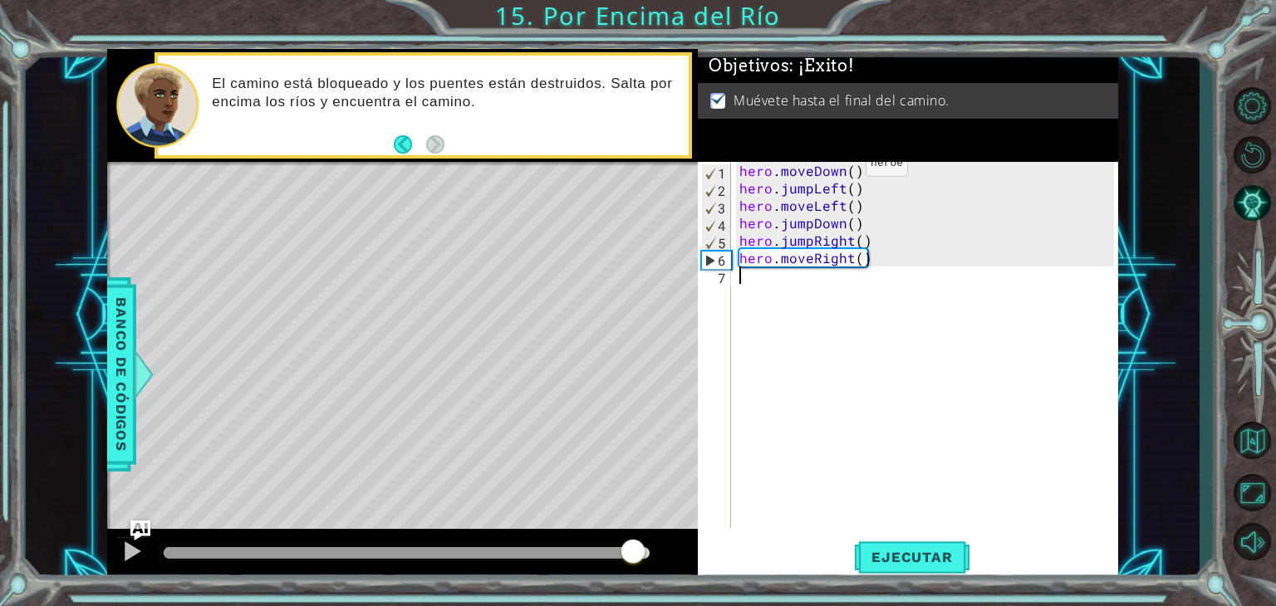
click at [632, 552] on div at bounding box center [407, 553] width 486 height 12
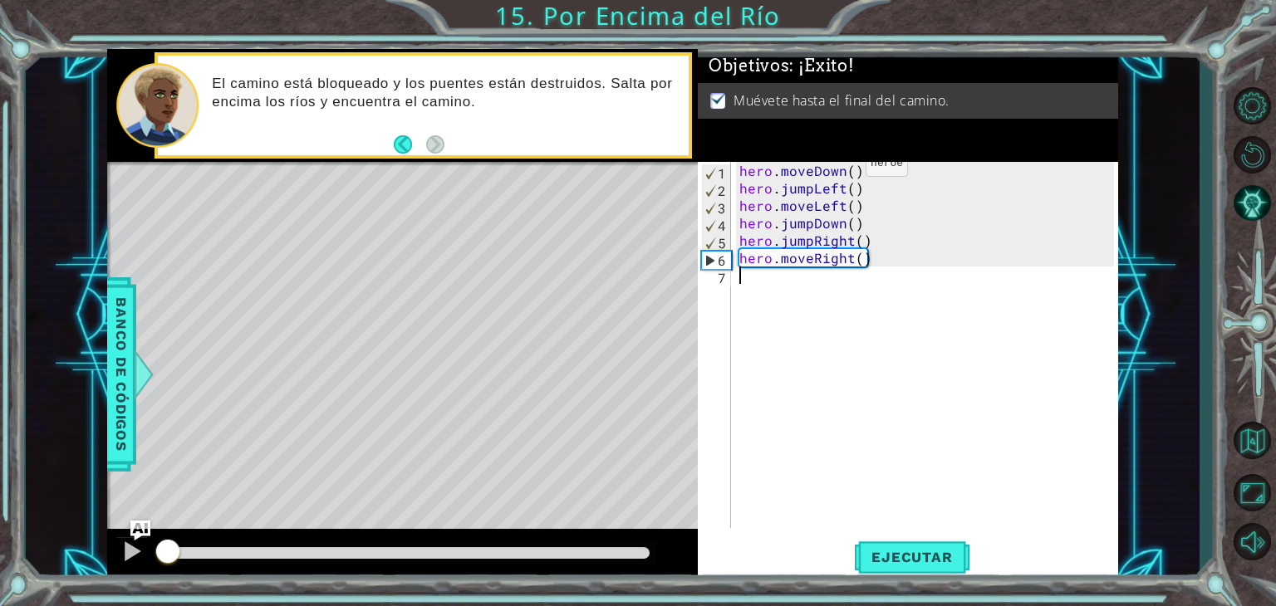
click at [629, 551] on div at bounding box center [407, 553] width 486 height 12
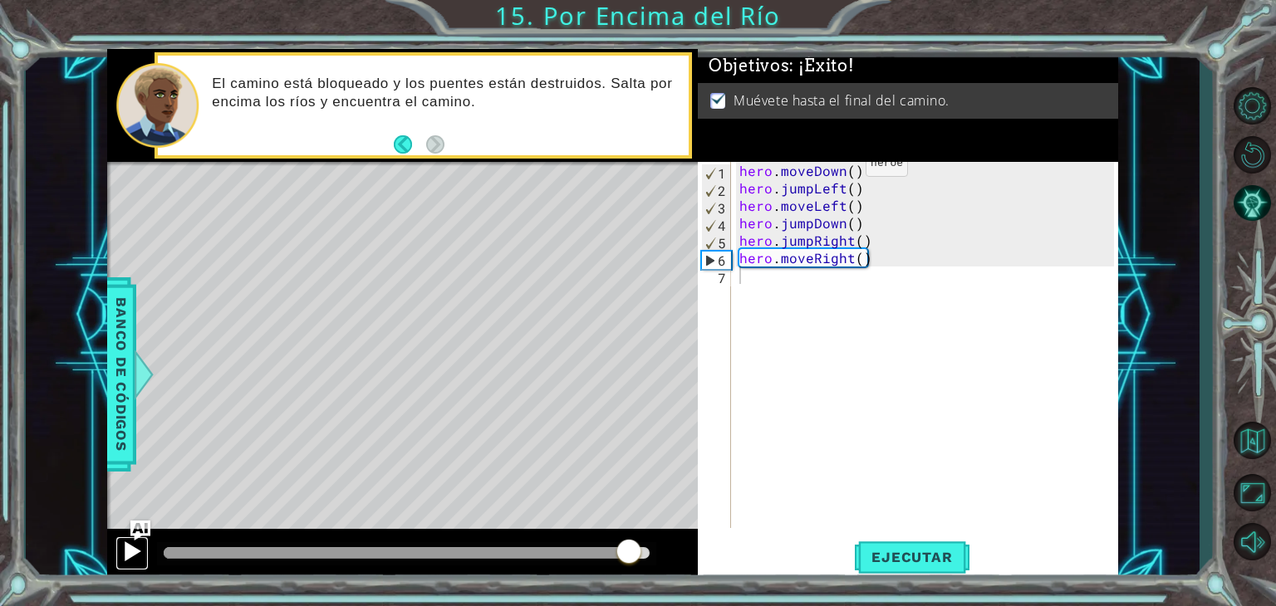
click at [130, 549] on div at bounding box center [132, 552] width 22 height 22
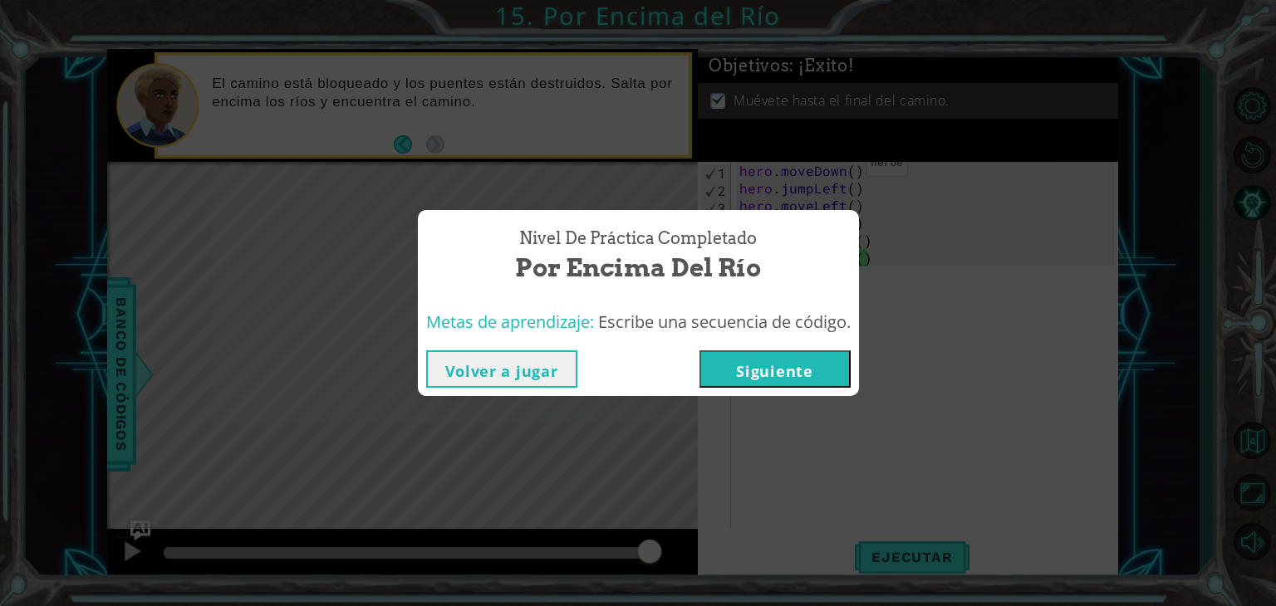
click at [744, 357] on button "Siguiente" at bounding box center [774, 368] width 151 height 37
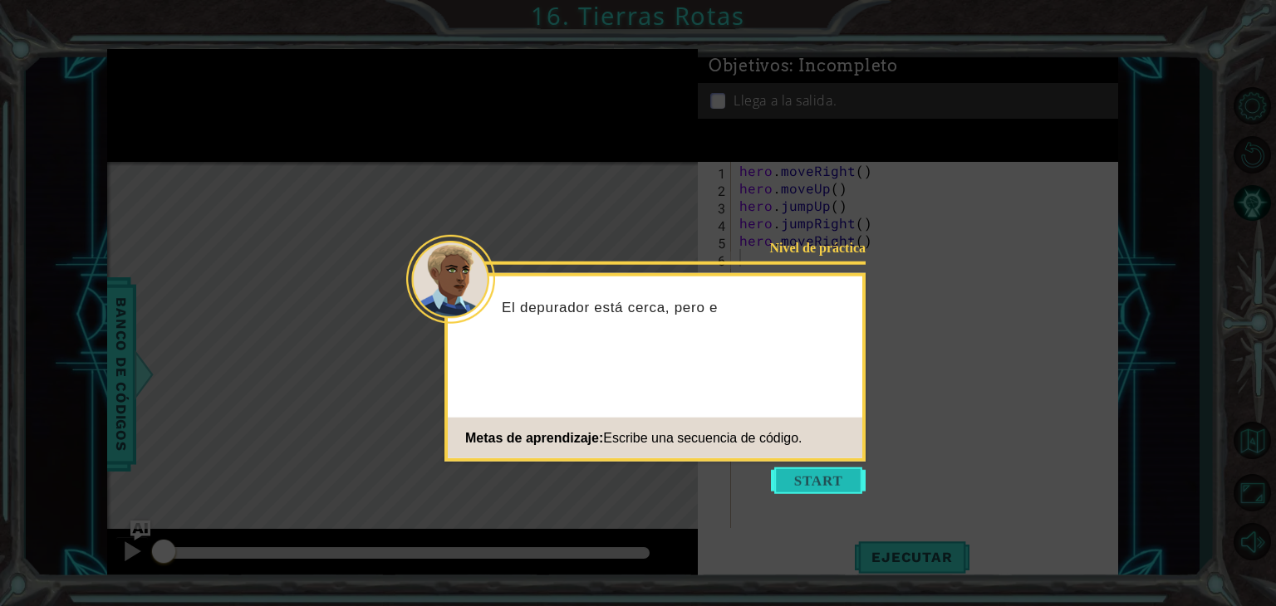
click at [806, 477] on button "Start" at bounding box center [818, 481] width 95 height 27
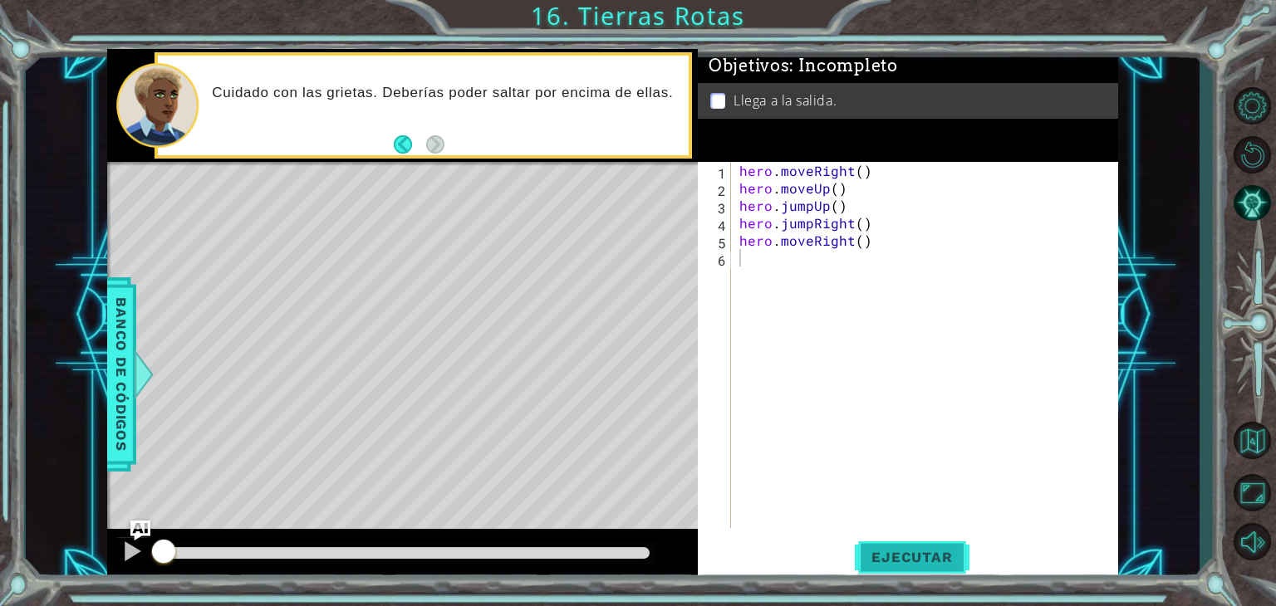
click at [899, 561] on span "Ejecutar" at bounding box center [912, 557] width 114 height 17
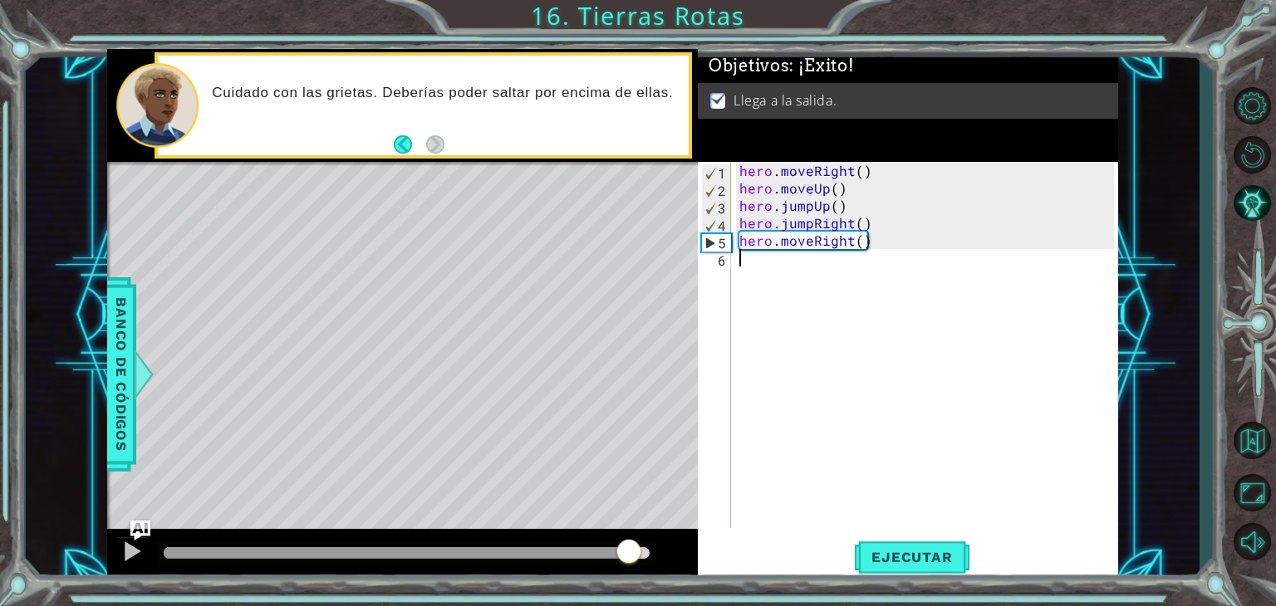
click at [631, 552] on div at bounding box center [407, 553] width 486 height 12
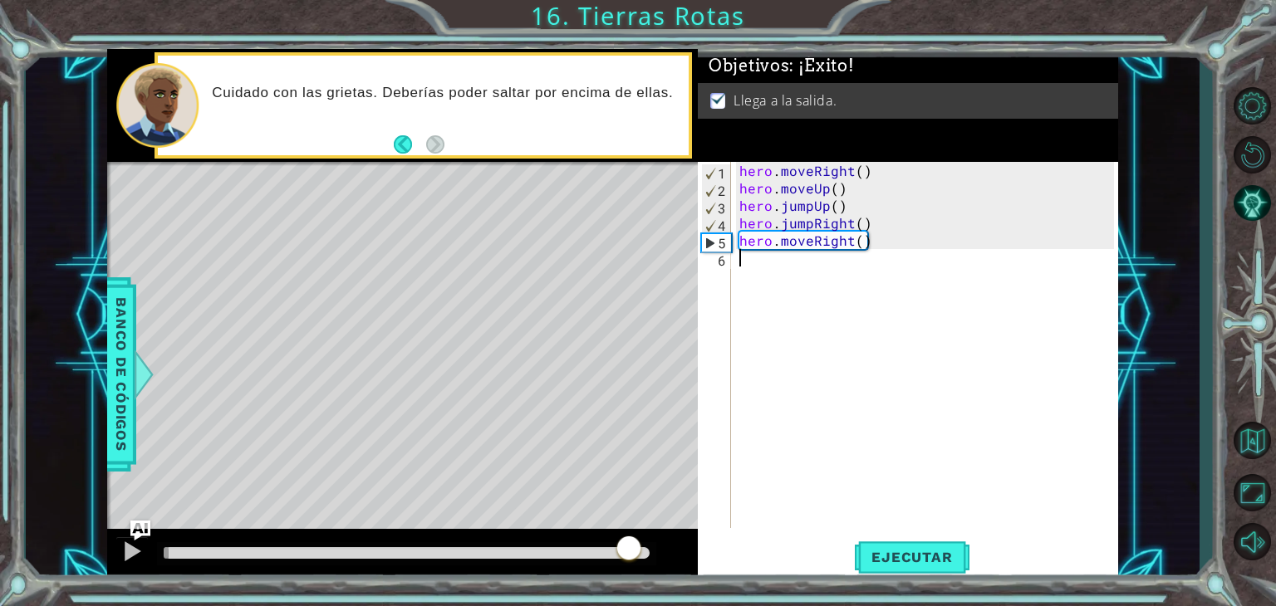
click at [631, 552] on div at bounding box center [629, 550] width 30 height 30
click at [631, 552] on div at bounding box center [407, 553] width 486 height 12
click at [123, 549] on div at bounding box center [132, 552] width 22 height 22
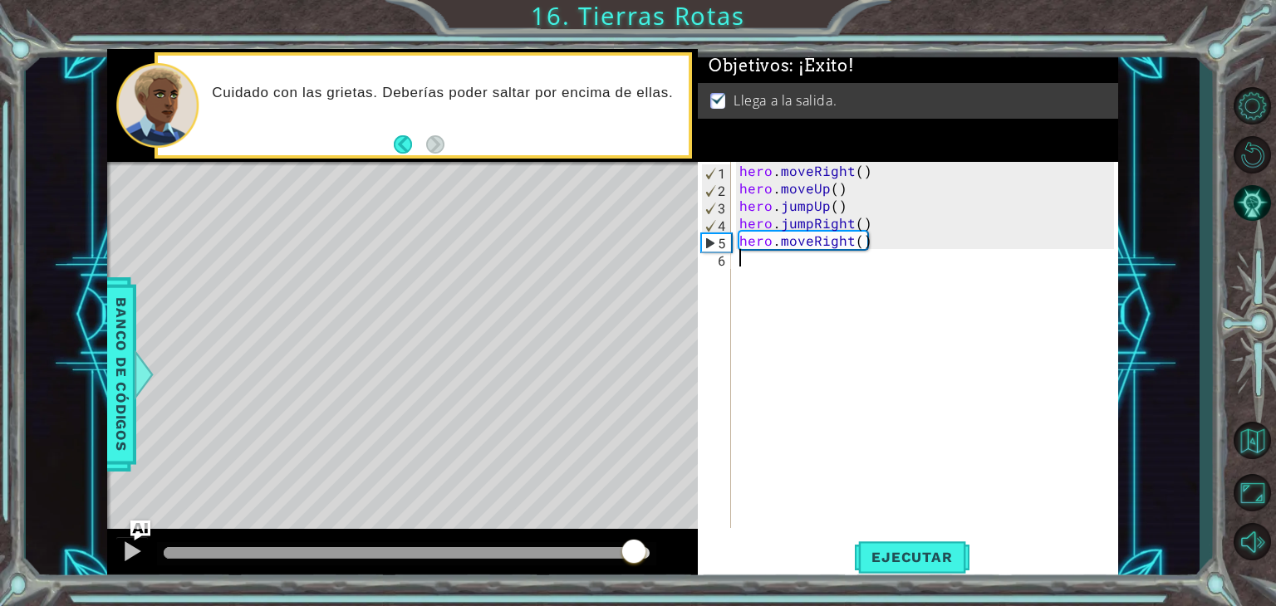
click at [632, 551] on div at bounding box center [407, 553] width 486 height 12
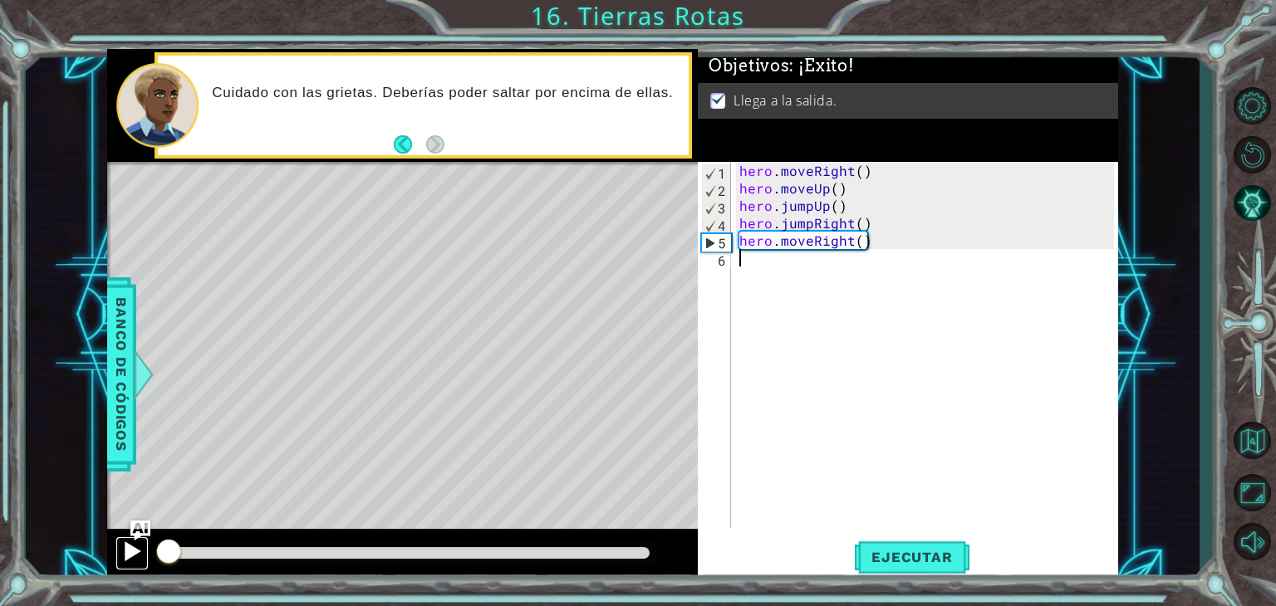
click at [134, 551] on div at bounding box center [132, 552] width 22 height 22
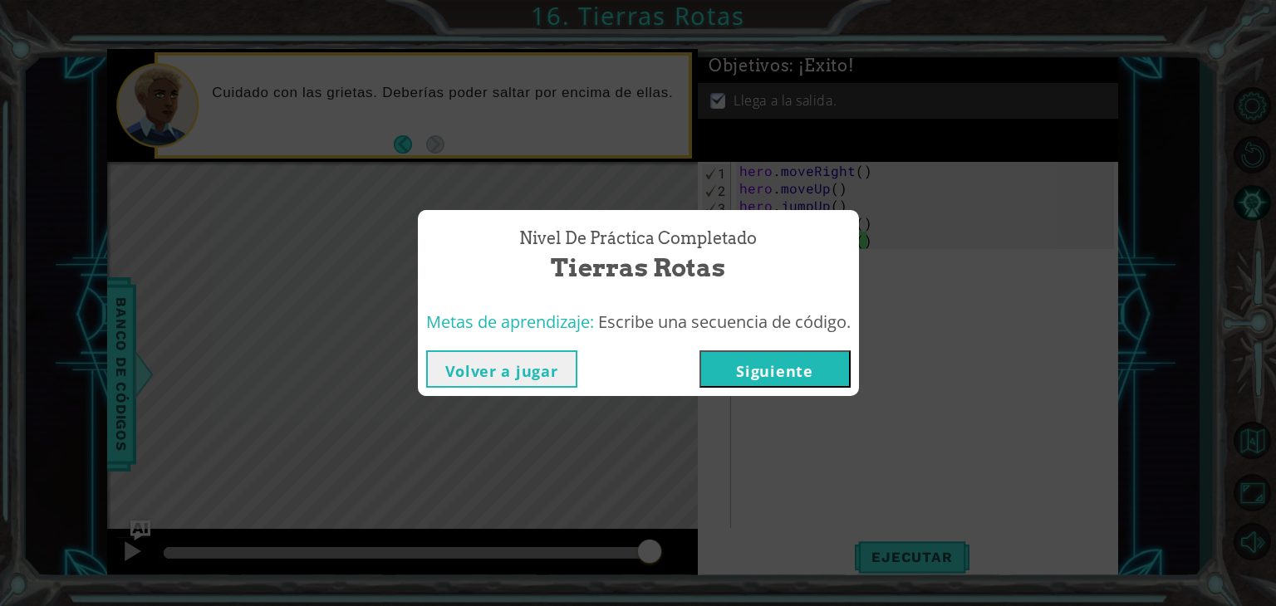
click at [777, 370] on button "Siguiente" at bounding box center [774, 368] width 151 height 37
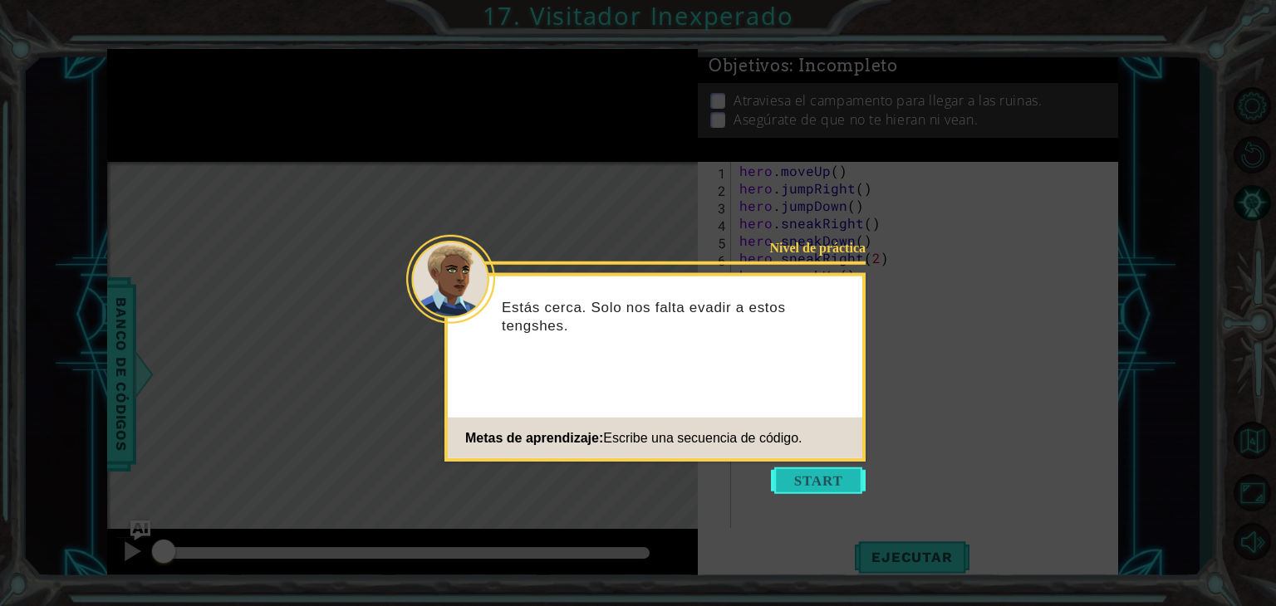
click at [787, 476] on button "Start" at bounding box center [818, 481] width 95 height 27
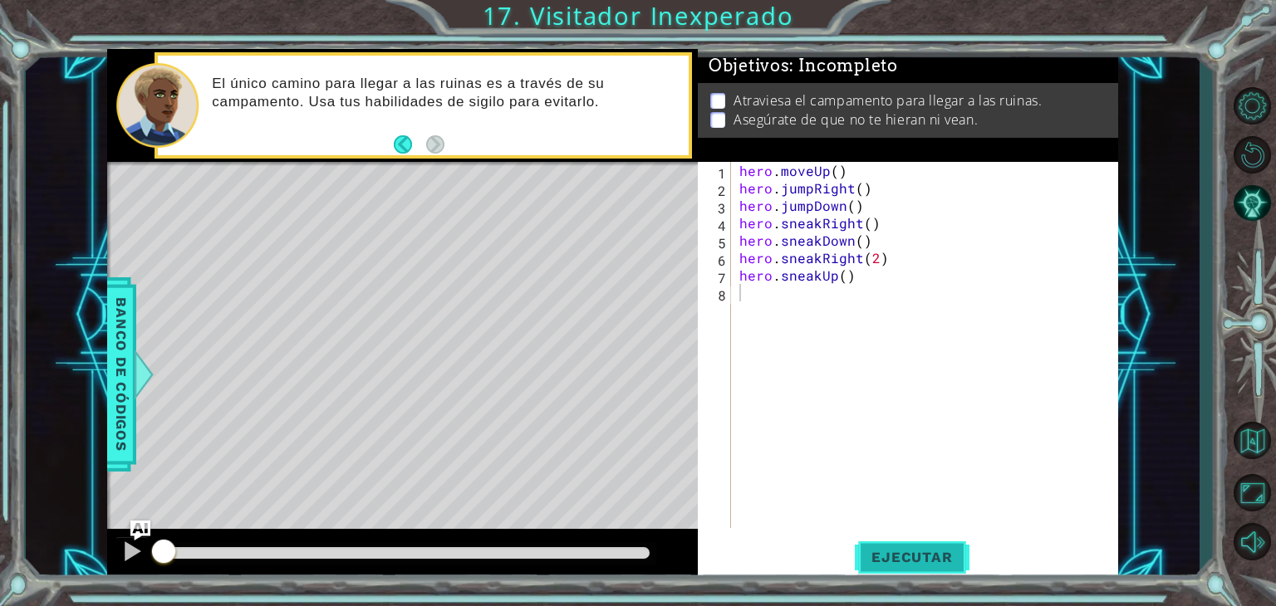
click at [898, 551] on span "Ejecutar" at bounding box center [912, 557] width 114 height 17
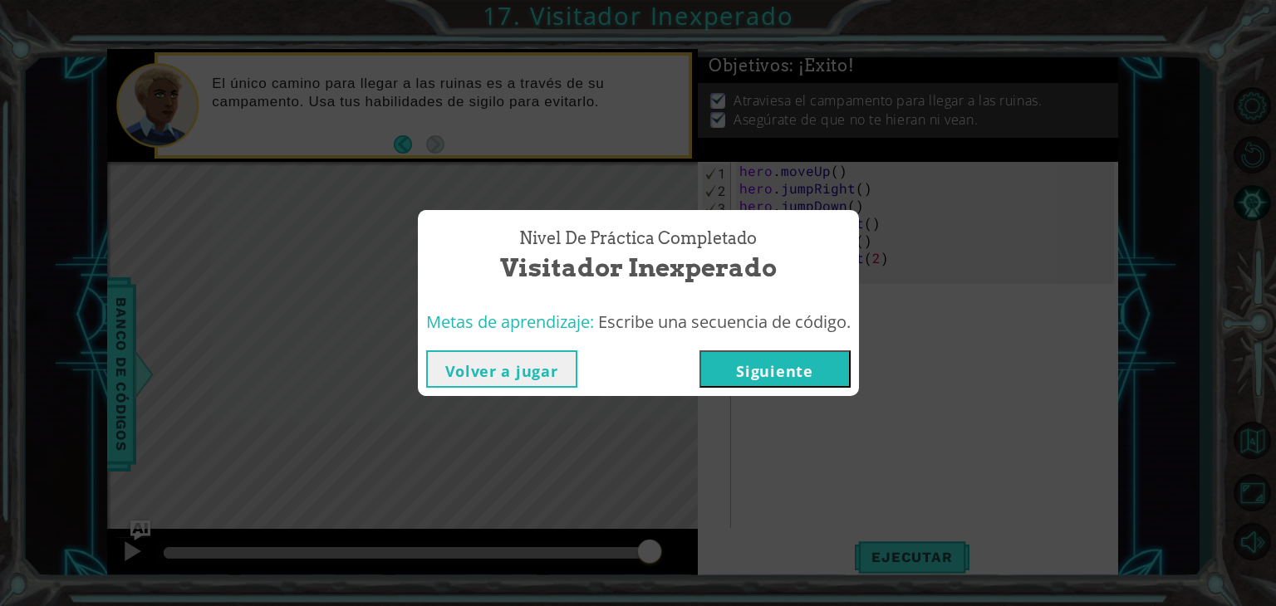
click at [751, 375] on button "Siguiente" at bounding box center [774, 368] width 151 height 37
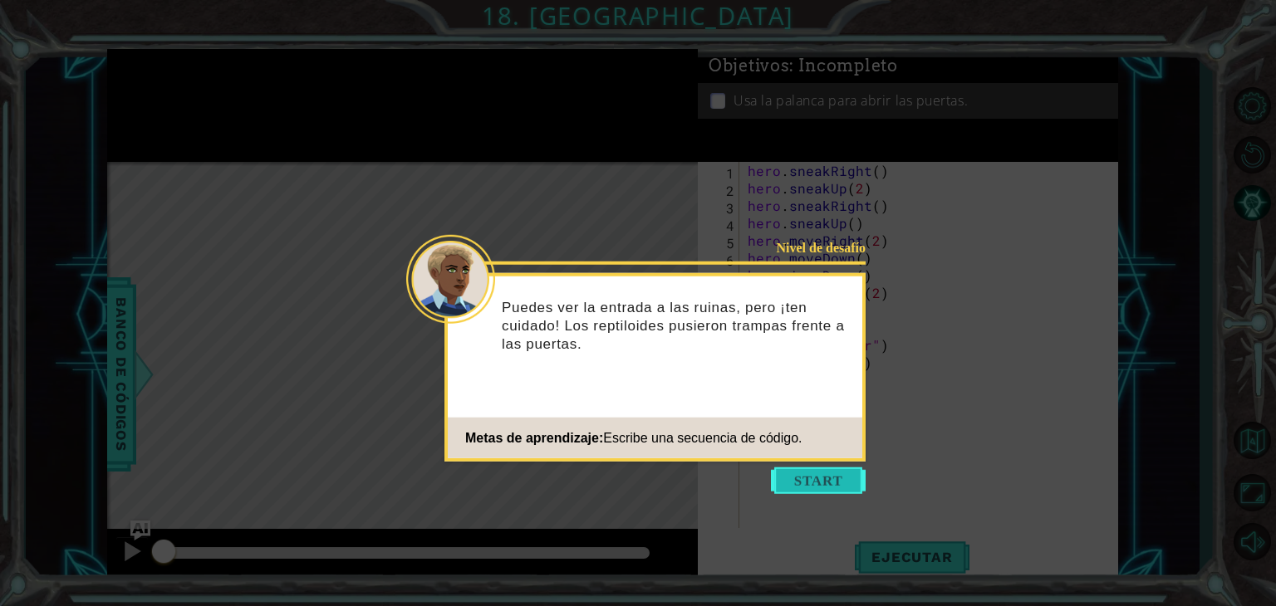
click at [812, 478] on button "Start" at bounding box center [818, 481] width 95 height 27
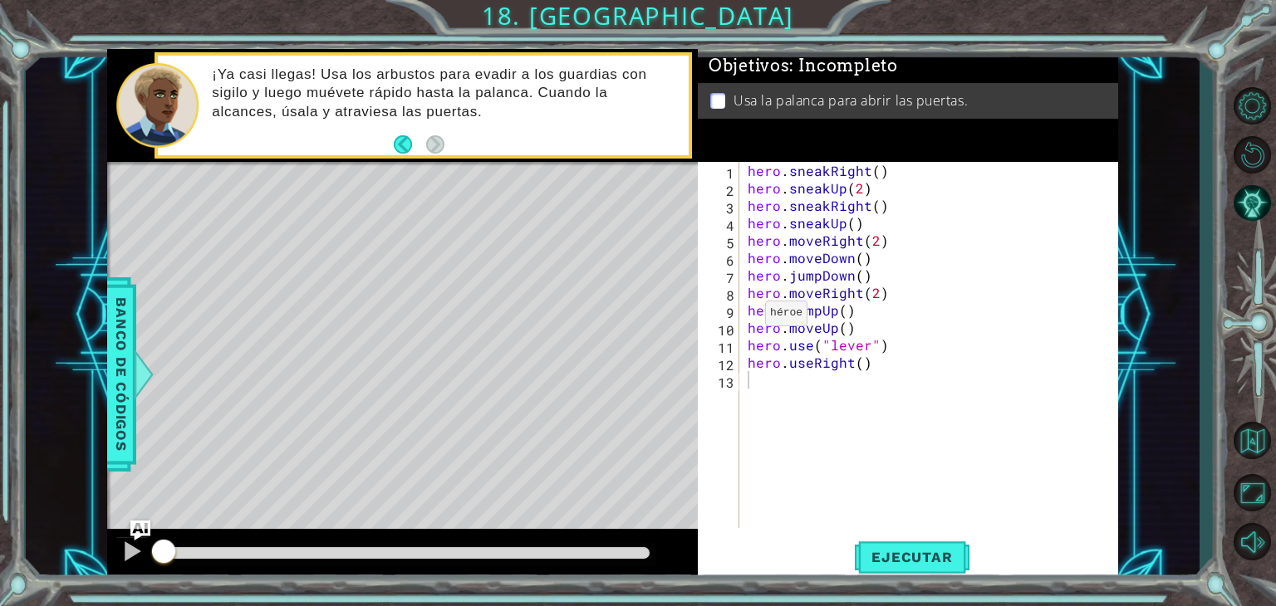
click at [637, 12] on div "1 ההההההההההההההההההההההההההההההההההההההההההההההההההההההההההההההההההההההההההההה…" at bounding box center [638, 303] width 1276 height 606
click at [871, 363] on div "hero . sneakRight ( ) hero . sneakUp ( 2 ) hero . sneakRight ( ) hero . sneakUp…" at bounding box center [933, 362] width 378 height 401
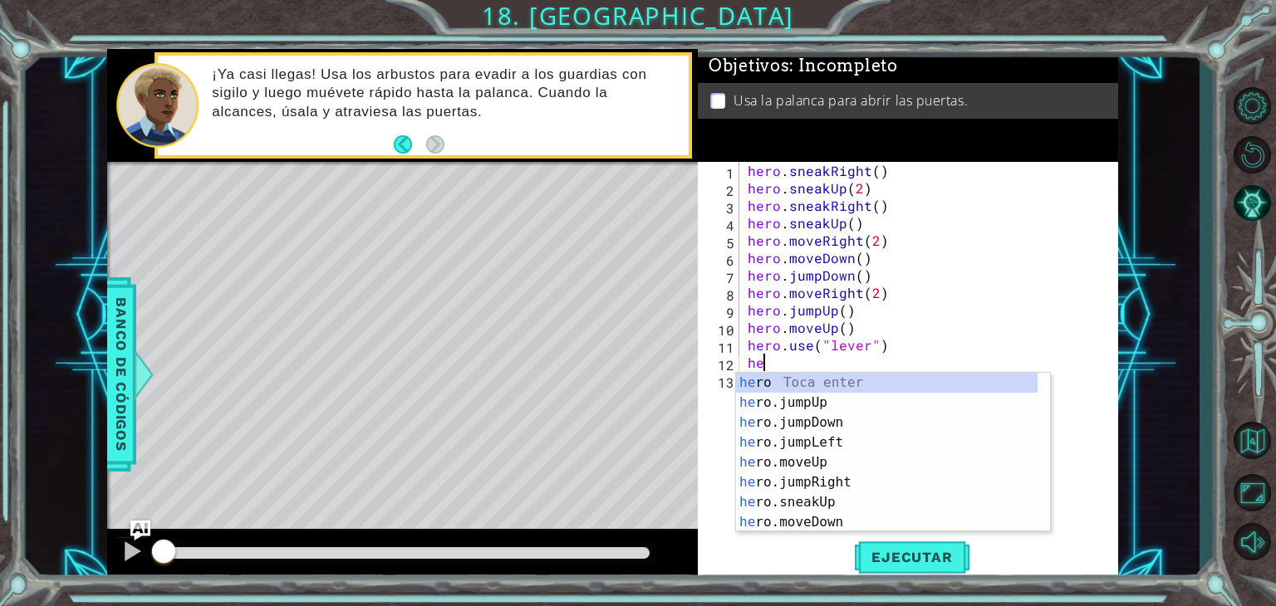
type textarea "h"
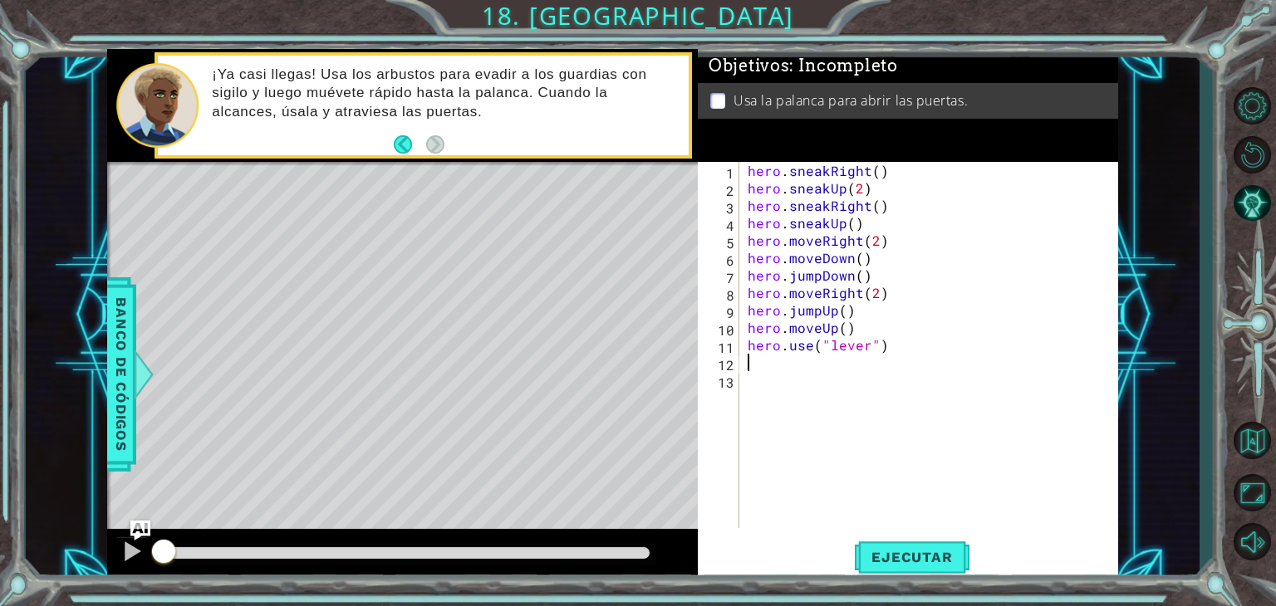
type textarea "hero.use("lever")"
click at [916, 561] on span "Ejecutar" at bounding box center [912, 557] width 114 height 17
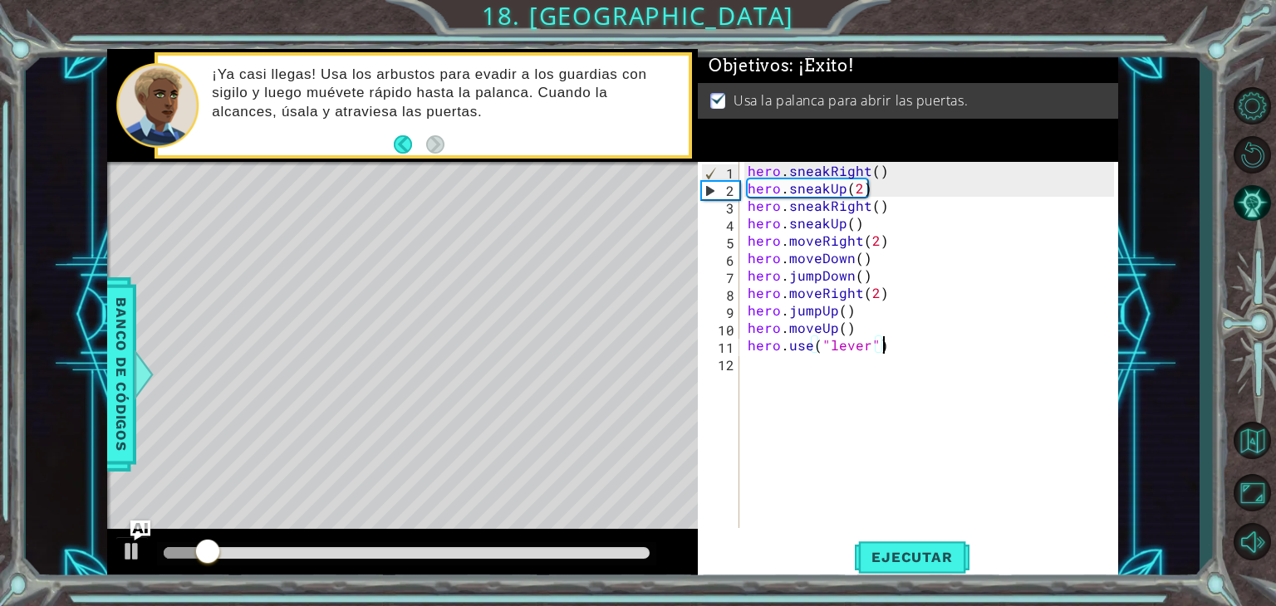
click at [631, 552] on div at bounding box center [407, 553] width 486 height 12
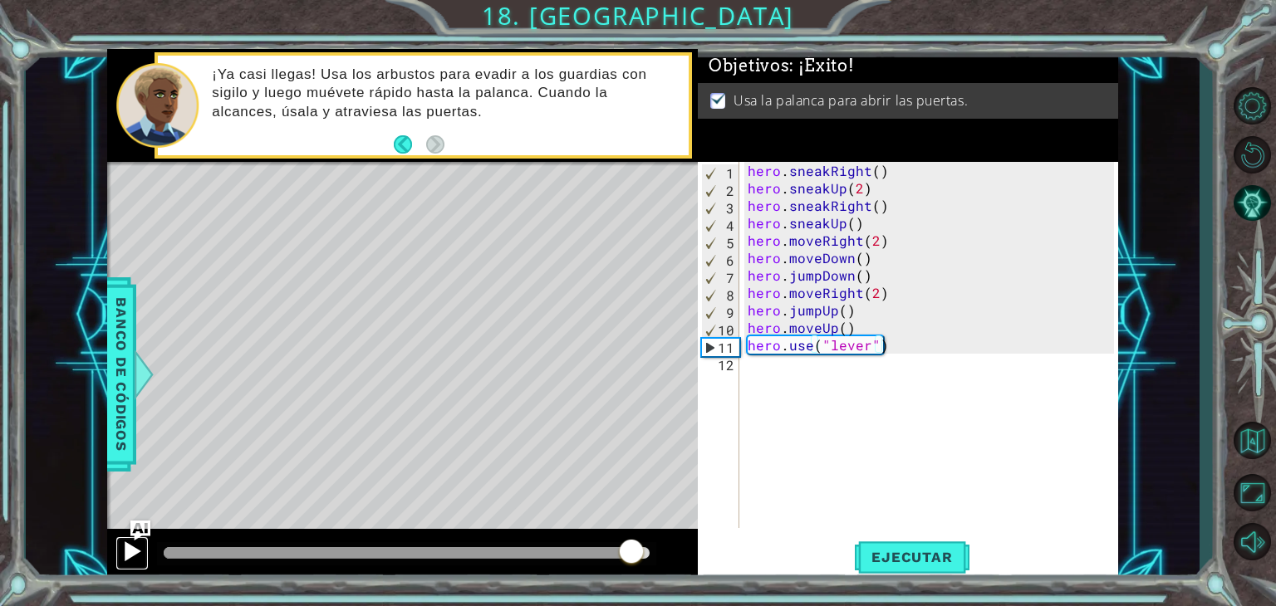
click at [135, 546] on div at bounding box center [132, 552] width 22 height 22
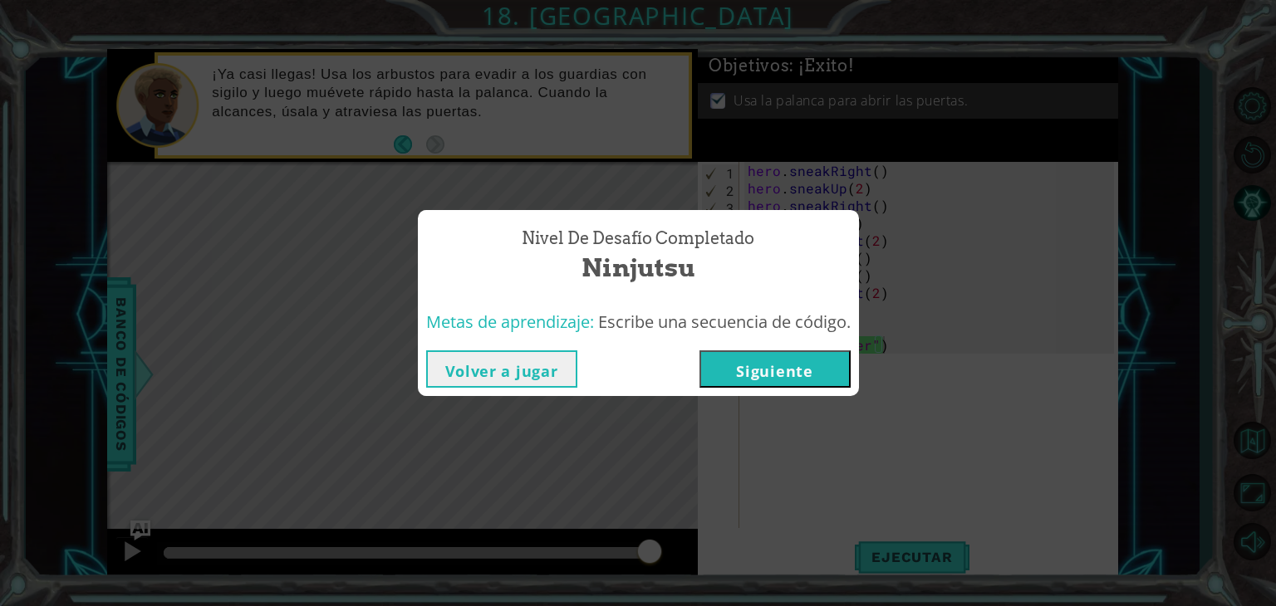
click at [792, 366] on button "Siguiente" at bounding box center [774, 368] width 151 height 37
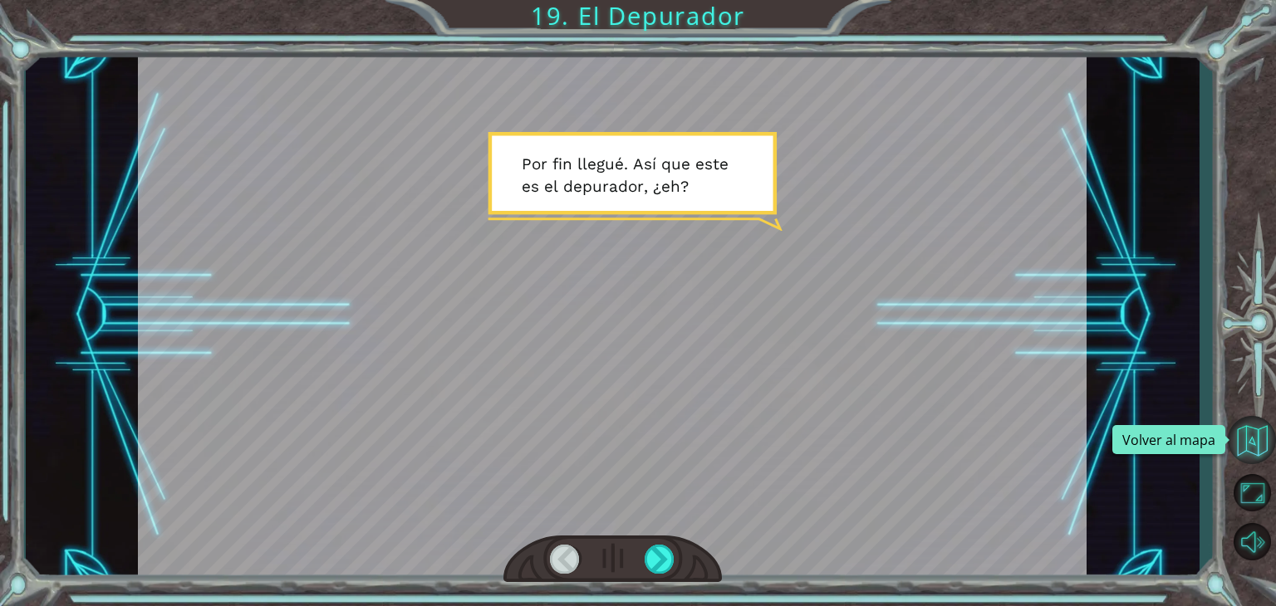
click at [1253, 430] on button "Volver al mapa" at bounding box center [1251, 440] width 48 height 48
